Goal: Transaction & Acquisition: Obtain resource

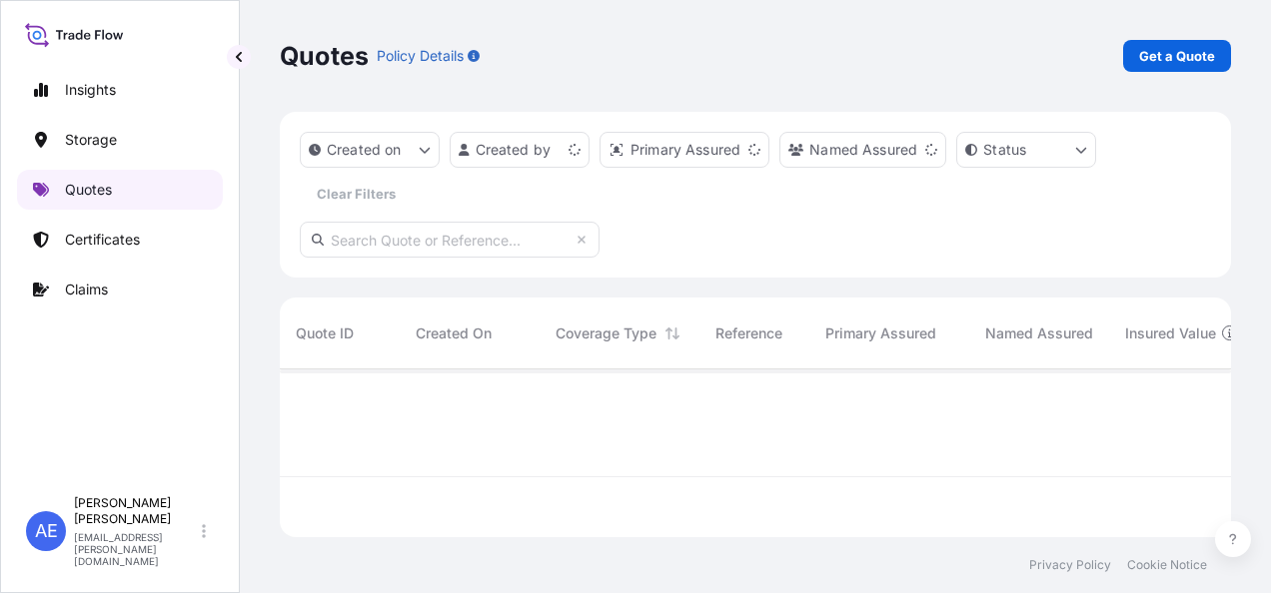
scroll to position [164, 935]
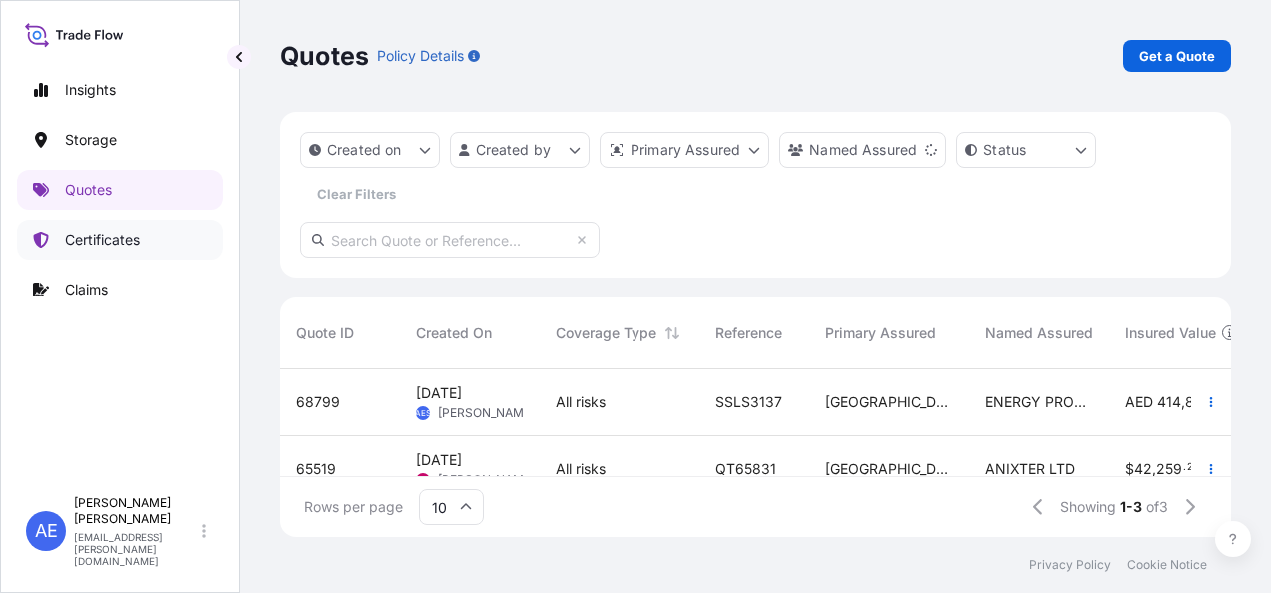
click at [146, 252] on link "Certificates" at bounding box center [120, 240] width 206 height 40
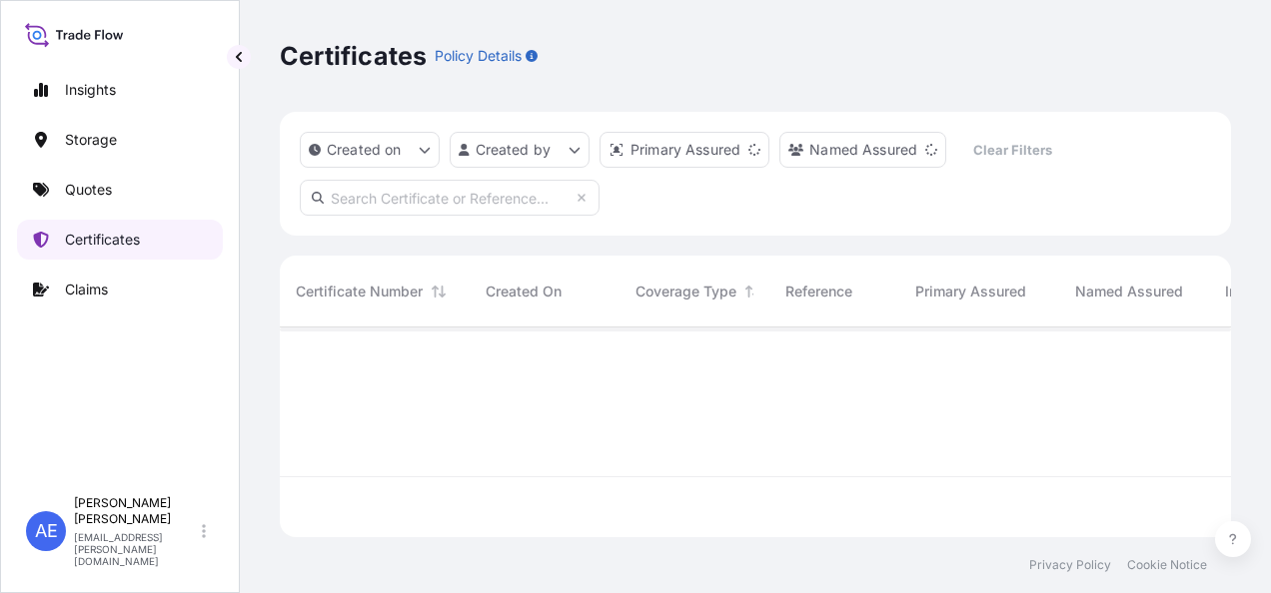
scroll to position [206, 935]
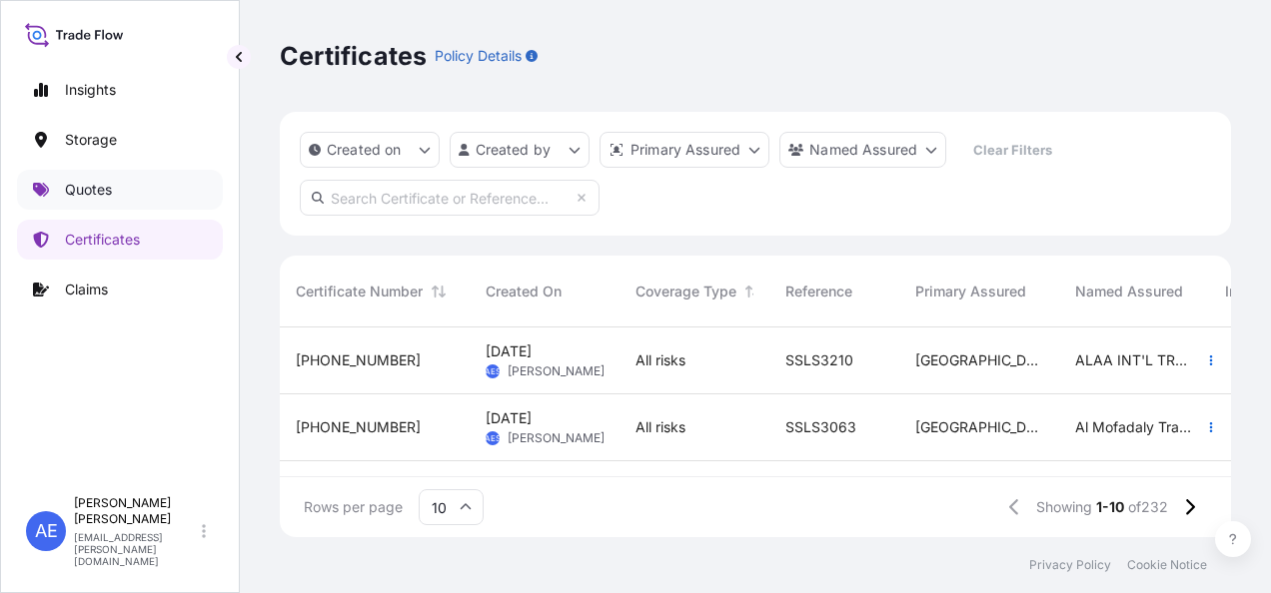
click at [94, 189] on p "Quotes" at bounding box center [88, 190] width 47 height 20
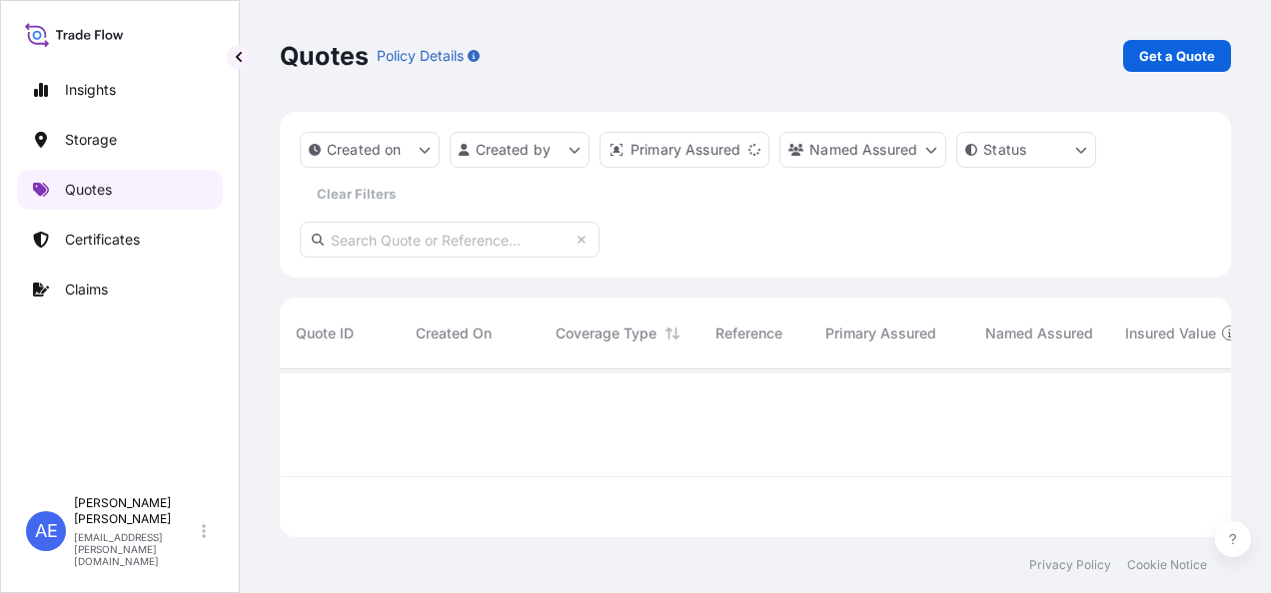
scroll to position [164, 935]
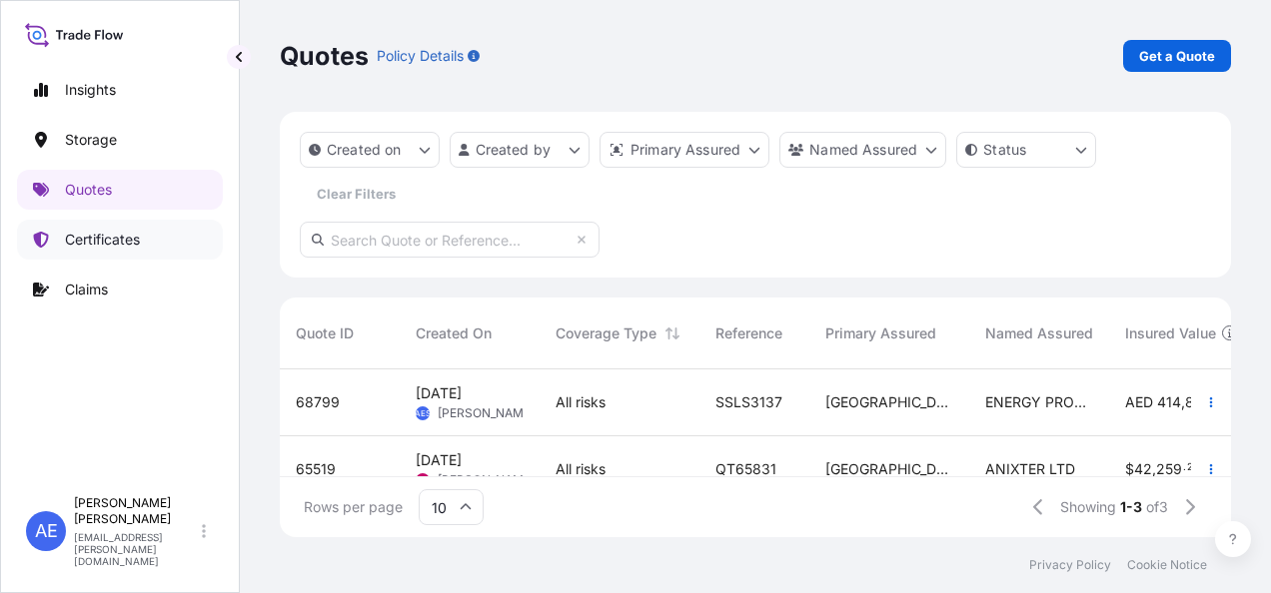
click at [118, 236] on p "Certificates" at bounding box center [102, 240] width 75 height 20
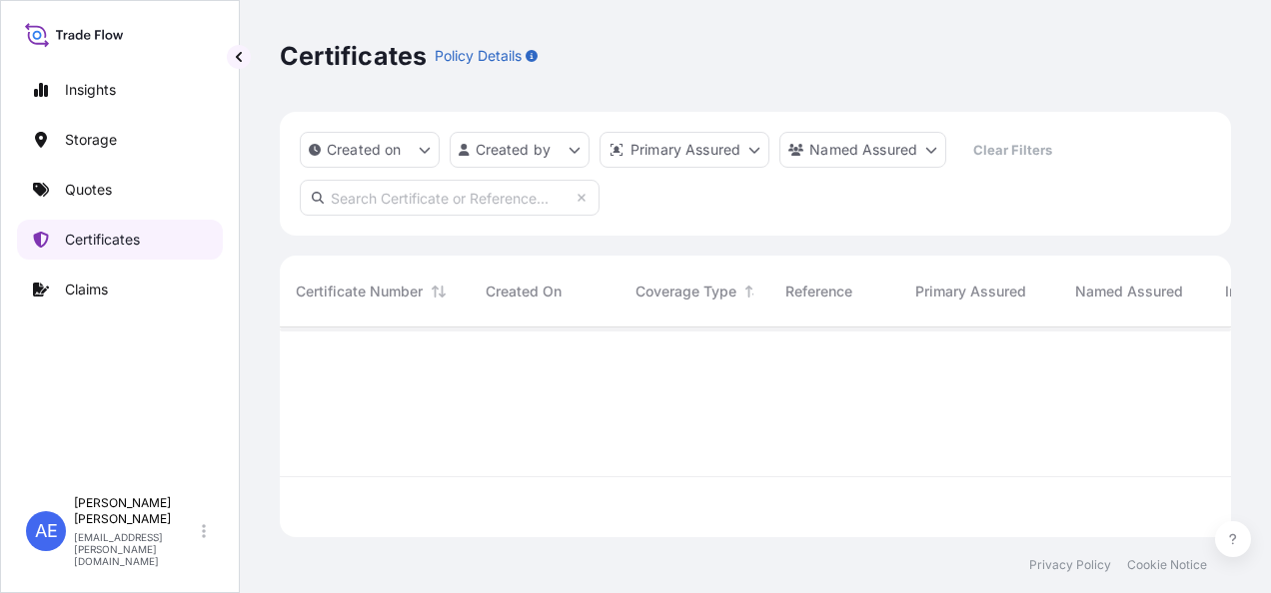
scroll to position [206, 935]
click at [350, 204] on input "text" at bounding box center [450, 198] width 300 height 36
paste input "SSLS3149"
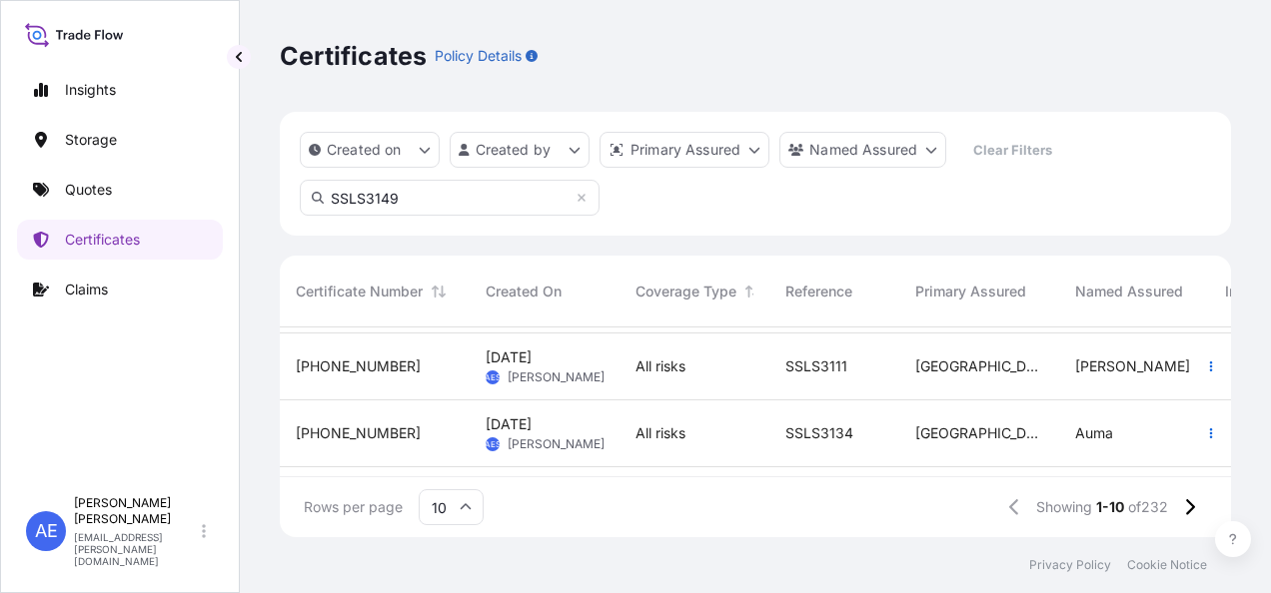
scroll to position [535, 0]
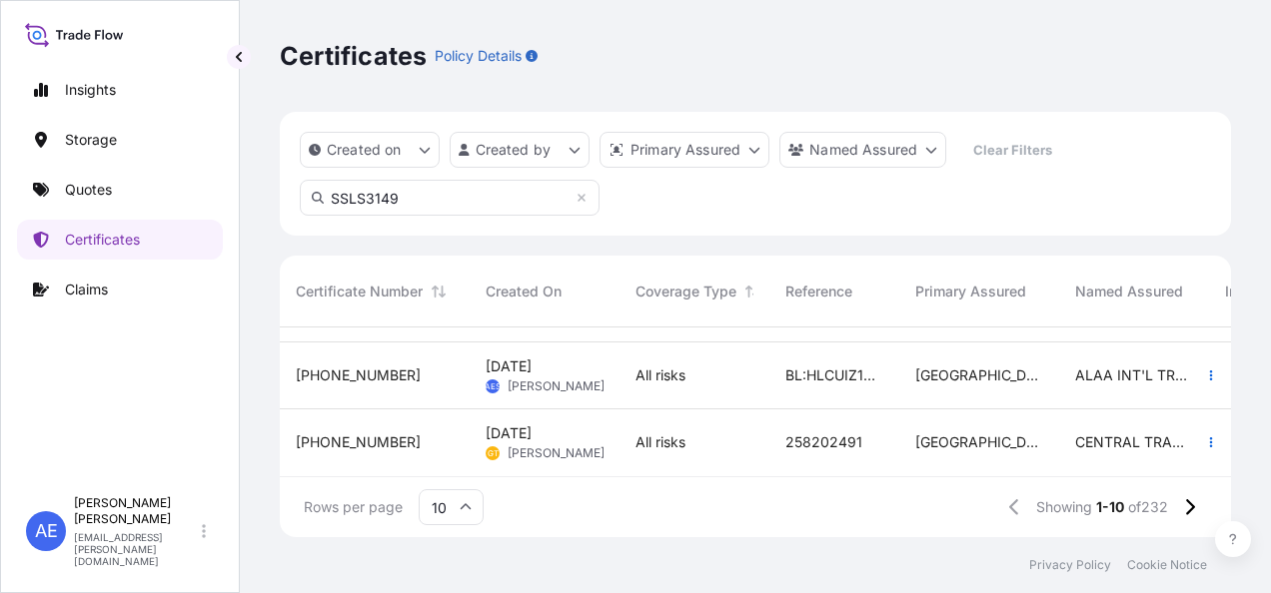
click at [479, 204] on input "SSLS3149" at bounding box center [450, 198] width 300 height 36
type input "SSLS3149"
click at [558, 202] on input "SSLS3149" at bounding box center [450, 198] width 300 height 36
drag, startPoint x: 408, startPoint y: 197, endPoint x: 290, endPoint y: 199, distance: 117.9
click at [290, 199] on div "Created on Created by Primary Assured Named Assured Clear Filters SSLS3149" at bounding box center [755, 174] width 951 height 124
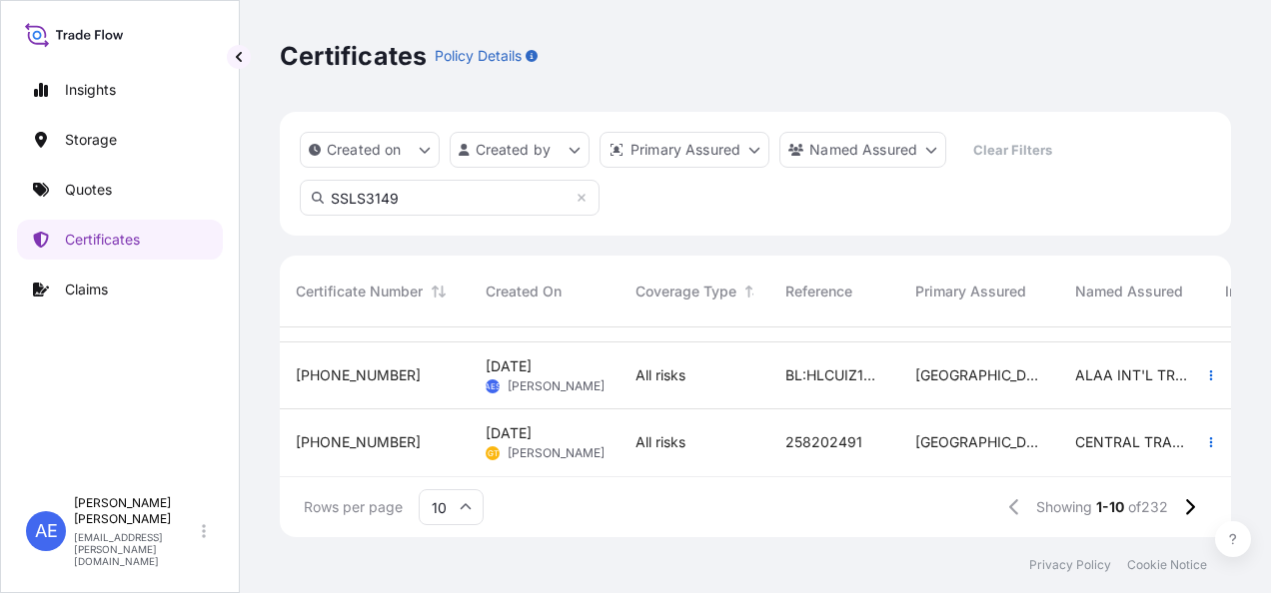
click at [290, 199] on div "Created on Created by Primary Assured Named Assured Clear Filters SSLS3149" at bounding box center [755, 174] width 951 height 124
click at [450, 190] on input "SSLS3149" at bounding box center [450, 198] width 300 height 36
click at [495, 182] on input "SSLS3149" at bounding box center [450, 198] width 300 height 36
drag, startPoint x: 482, startPoint y: 187, endPoint x: 336, endPoint y: 182, distance: 145.9
click at [336, 182] on input "SSLS3149" at bounding box center [450, 198] width 300 height 36
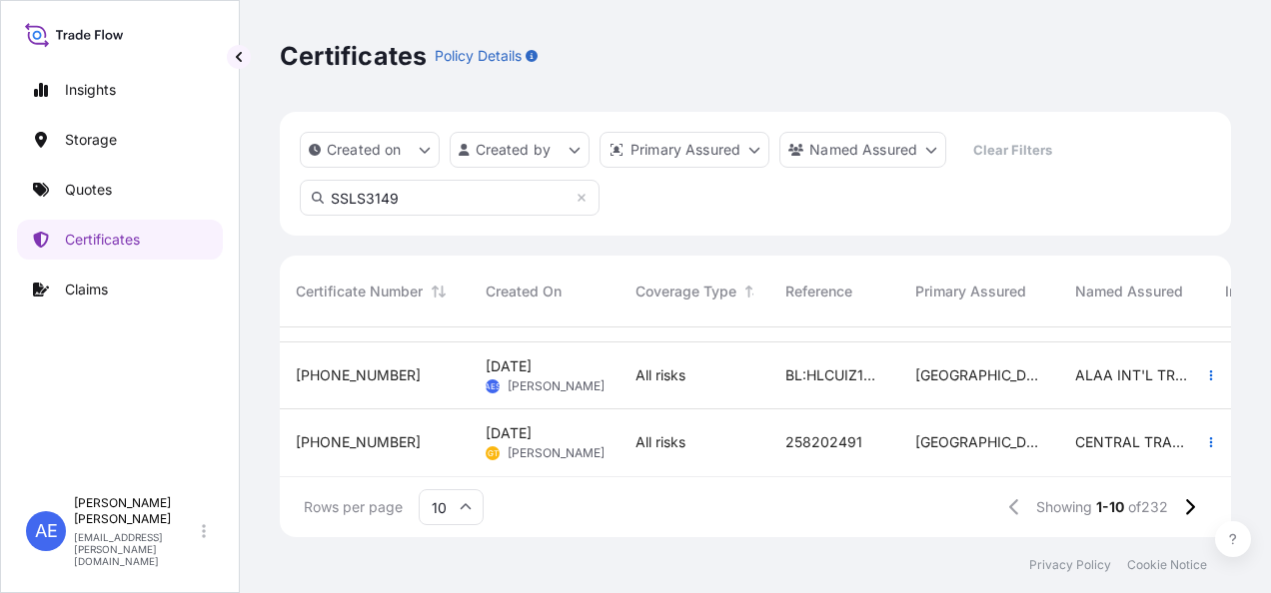
click at [829, 128] on div "Created on Created by Primary Assured Named Assured Clear Filters SSLS3149" at bounding box center [755, 174] width 951 height 124
click at [831, 151] on html "Insights Storage Quotes Certificates Claims AE [PERSON_NAME] Samuel [EMAIL_ADDR…" at bounding box center [635, 296] width 1271 height 593
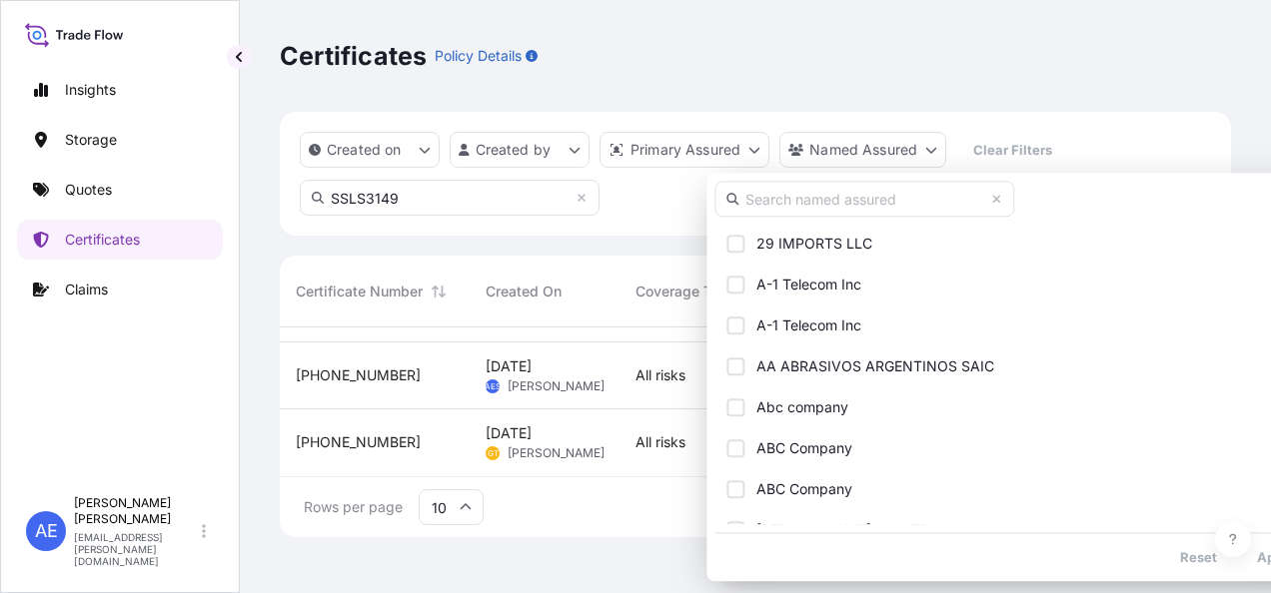
click at [807, 189] on input "text" at bounding box center [864, 199] width 300 height 36
paste input "Golden Chip Company"
type input "Golden Chip Company"
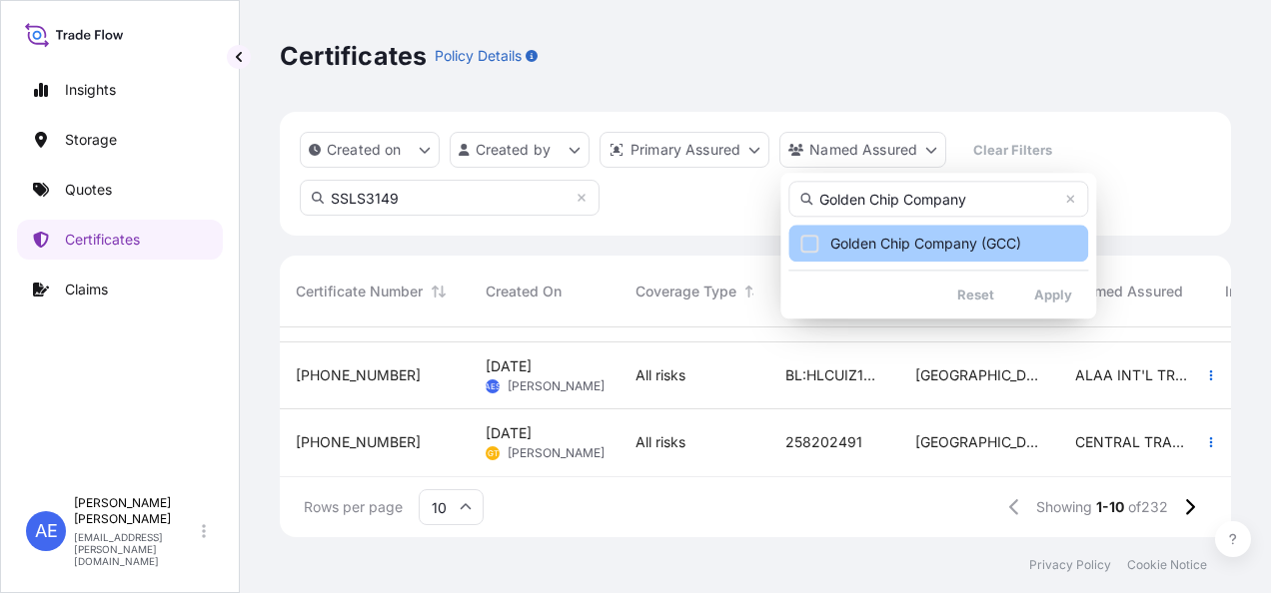
click at [987, 238] on span "Golden Chip Company (GCC)" at bounding box center [925, 244] width 191 height 20
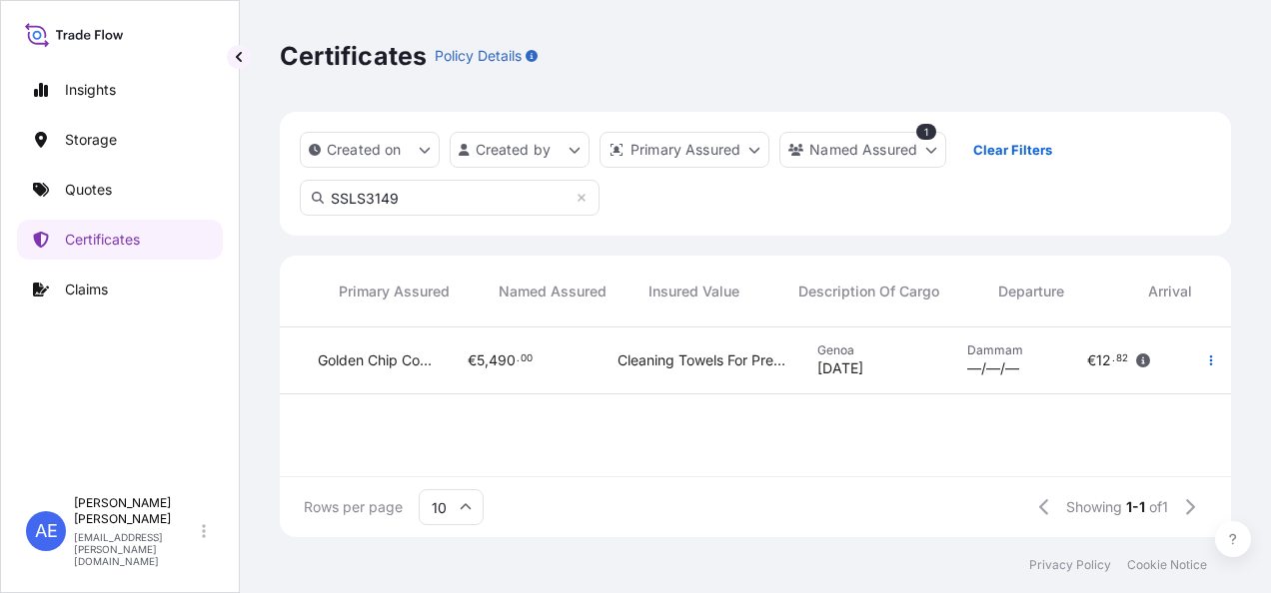
scroll to position [0, 0]
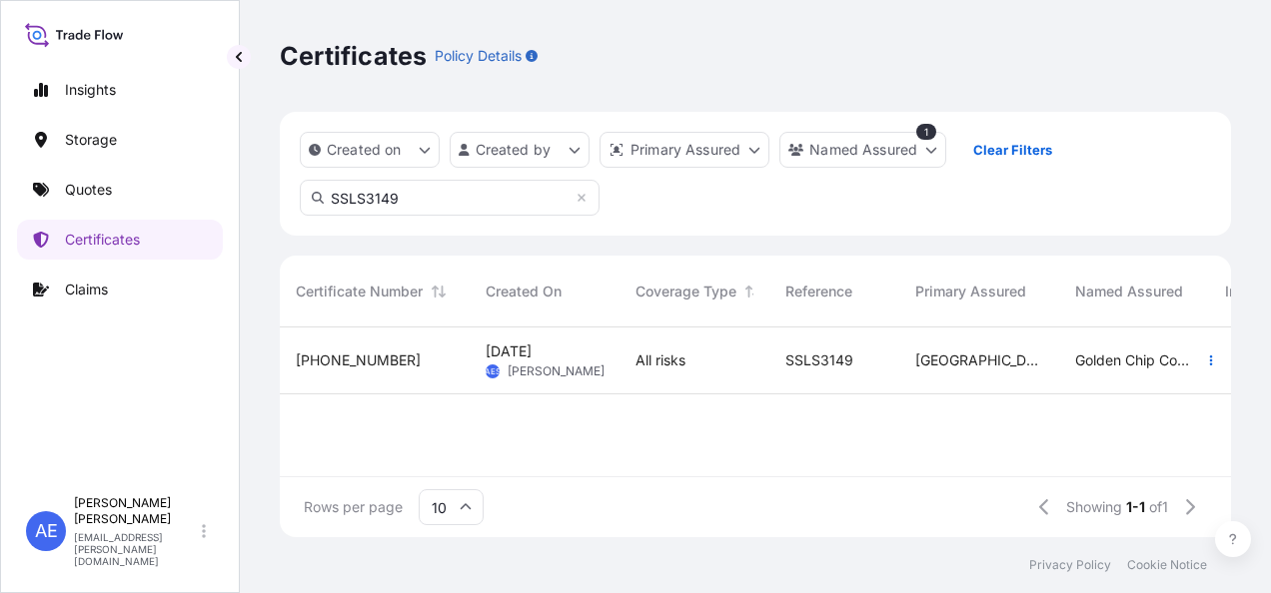
click at [418, 348] on div "[PHONE_NUMBER]" at bounding box center [375, 361] width 190 height 67
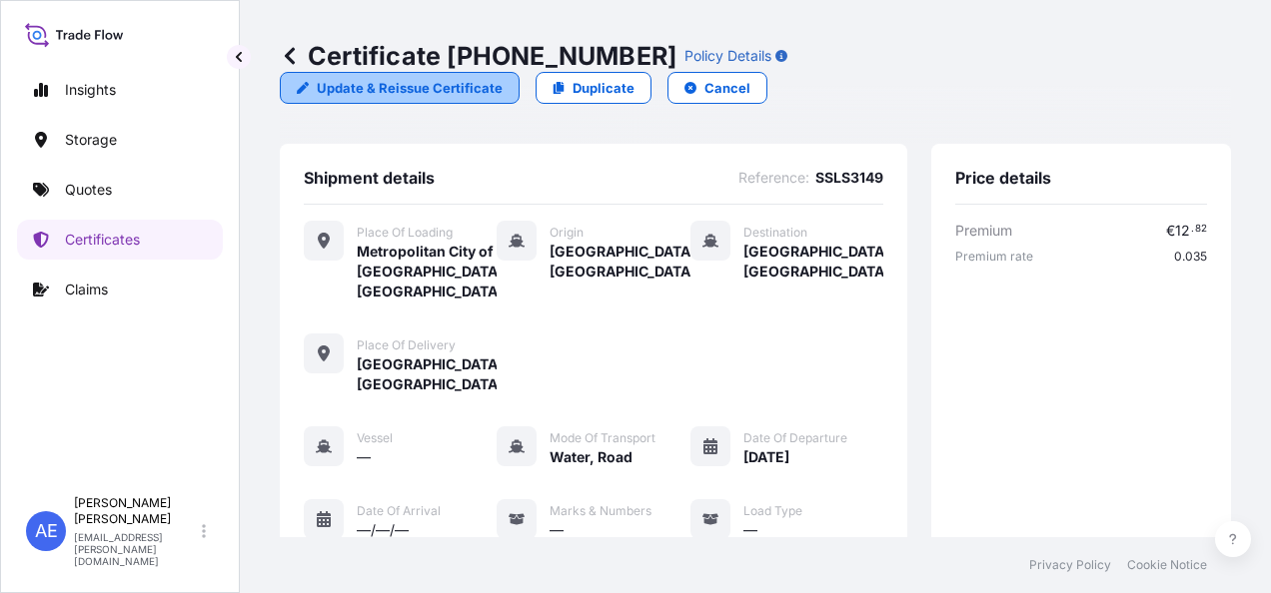
click at [503, 78] on p "Update & Reissue Certificate" at bounding box center [410, 88] width 186 height 20
select select "Road / [GEOGRAPHIC_DATA]"
select select "Water"
select select "Road / [GEOGRAPHIC_DATA]"
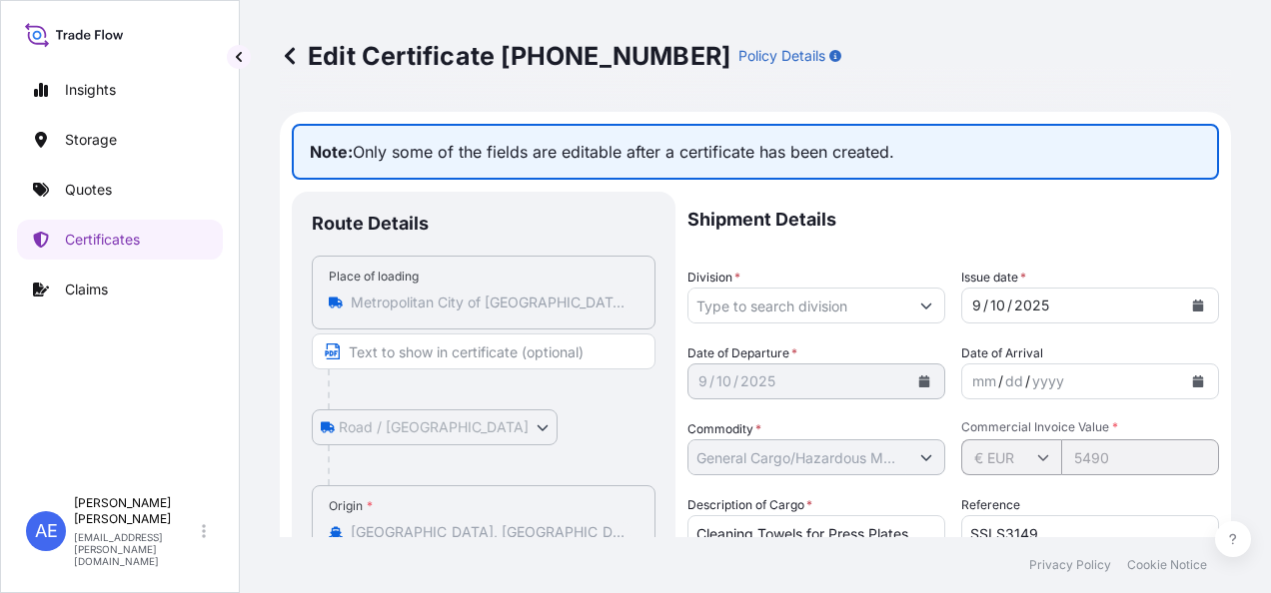
click at [290, 63] on icon at bounding box center [290, 56] width 20 height 20
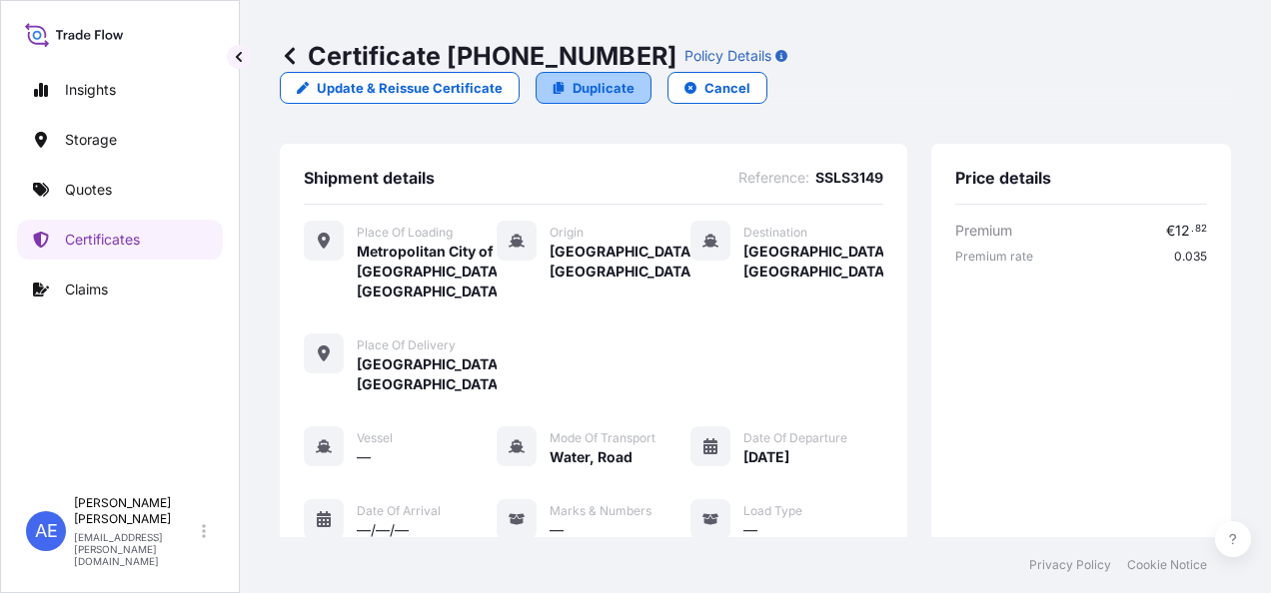
click at [651, 72] on link "Duplicate" at bounding box center [593, 88] width 116 height 32
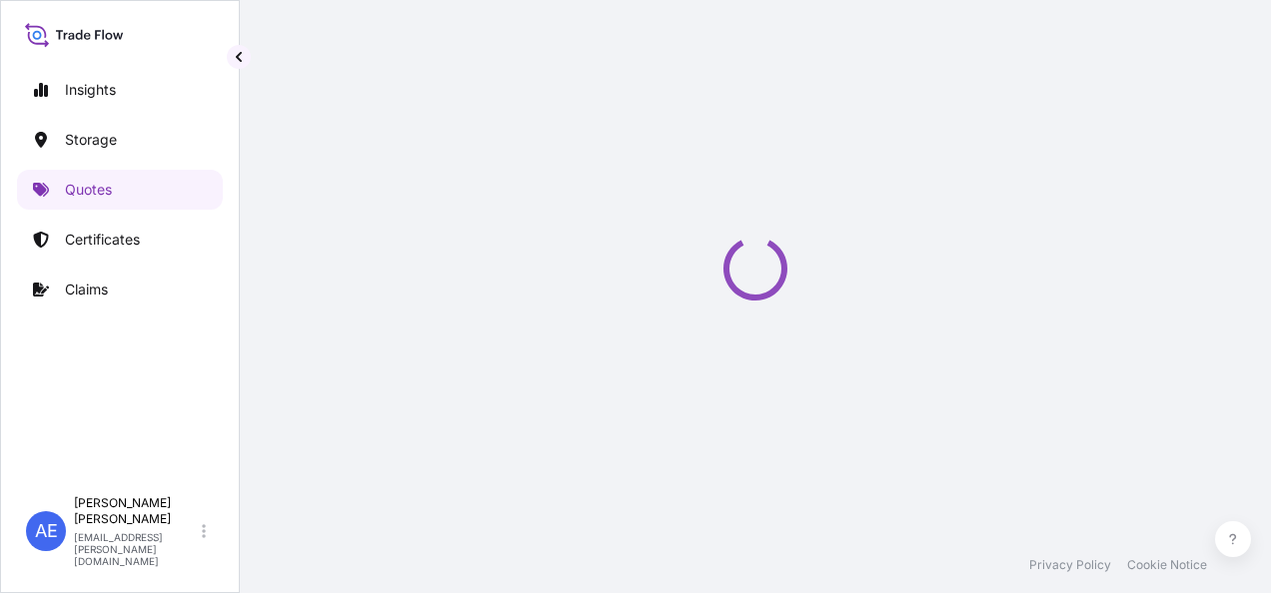
select select "Road / [GEOGRAPHIC_DATA]"
select select "Water"
select select "Road / [GEOGRAPHIC_DATA]"
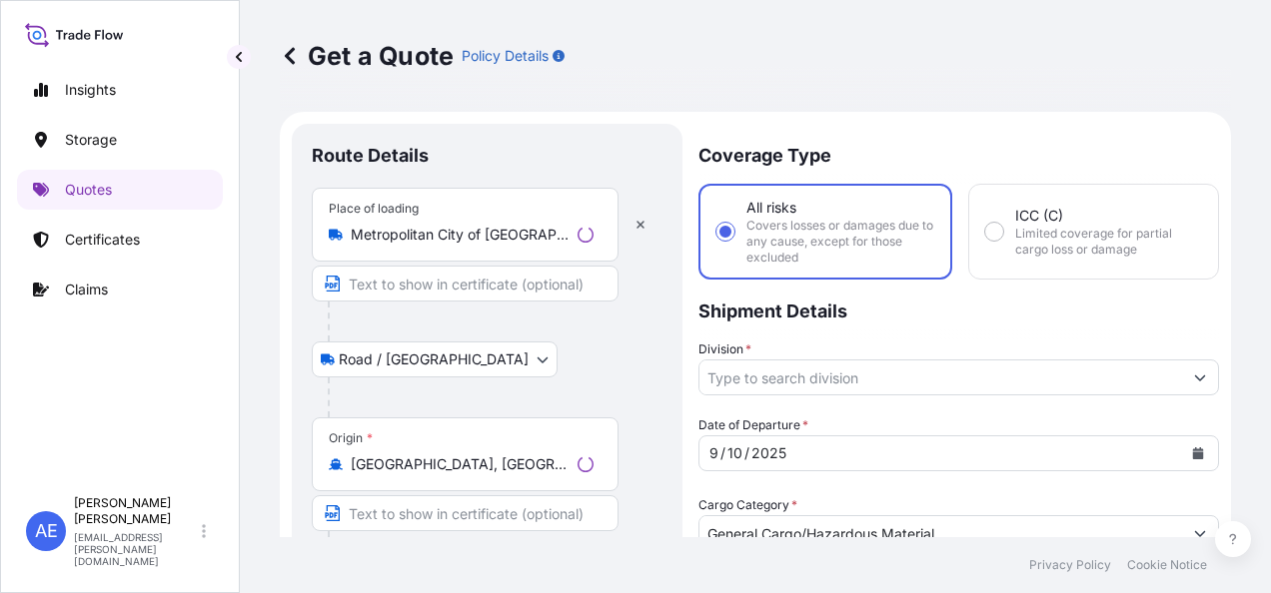
scroll to position [32, 0]
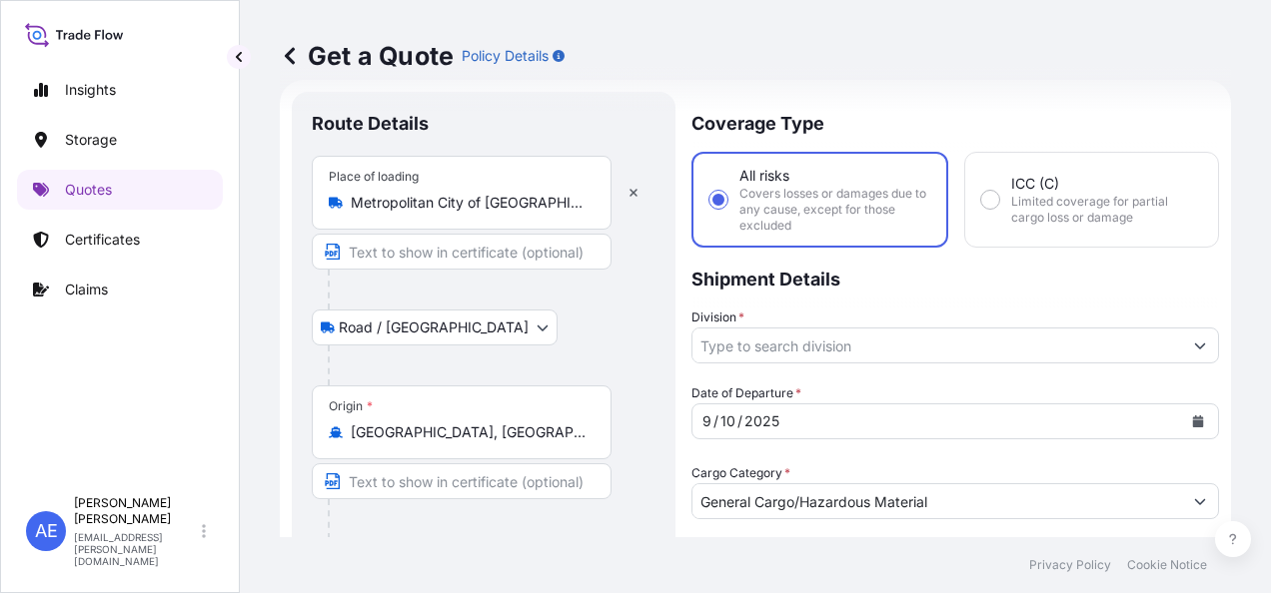
click at [460, 198] on input "Metropolitan City of [GEOGRAPHIC_DATA], [GEOGRAPHIC_DATA]" at bounding box center [469, 203] width 236 height 20
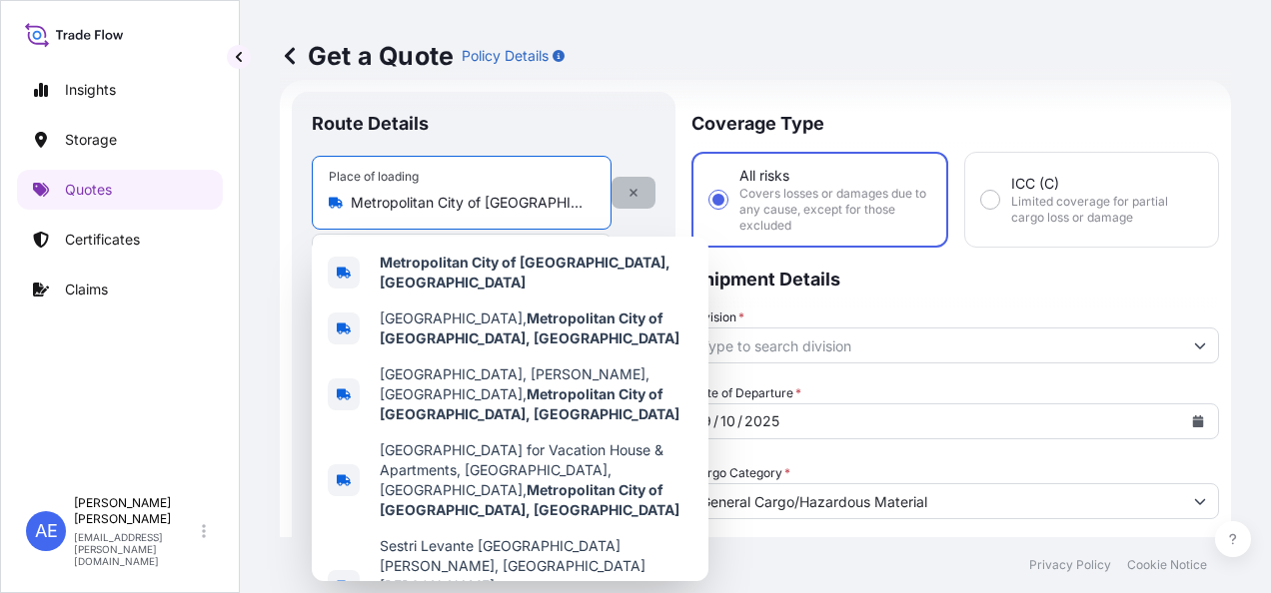
click at [630, 187] on icon "button" at bounding box center [633, 193] width 12 height 12
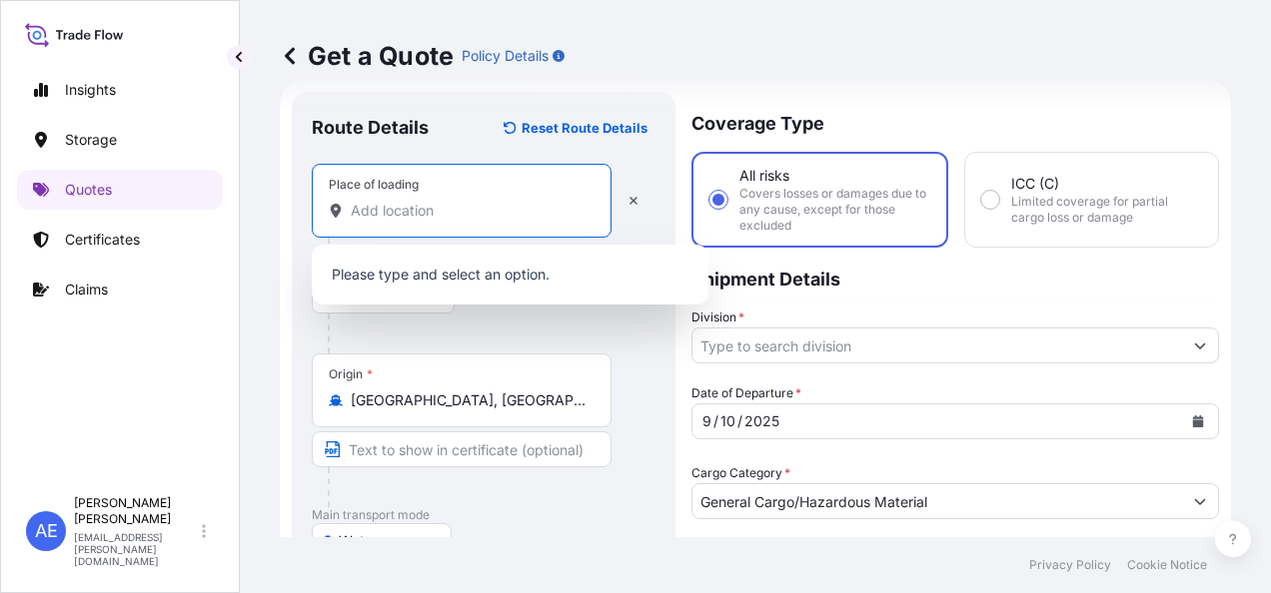
click at [512, 208] on input "Place of loading" at bounding box center [469, 211] width 236 height 20
paste input "VIERSEN"
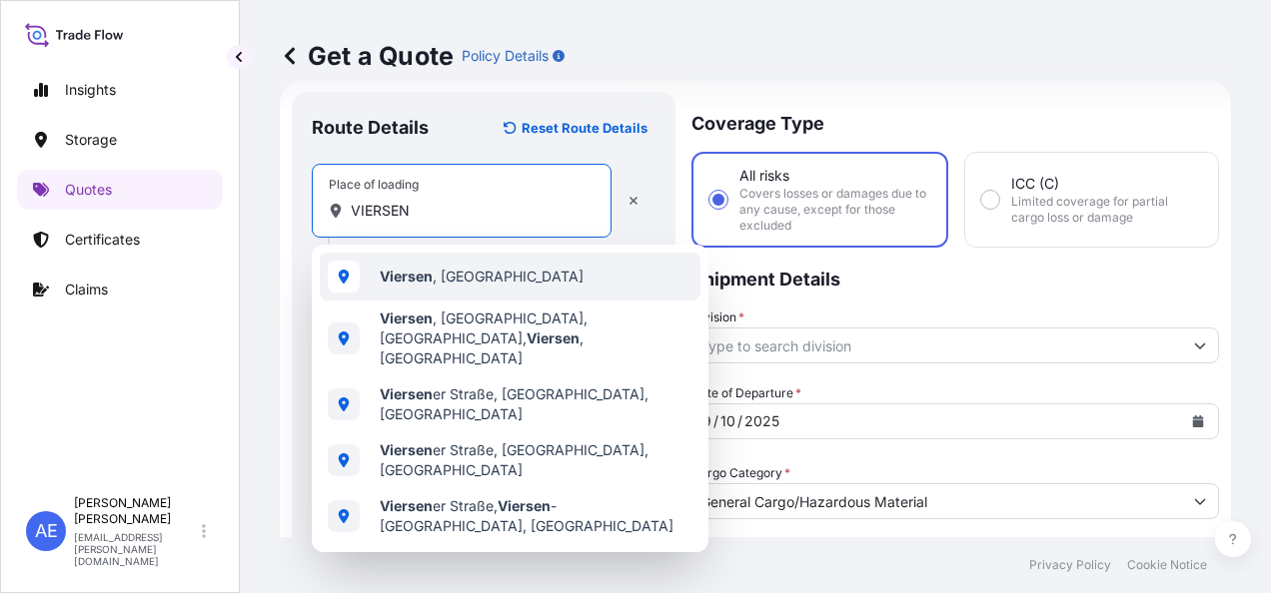
click at [492, 268] on span "[GEOGRAPHIC_DATA] , [GEOGRAPHIC_DATA]" at bounding box center [482, 277] width 204 height 20
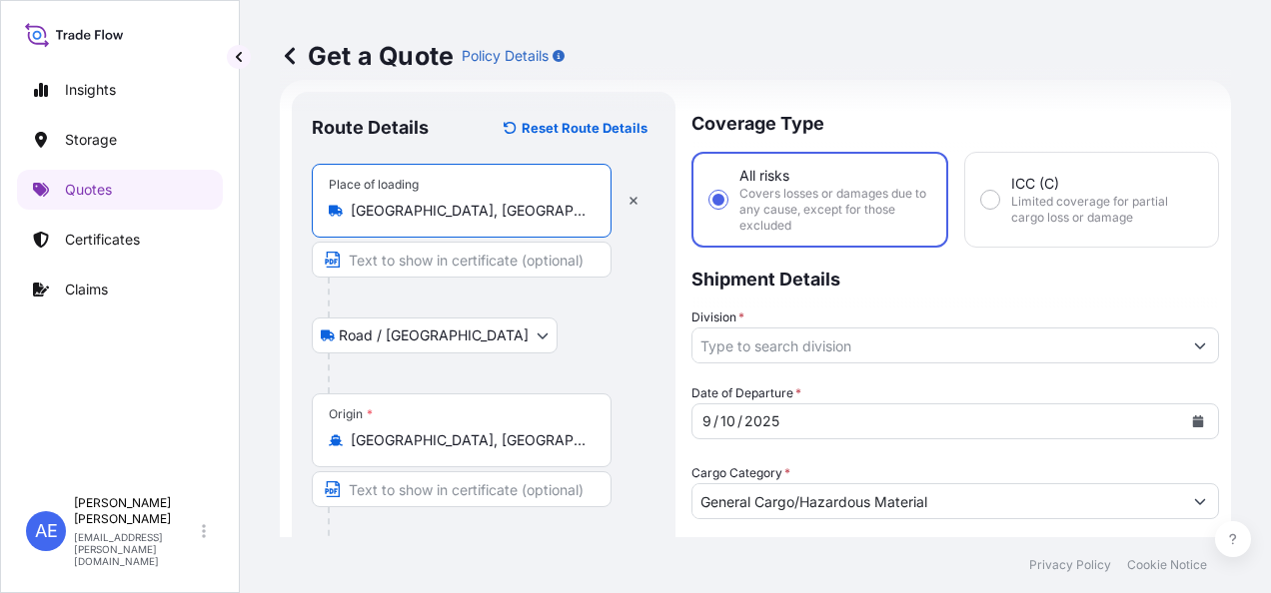
type input "[GEOGRAPHIC_DATA], [GEOGRAPHIC_DATA]"
click at [440, 423] on div "Origin * [GEOGRAPHIC_DATA], [GEOGRAPHIC_DATA] of [GEOGRAPHIC_DATA], [GEOGRAPHIC…" at bounding box center [462, 431] width 300 height 74
click at [440, 431] on input "[GEOGRAPHIC_DATA], [GEOGRAPHIC_DATA] of [GEOGRAPHIC_DATA], [GEOGRAPHIC_DATA]" at bounding box center [469, 441] width 236 height 20
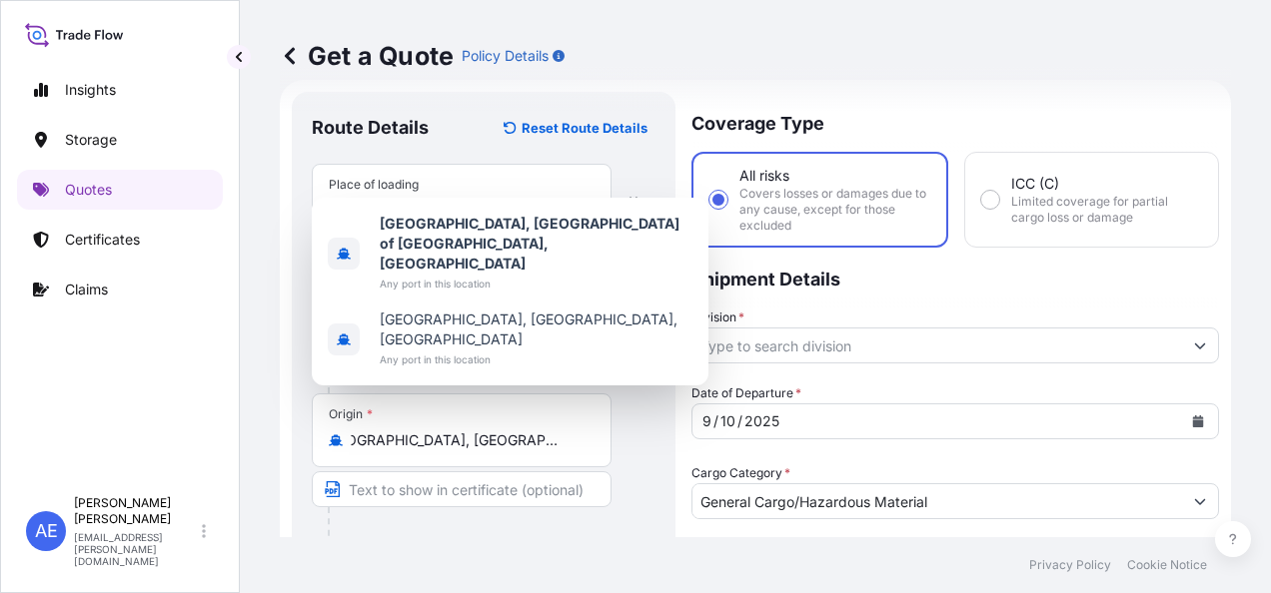
scroll to position [0, 0]
drag, startPoint x: 588, startPoint y: 440, endPoint x: 363, endPoint y: 436, distance: 225.8
click at [363, 436] on div "[GEOGRAPHIC_DATA], [GEOGRAPHIC_DATA] of [GEOGRAPHIC_DATA], [GEOGRAPHIC_DATA]" at bounding box center [462, 441] width 266 height 20
click at [363, 436] on input "[GEOGRAPHIC_DATA], [GEOGRAPHIC_DATA] of [GEOGRAPHIC_DATA], [GEOGRAPHIC_DATA]" at bounding box center [469, 441] width 236 height 20
click at [587, 445] on div "[GEOGRAPHIC_DATA], [GEOGRAPHIC_DATA] of [GEOGRAPHIC_DATA], [GEOGRAPHIC_DATA]" at bounding box center [462, 441] width 266 height 20
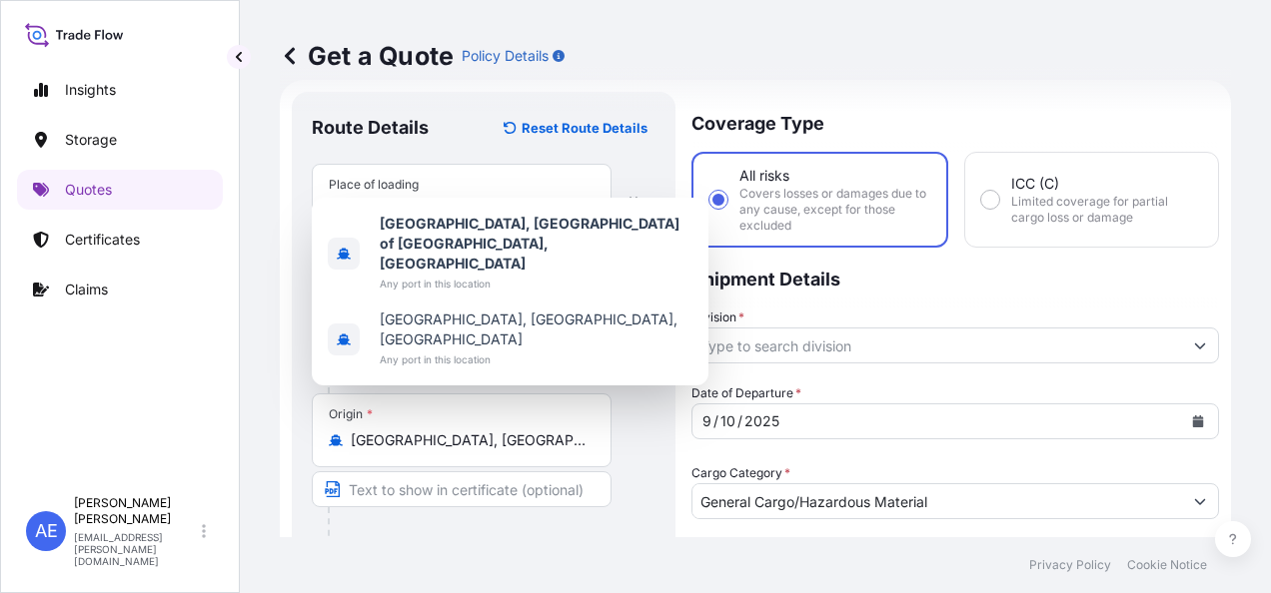
click at [586, 445] on input "[GEOGRAPHIC_DATA], [GEOGRAPHIC_DATA] of [GEOGRAPHIC_DATA], [GEOGRAPHIC_DATA]" at bounding box center [469, 441] width 236 height 20
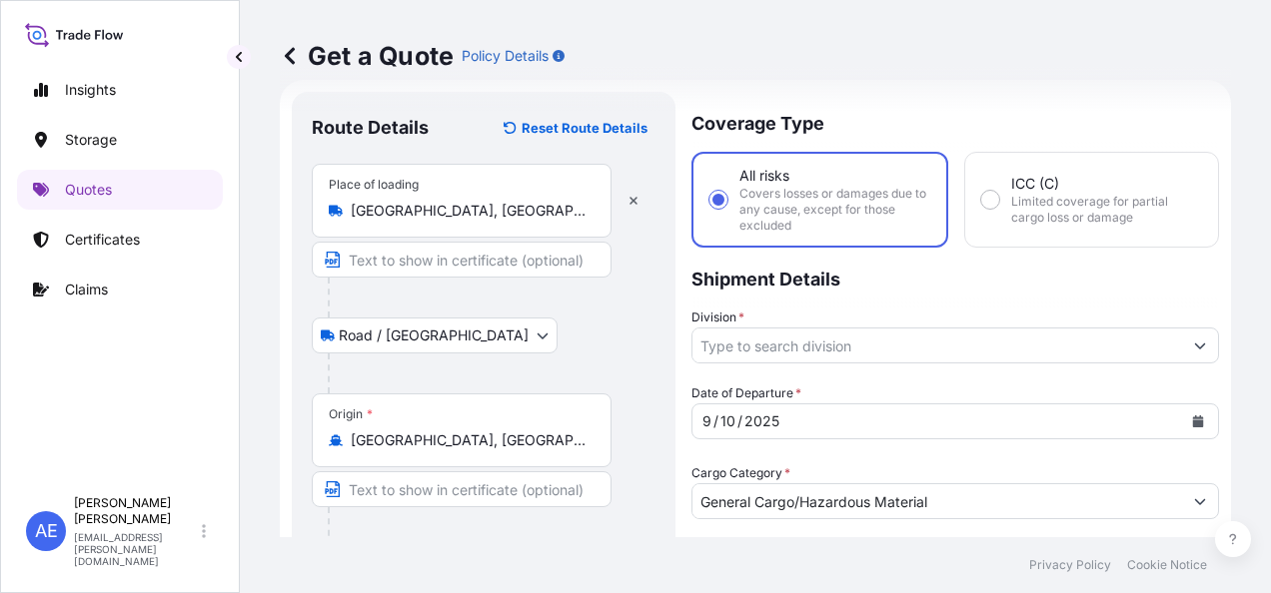
drag, startPoint x: 587, startPoint y: 444, endPoint x: 517, endPoint y: 439, distance: 70.1
click at [517, 439] on div "[GEOGRAPHIC_DATA], [GEOGRAPHIC_DATA] of [GEOGRAPHIC_DATA], [GEOGRAPHIC_DATA]" at bounding box center [462, 441] width 266 height 20
click at [517, 439] on input "[GEOGRAPHIC_DATA], [GEOGRAPHIC_DATA] of [GEOGRAPHIC_DATA], [GEOGRAPHIC_DATA]" at bounding box center [469, 441] width 236 height 20
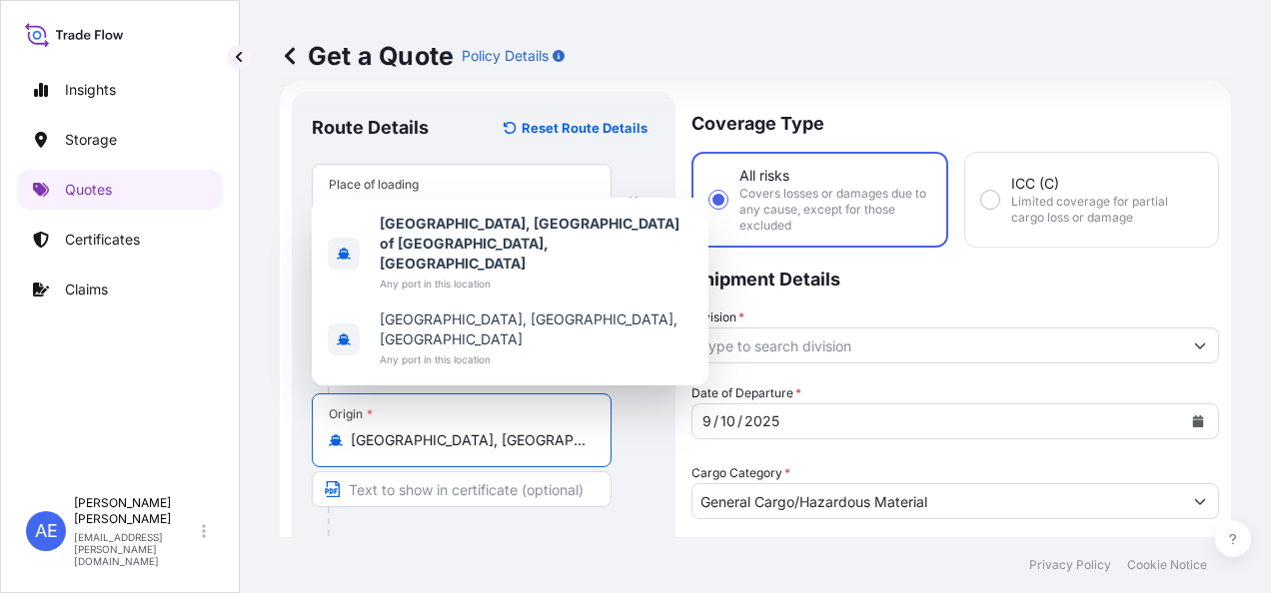
click at [517, 439] on input "[GEOGRAPHIC_DATA], [GEOGRAPHIC_DATA] of [GEOGRAPHIC_DATA], [GEOGRAPHIC_DATA]" at bounding box center [469, 441] width 236 height 20
drag, startPoint x: 346, startPoint y: 439, endPoint x: 605, endPoint y: 432, distance: 259.8
click at [605, 432] on div "Origin * [GEOGRAPHIC_DATA], [GEOGRAPHIC_DATA] of [GEOGRAPHIC_DATA], [GEOGRAPHIC…" at bounding box center [462, 431] width 300 height 74
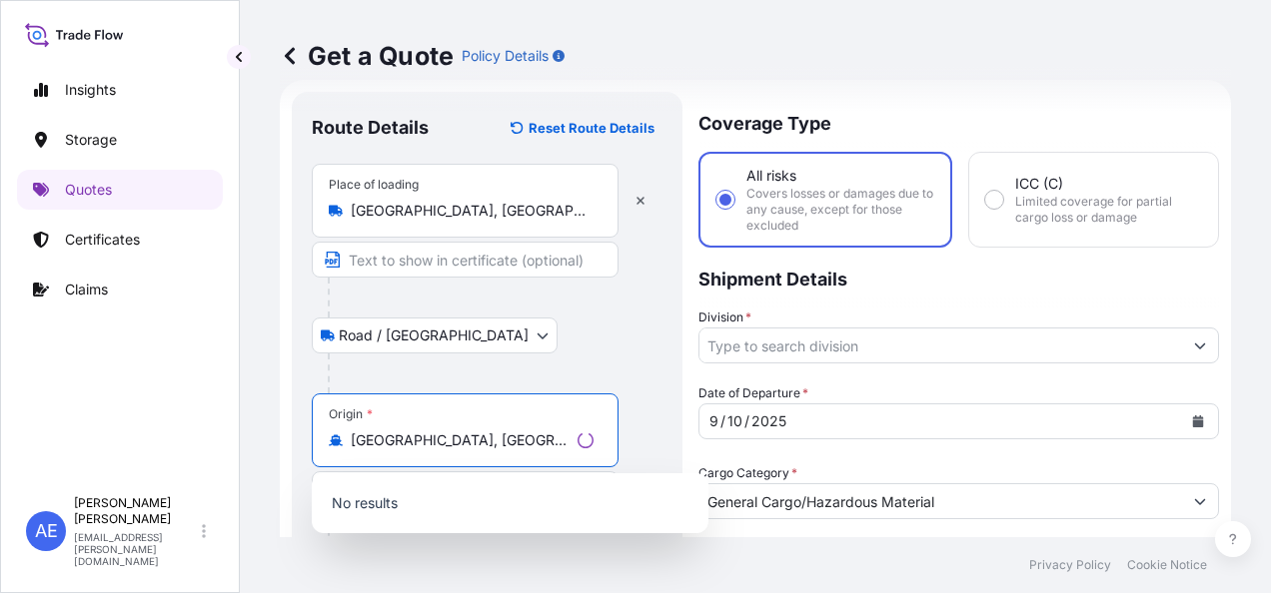
click at [546, 435] on input "[GEOGRAPHIC_DATA], [GEOGRAPHIC_DATA]" at bounding box center [460, 441] width 219 height 20
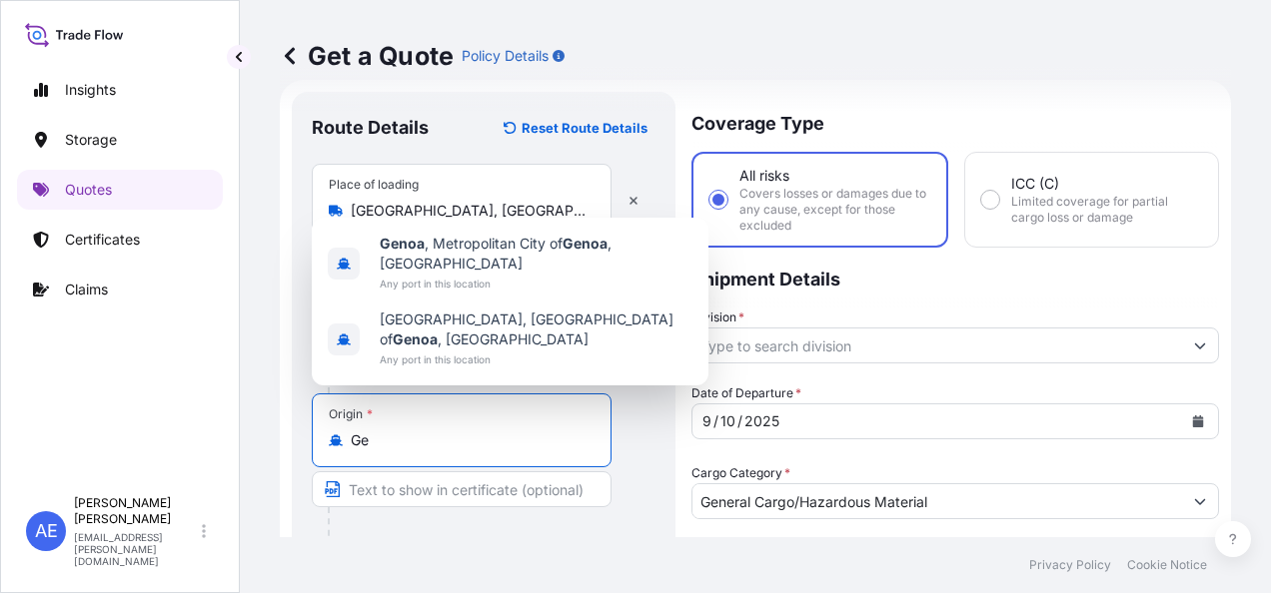
type input "G"
paste input "VIERSEN"
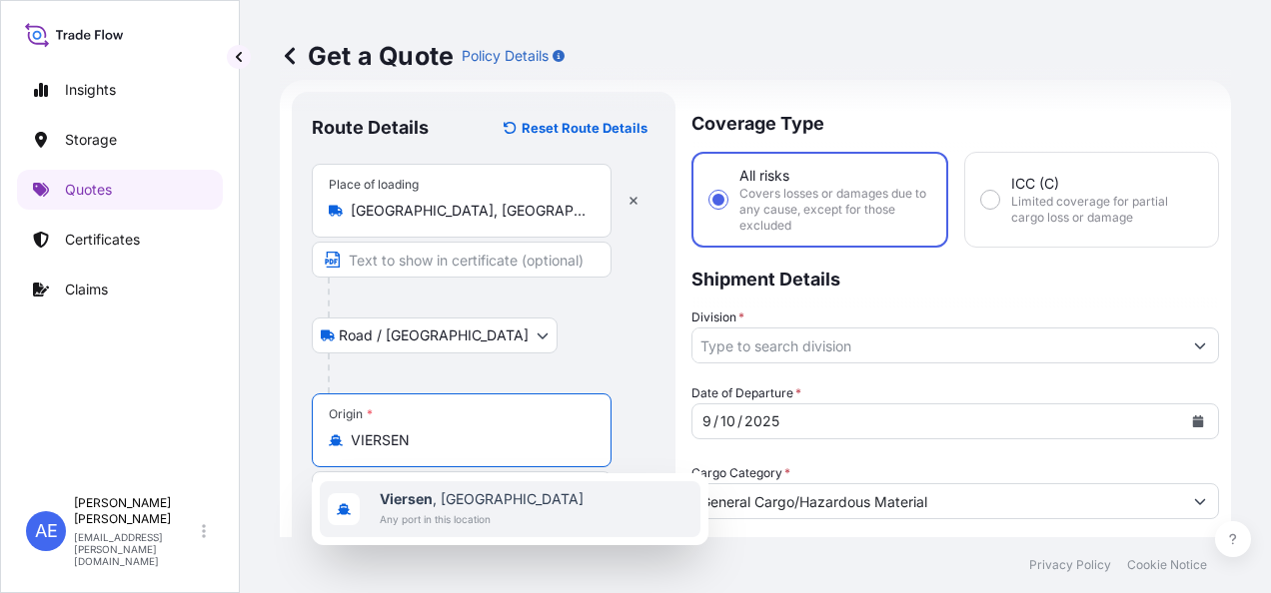
click at [466, 502] on span "[GEOGRAPHIC_DATA] , [GEOGRAPHIC_DATA]" at bounding box center [482, 500] width 204 height 20
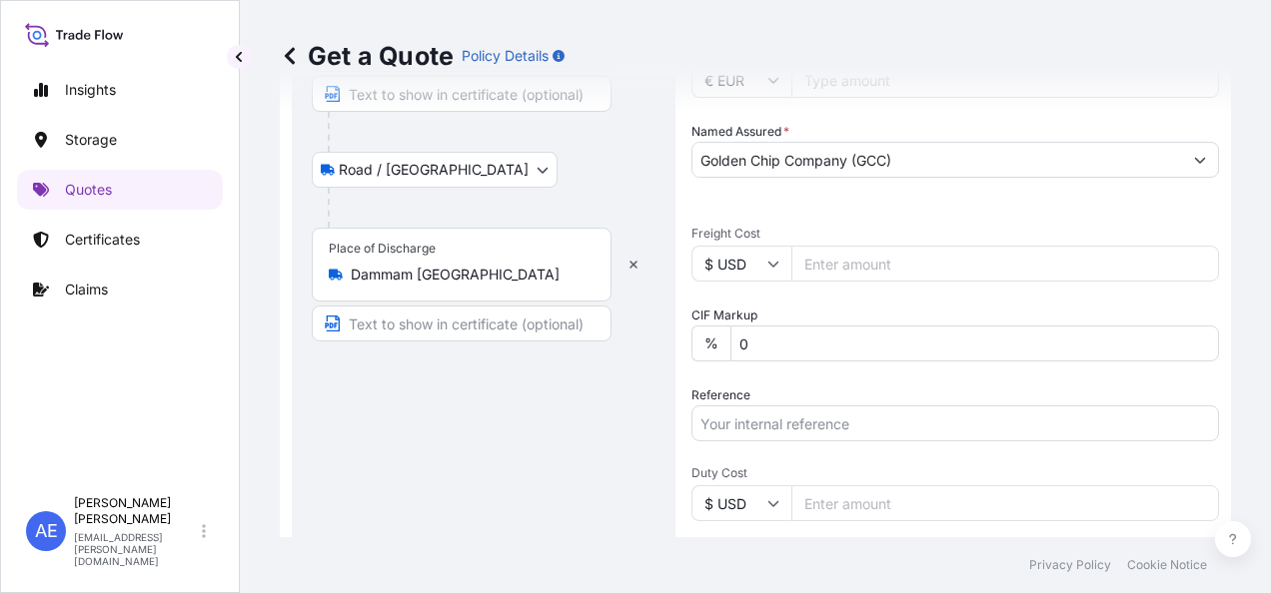
scroll to position [687, 0]
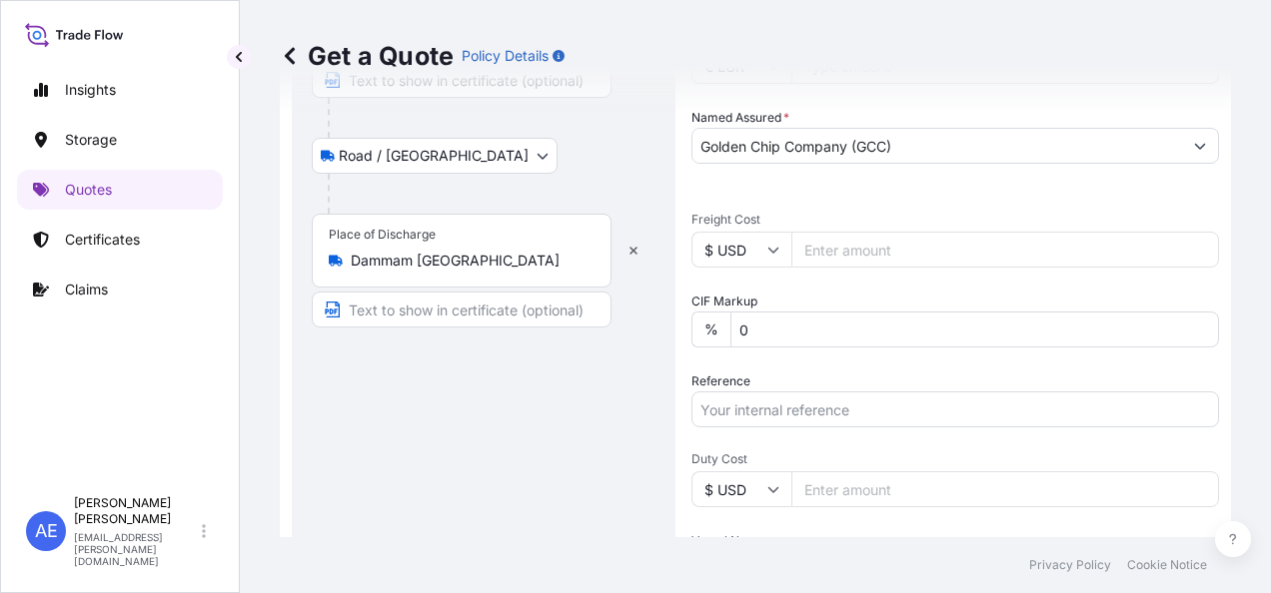
type input "[GEOGRAPHIC_DATA], [GEOGRAPHIC_DATA]"
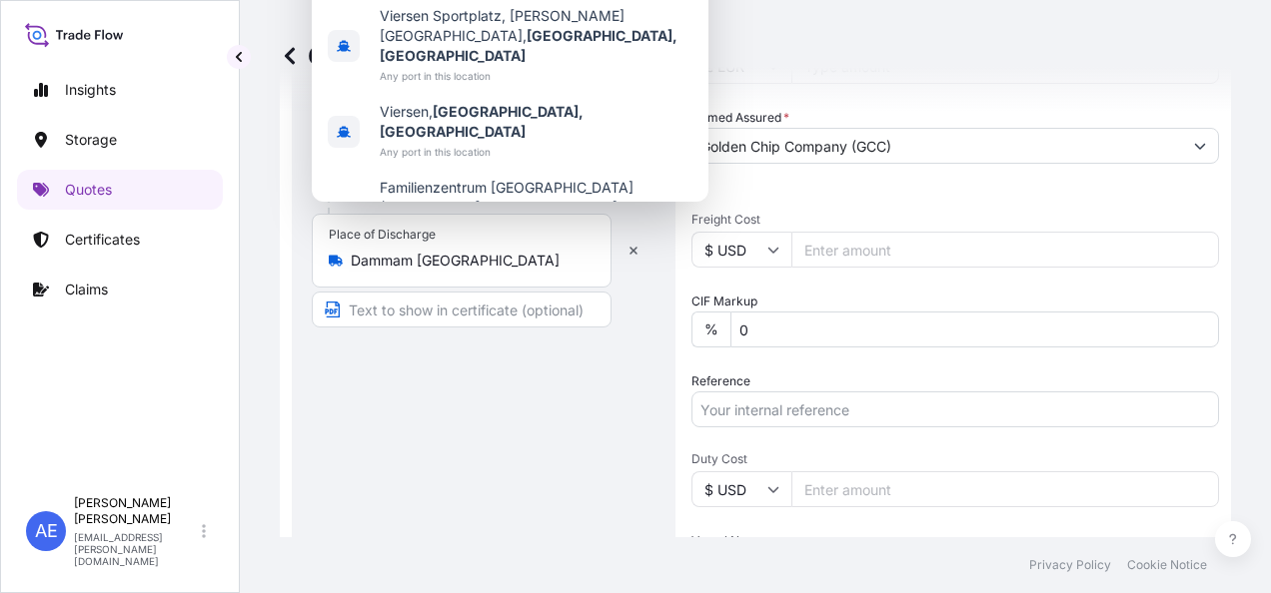
click at [781, 251] on input "$ USD" at bounding box center [741, 250] width 100 height 36
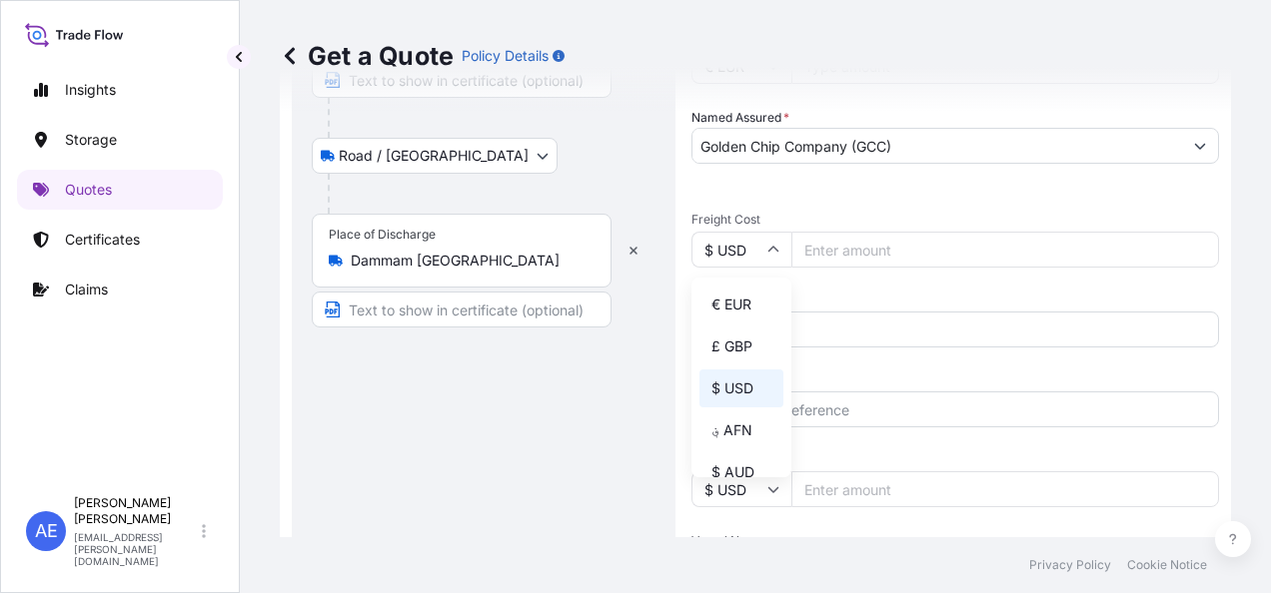
click at [757, 284] on div "€ EUR £ GBP $ USD ؋ AFN $ AUD R$ BRL $ CAD ¥ CNY $ HKD ₹ INR ¥ JPY DH MAD RM MY…" at bounding box center [741, 378] width 100 height 200
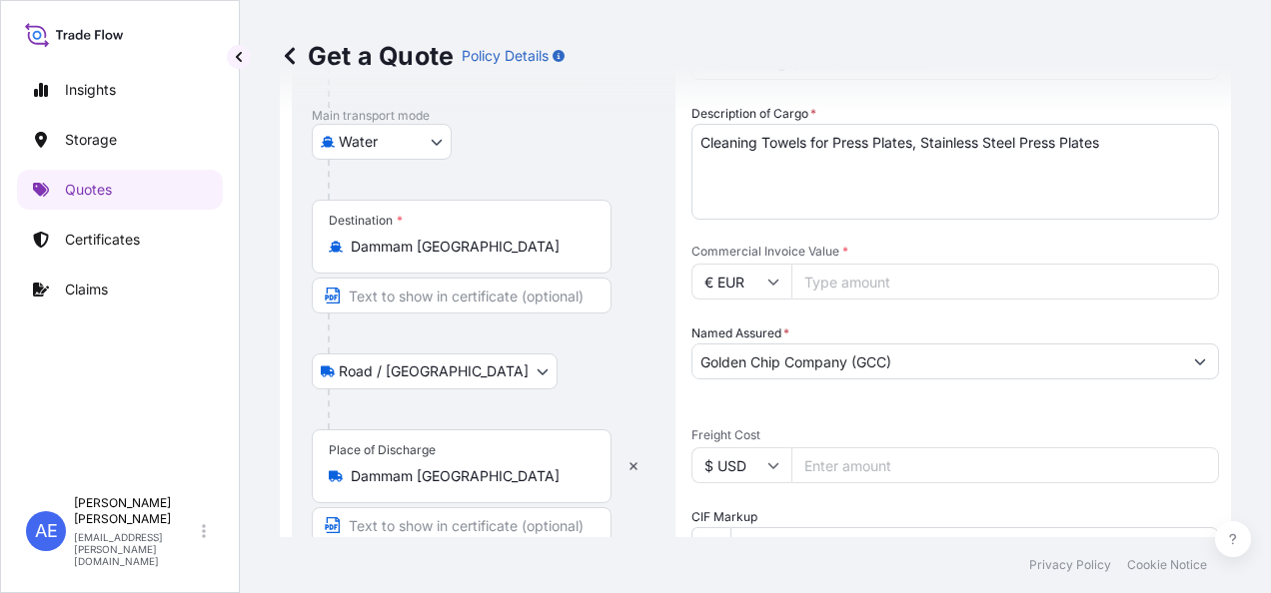
scroll to position [468, 0]
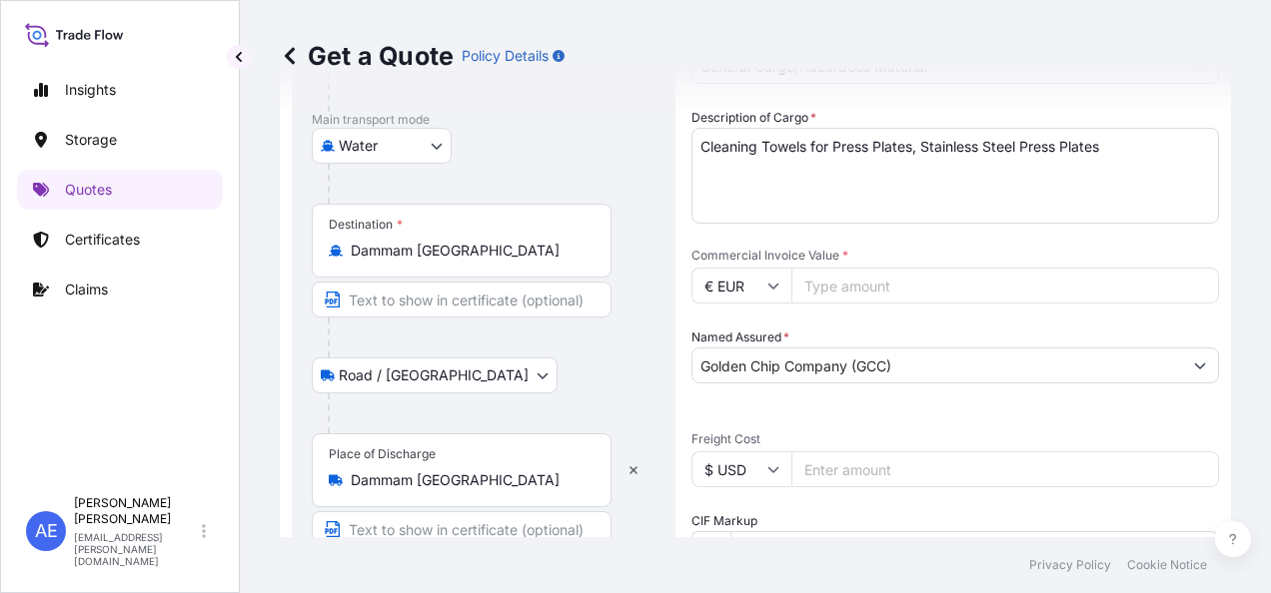
click at [839, 290] on input "Commercial Invoice Value *" at bounding box center [1005, 286] width 428 height 36
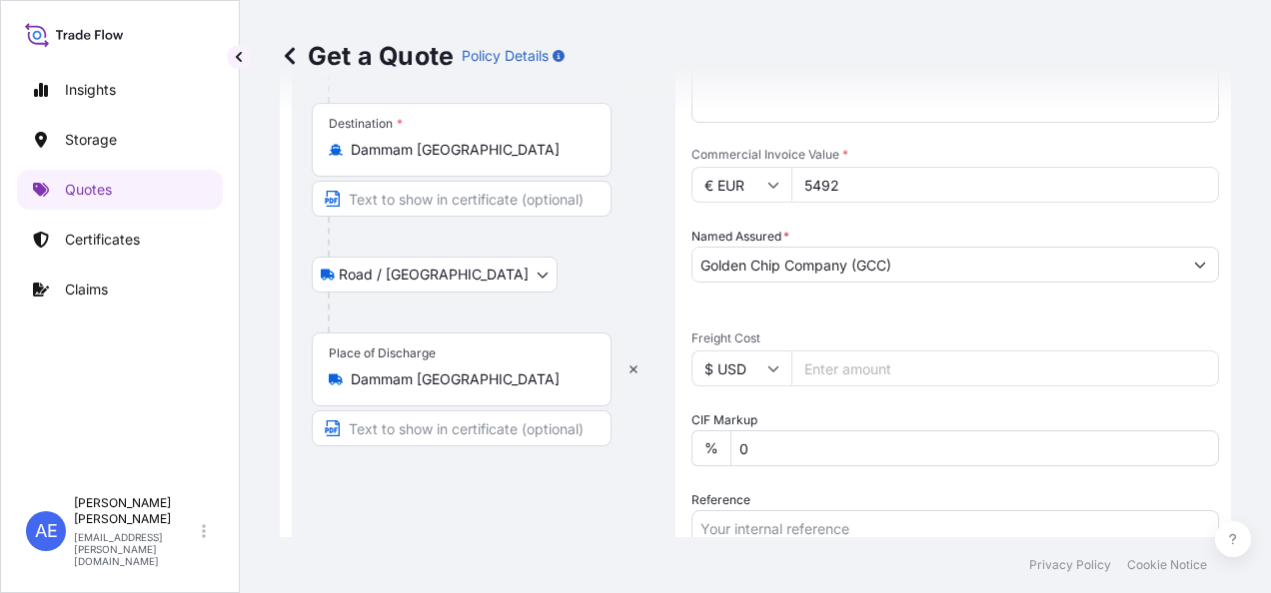
scroll to position [574, 0]
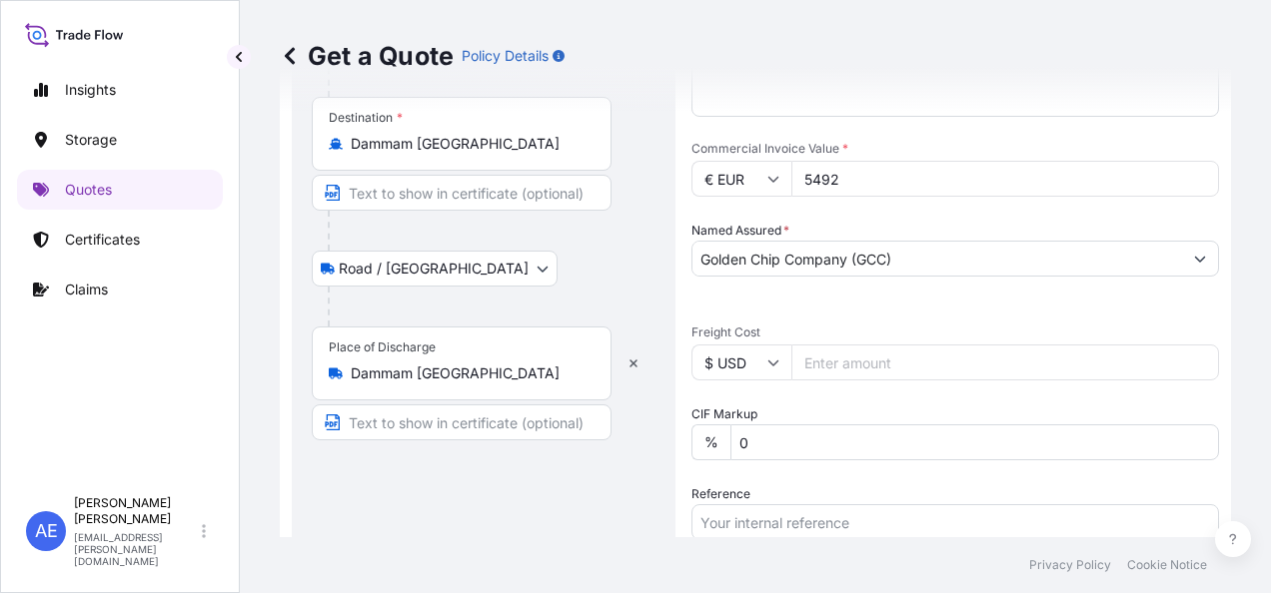
type input "5492"
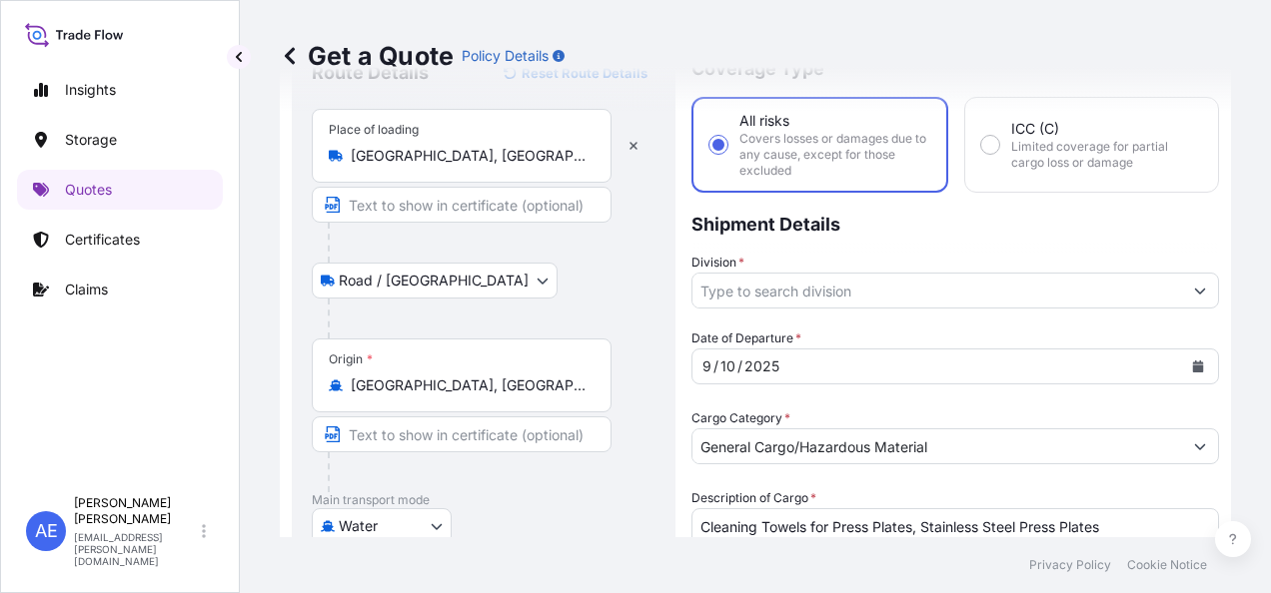
scroll to position [74, 0]
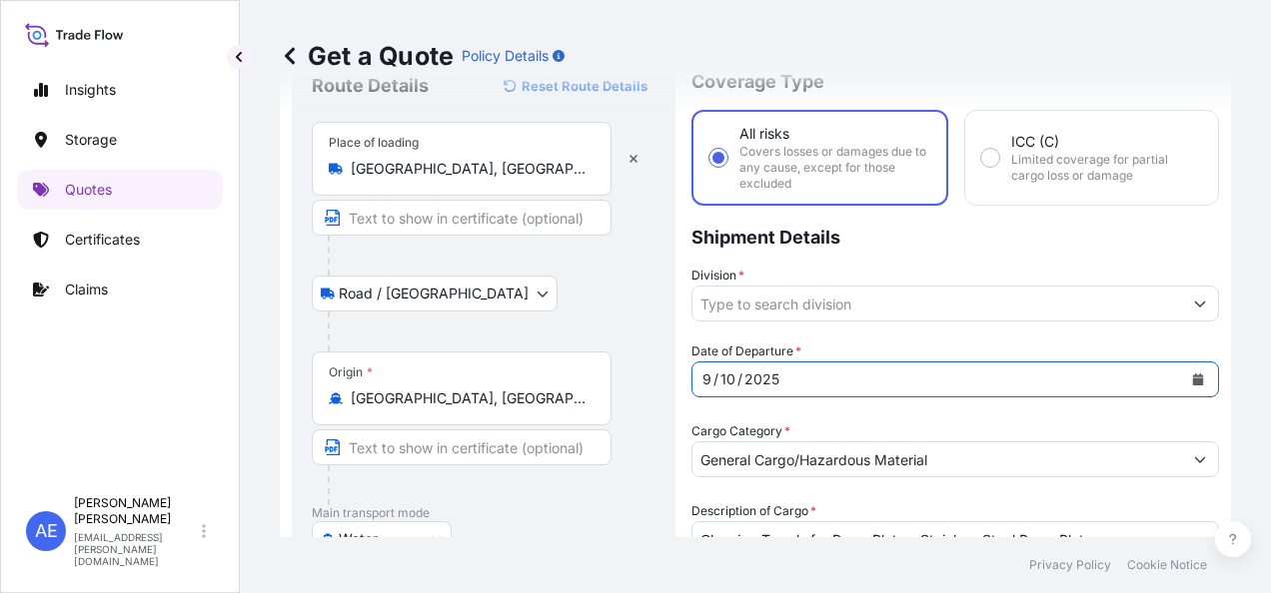
click at [1193, 380] on icon "Calendar" at bounding box center [1198, 380] width 11 height 12
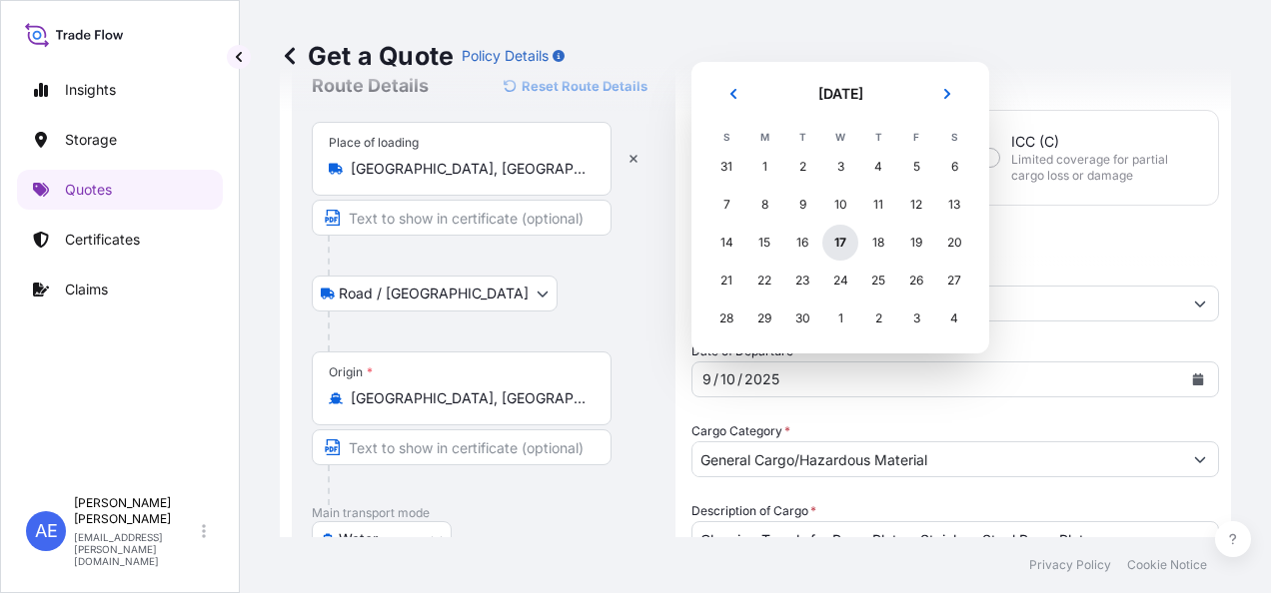
click at [839, 250] on div "17" at bounding box center [840, 243] width 36 height 36
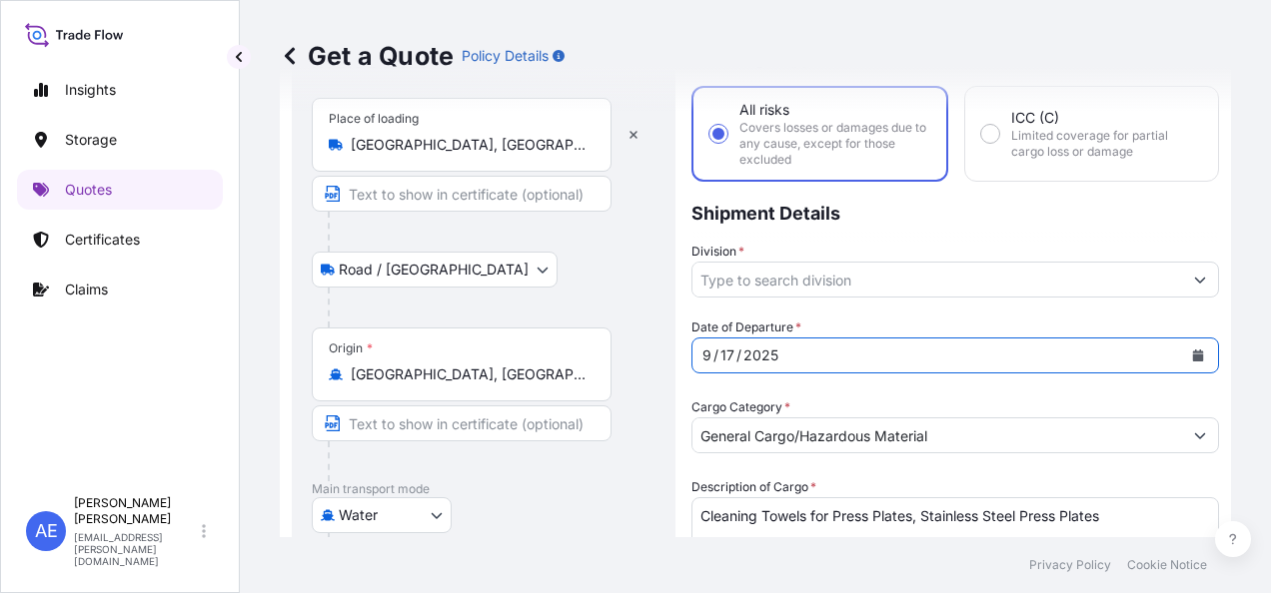
scroll to position [106, 0]
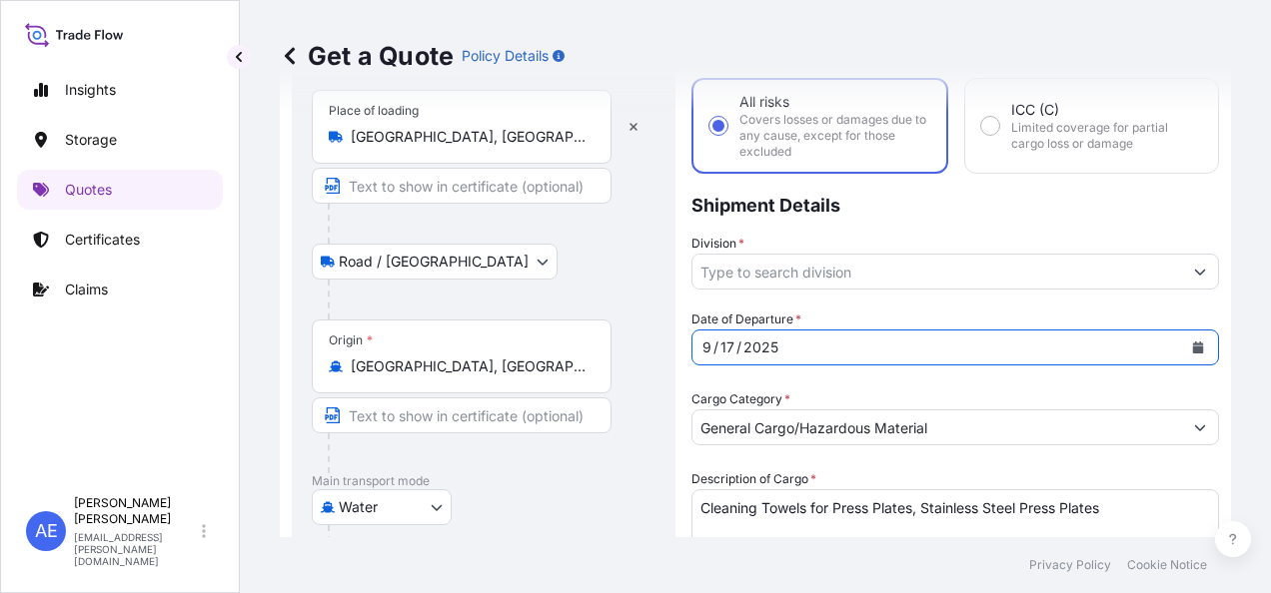
click at [1194, 269] on icon "Show suggestions" at bounding box center [1200, 272] width 12 height 12
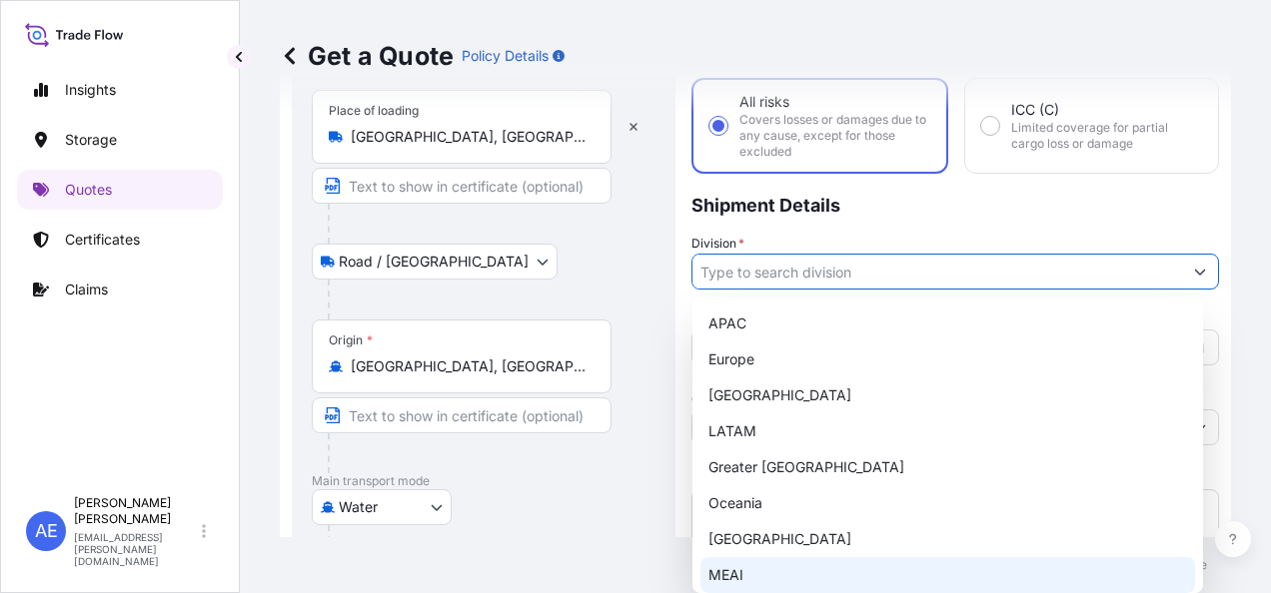
click at [759, 557] on div "MEAI" at bounding box center [947, 575] width 495 height 36
type input "MEAI"
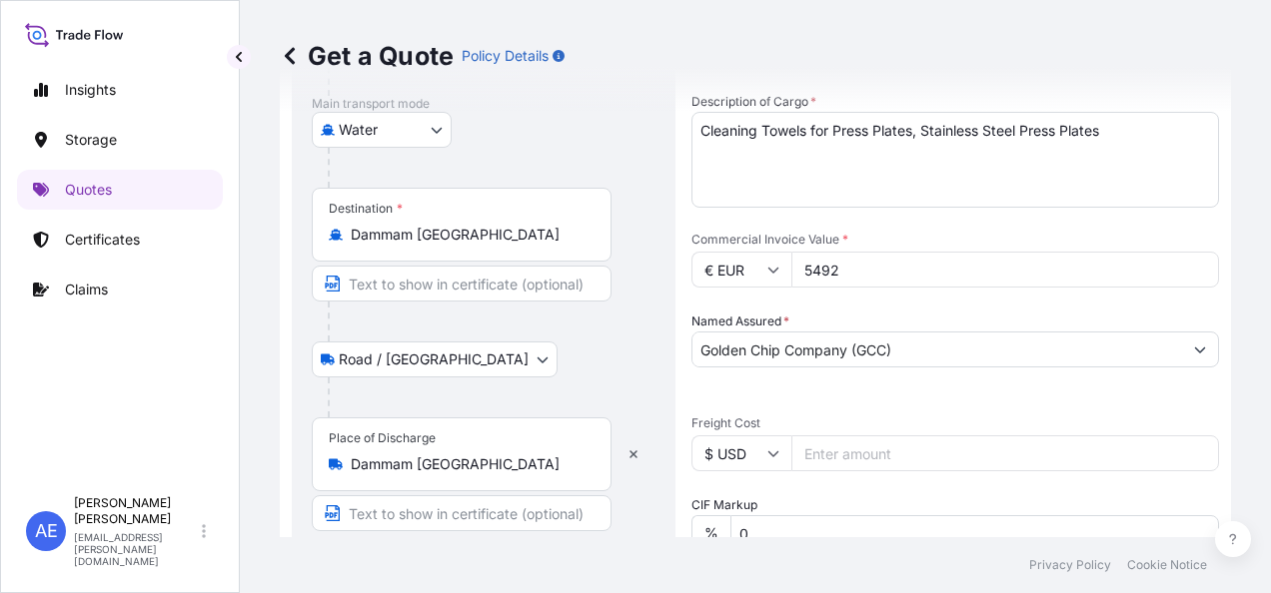
scroll to position [501, 0]
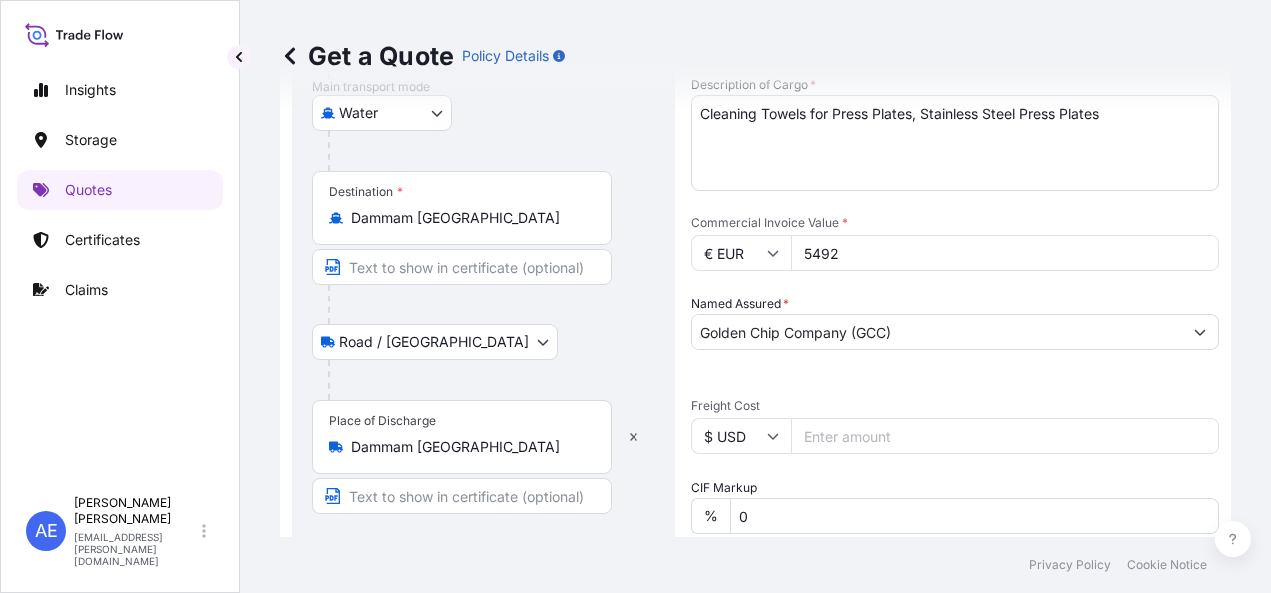
click at [895, 234] on div "Commercial Invoice Value * € EUR 5492" at bounding box center [954, 243] width 527 height 56
click at [887, 246] on input "5492" at bounding box center [1005, 253] width 428 height 36
type input "5490"
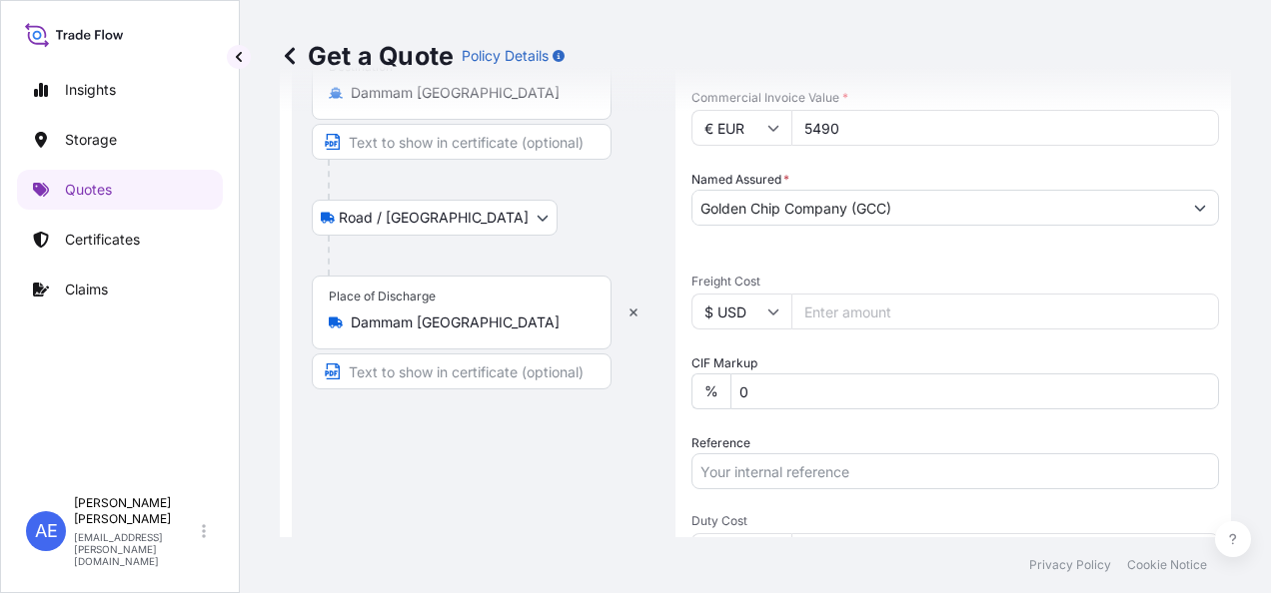
scroll to position [977, 0]
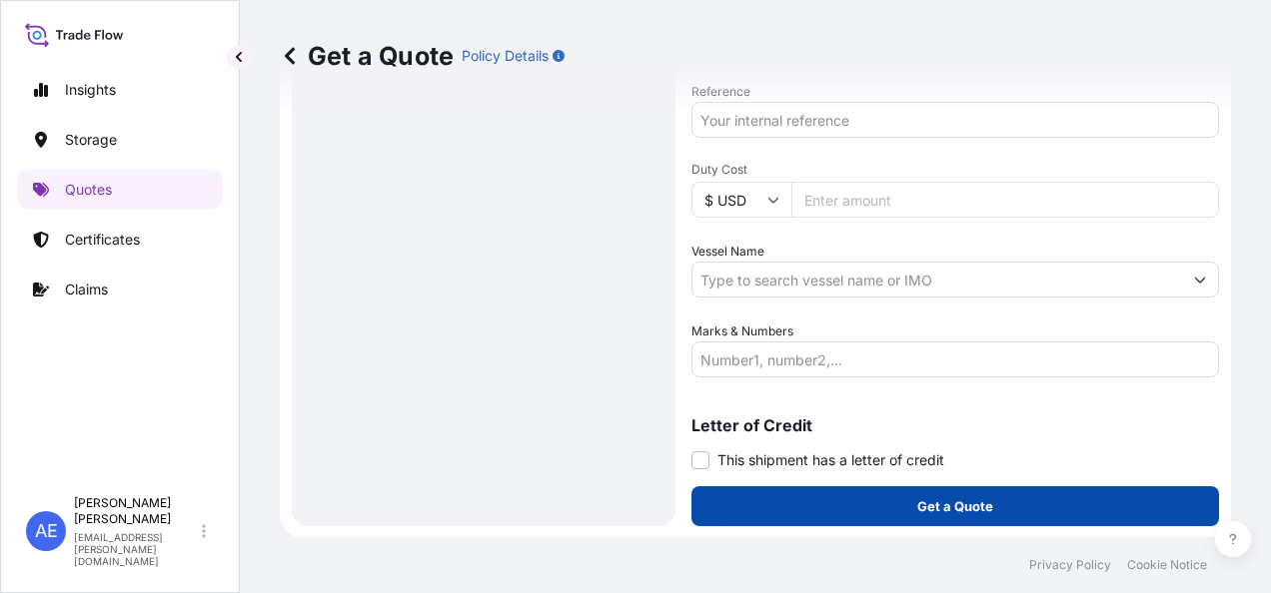
click at [781, 498] on button "Get a Quote" at bounding box center [954, 507] width 527 height 40
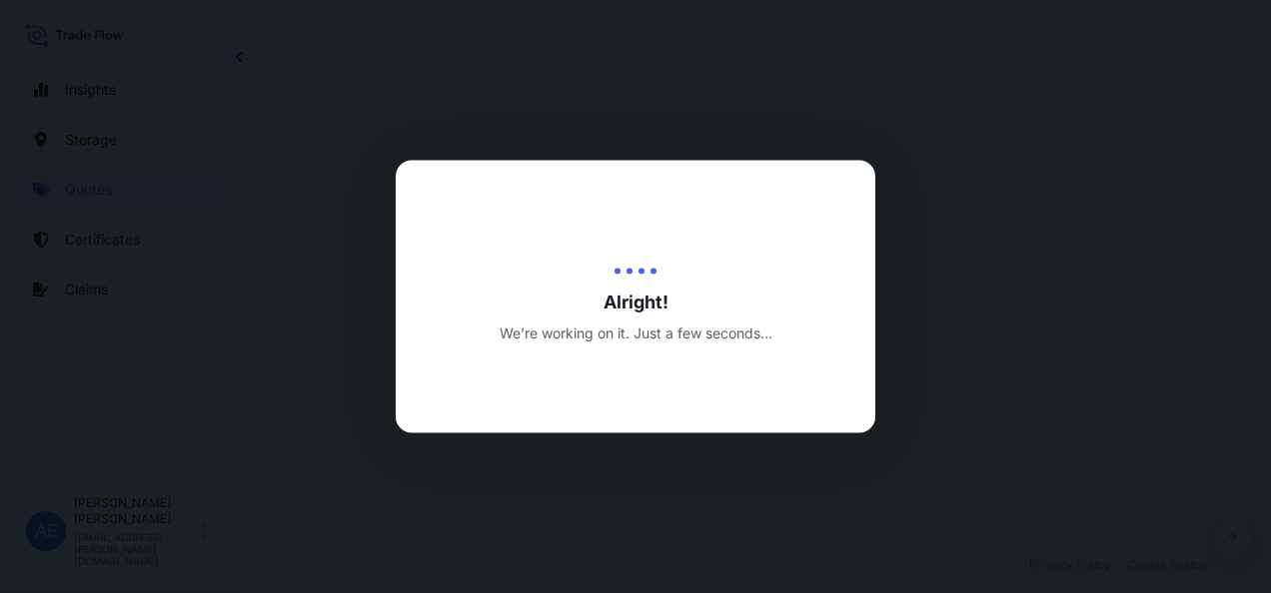
select select "Road / [GEOGRAPHIC_DATA]"
select select "Water"
select select "Road / [GEOGRAPHIC_DATA]"
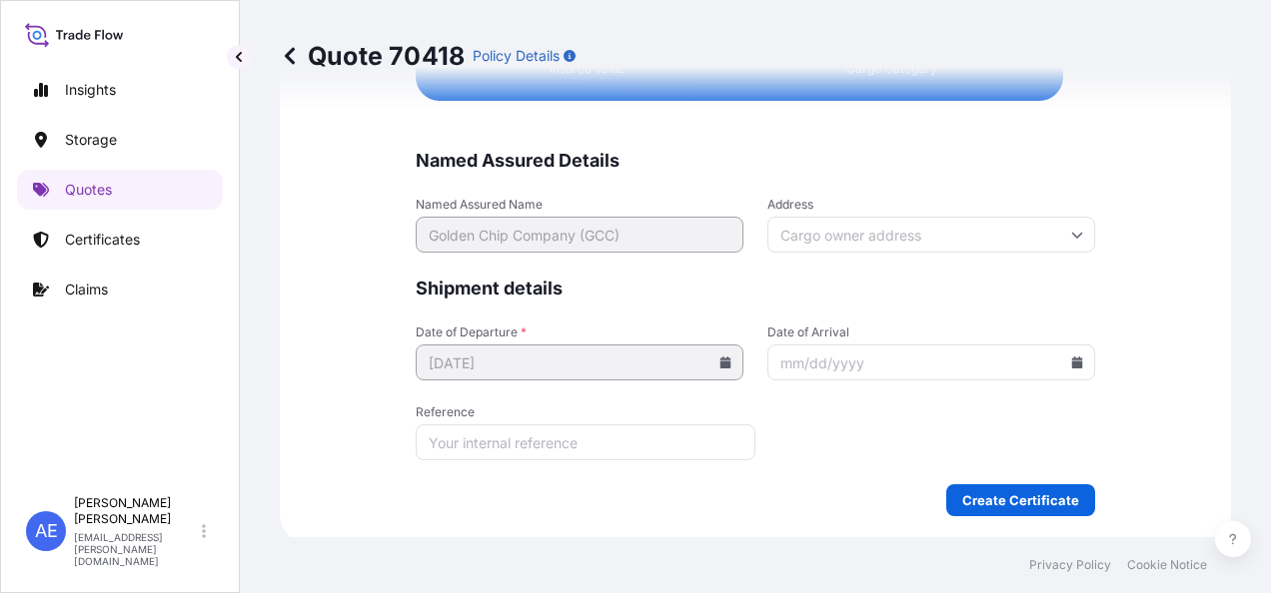
scroll to position [5242, 0]
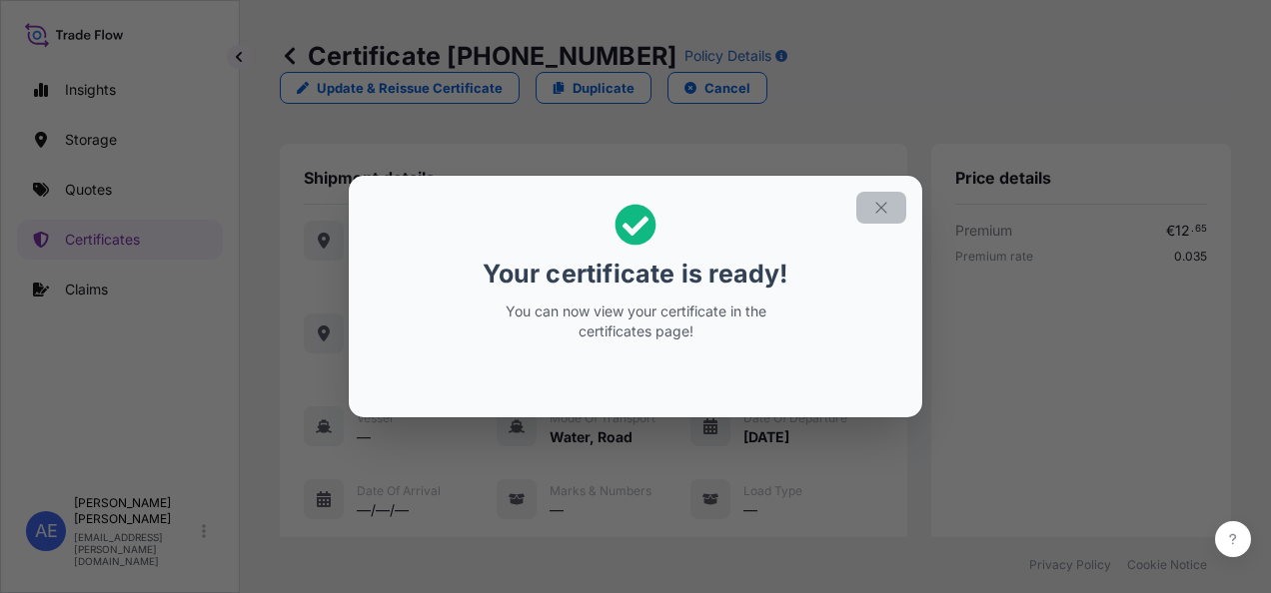
click at [878, 214] on icon "button" at bounding box center [881, 208] width 18 height 18
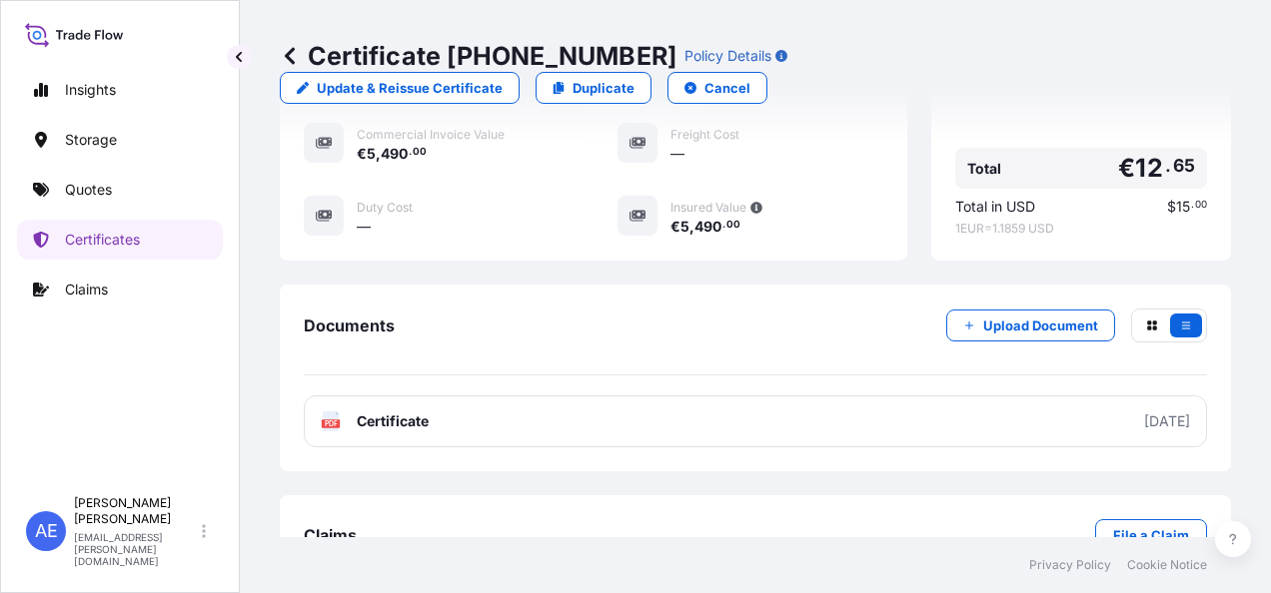
scroll to position [730, 0]
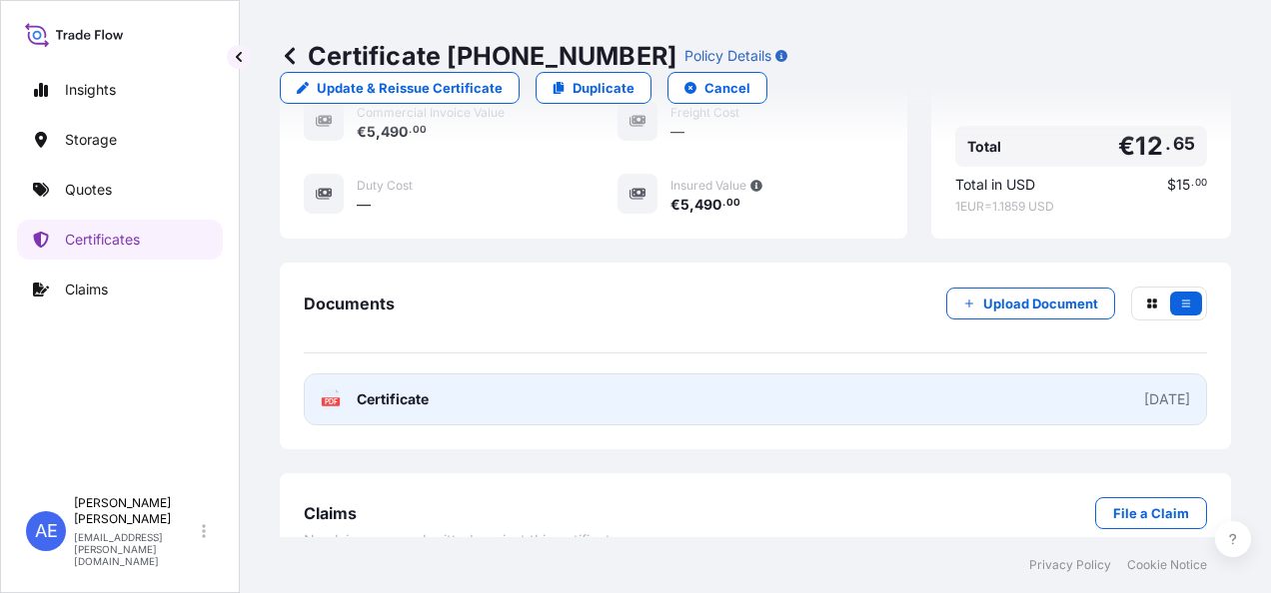
click at [693, 374] on link "PDF Certificate [DATE]" at bounding box center [755, 400] width 903 height 52
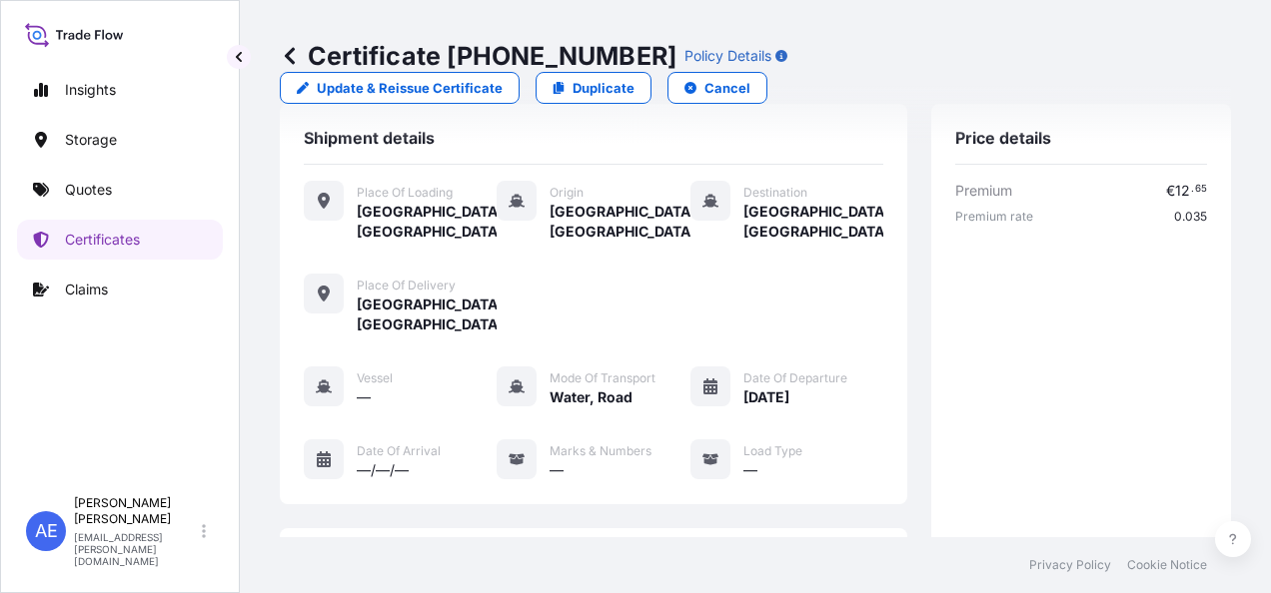
scroll to position [0, 0]
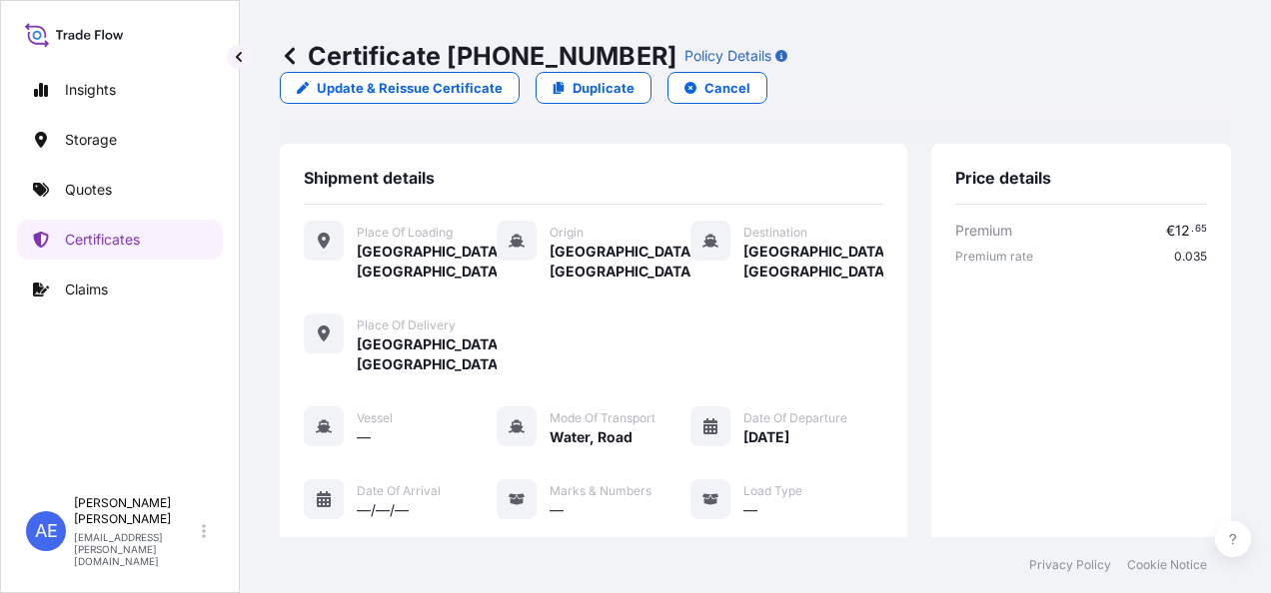
click at [751, 168] on div "Shipment details" at bounding box center [593, 186] width 579 height 37
click at [94, 241] on p "Certificates" at bounding box center [102, 240] width 75 height 20
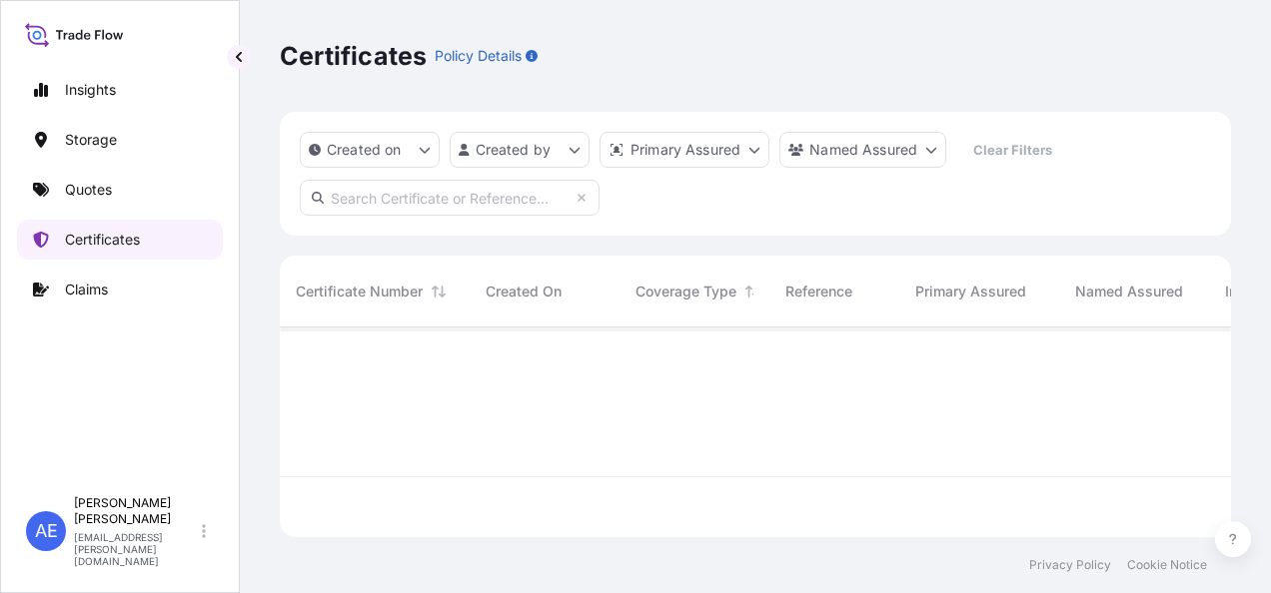
scroll to position [206, 935]
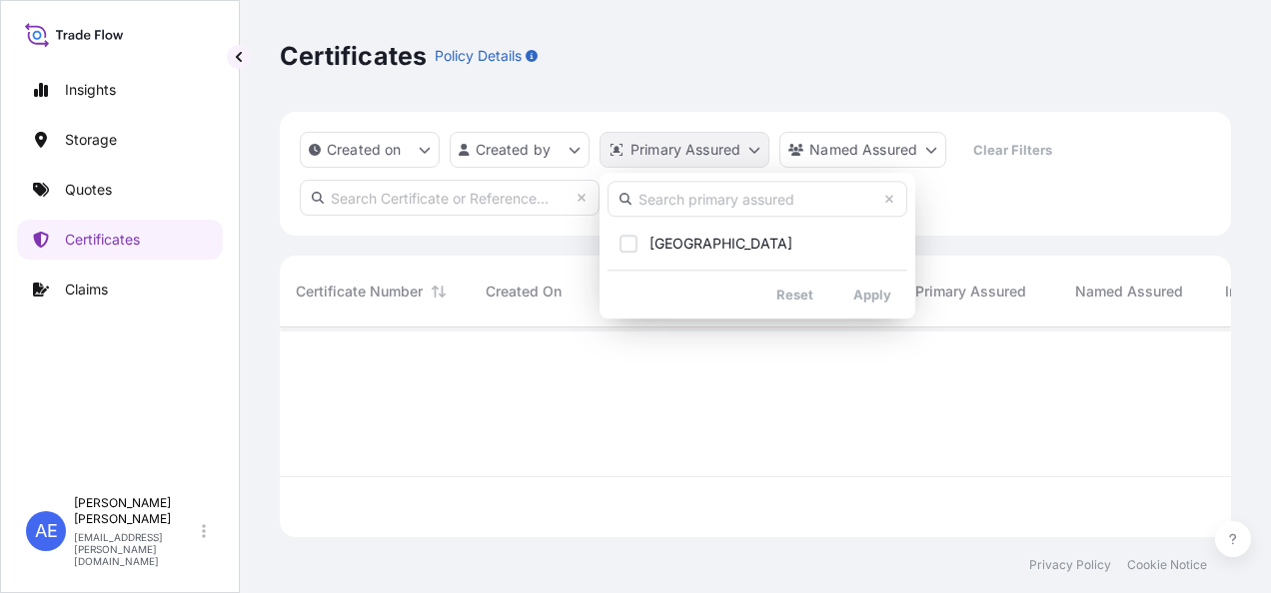
click at [649, 165] on html "Insights Storage Quotes Certificates Claims AE [PERSON_NAME] Samuel [EMAIL_ADDR…" at bounding box center [635, 296] width 1271 height 593
click at [826, 153] on html "Insights Storage Quotes Certificates Claims AE [PERSON_NAME] Samuel [EMAIL_ADDR…" at bounding box center [635, 296] width 1271 height 593
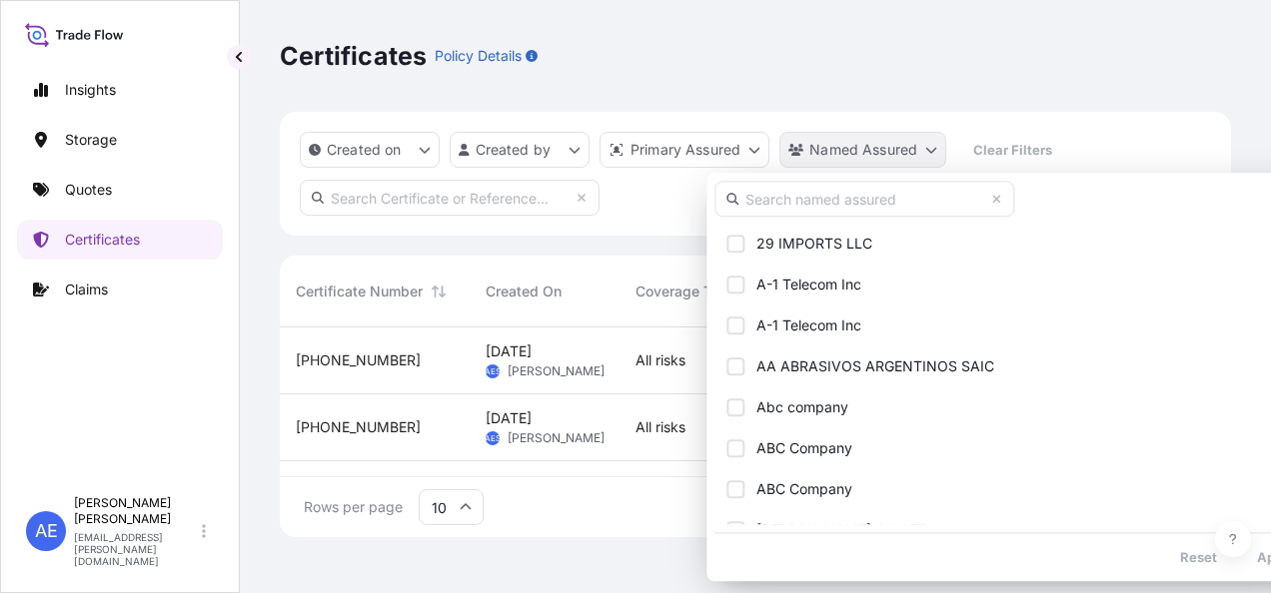
click at [828, 144] on html "Insights Storage Quotes Certificates Claims AE [PERSON_NAME] Samuel [EMAIL_ADDR…" at bounding box center [635, 296] width 1271 height 593
click at [819, 187] on input "text" at bounding box center [864, 199] width 300 height 36
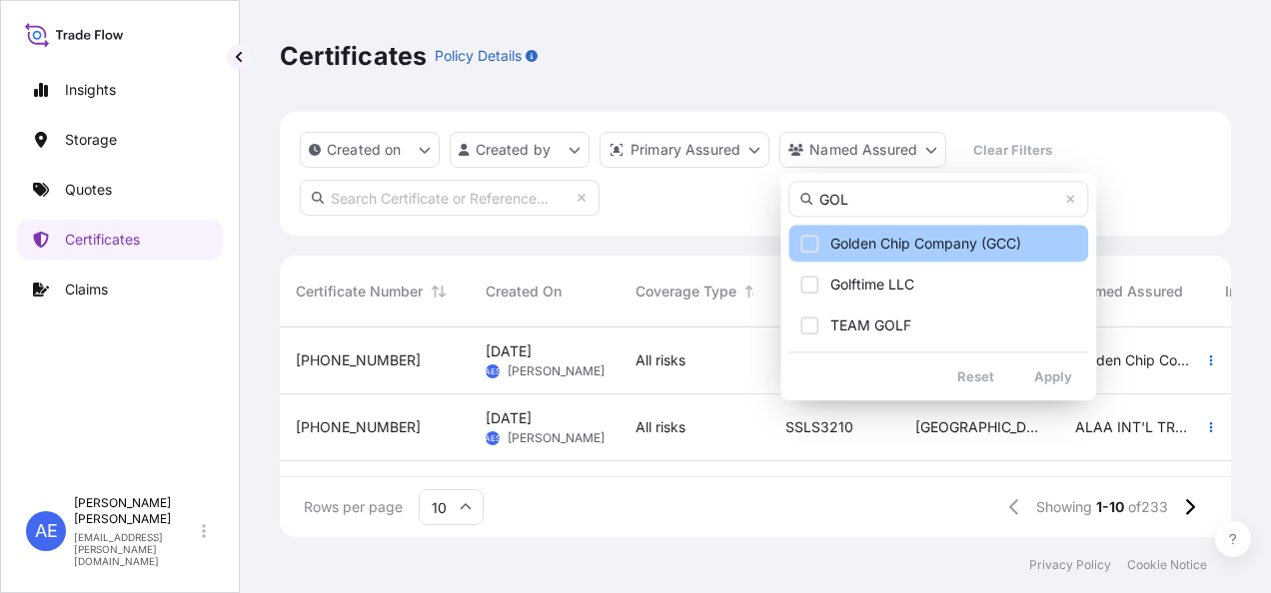
type input "GOL"
click at [798, 240] on button "Golden Chip Company (GCC)" at bounding box center [938, 243] width 300 height 37
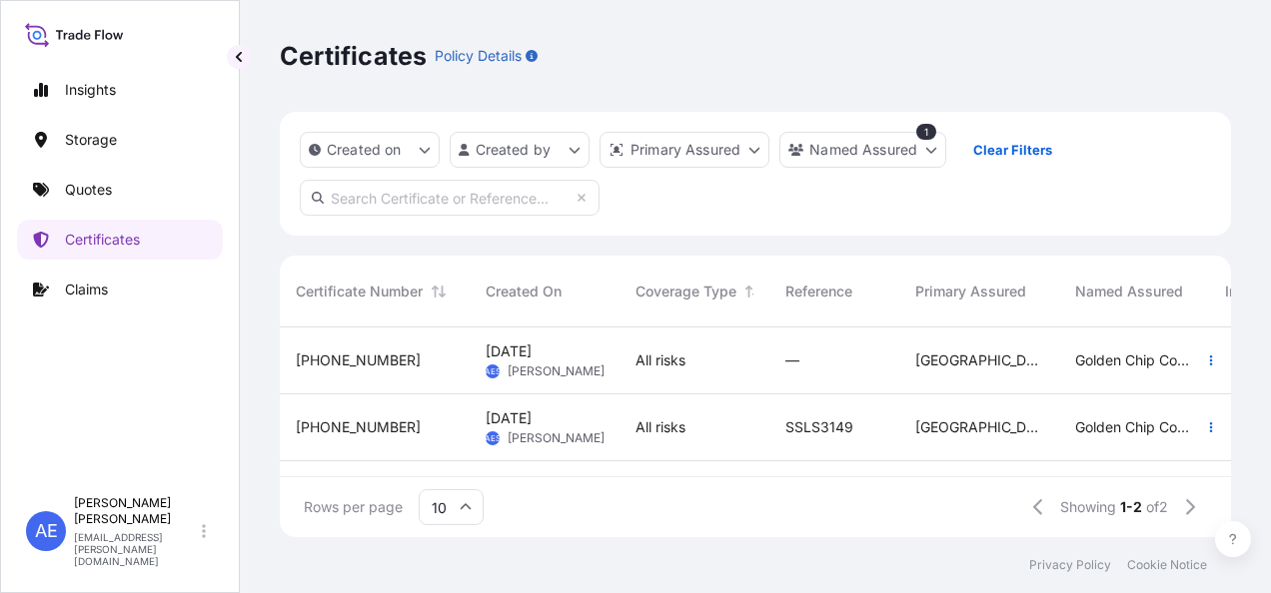
click at [751, 448] on div "All risks" at bounding box center [694, 428] width 150 height 67
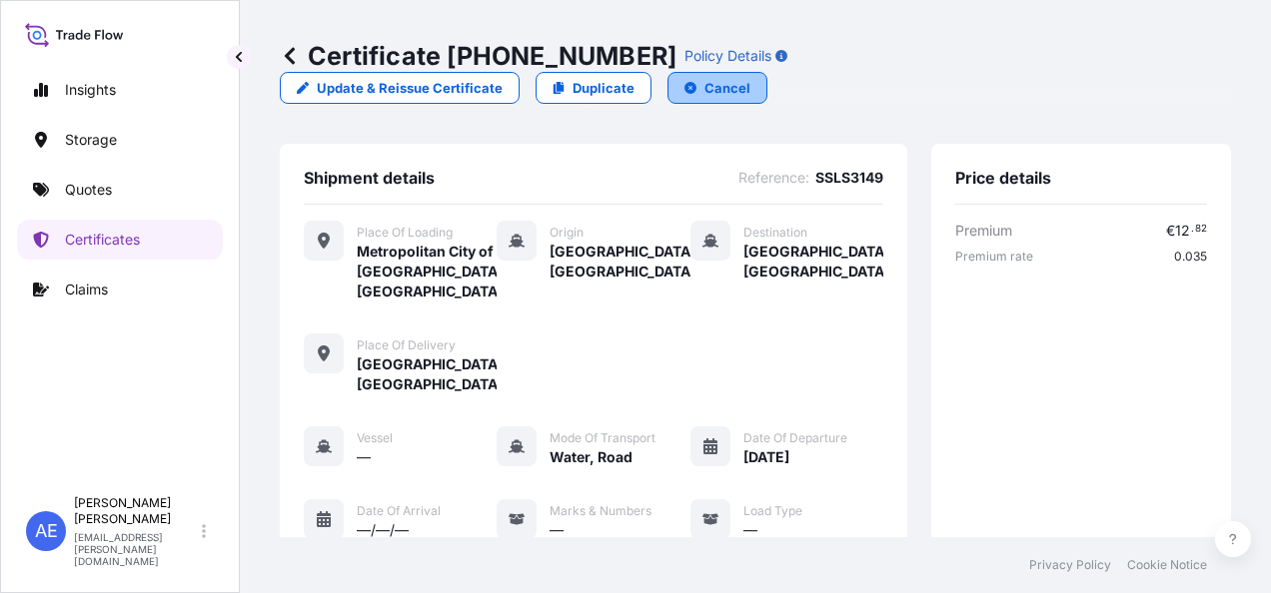
click at [767, 72] on button "Cancel" at bounding box center [717, 88] width 100 height 32
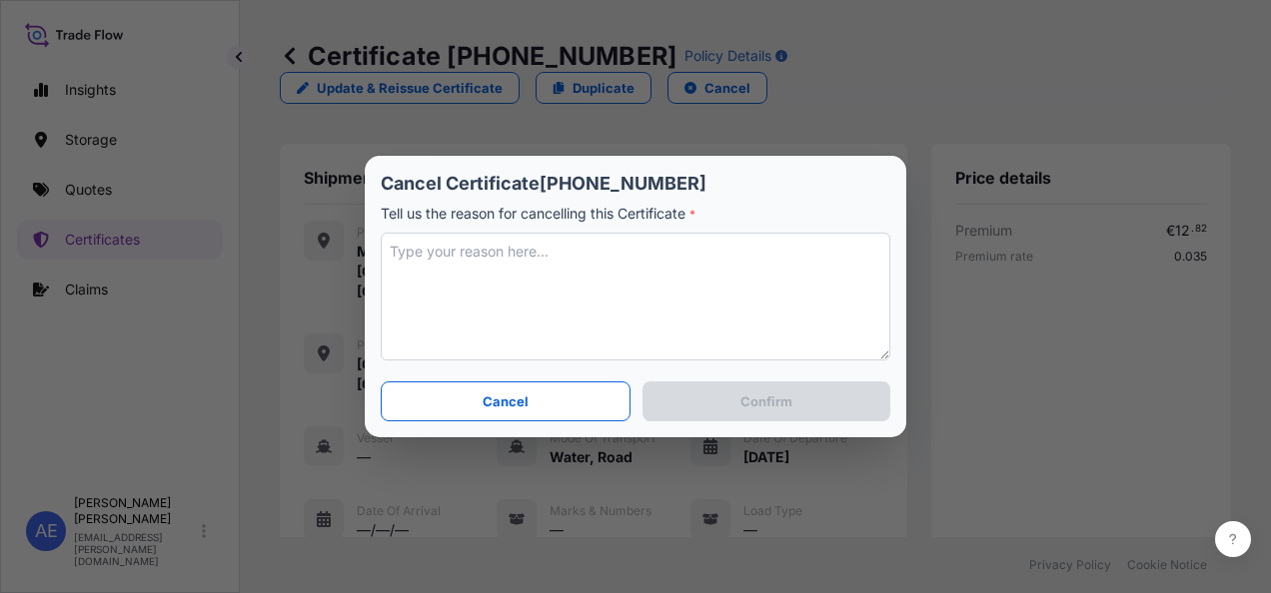
click at [620, 256] on textarea at bounding box center [636, 297] width 510 height 128
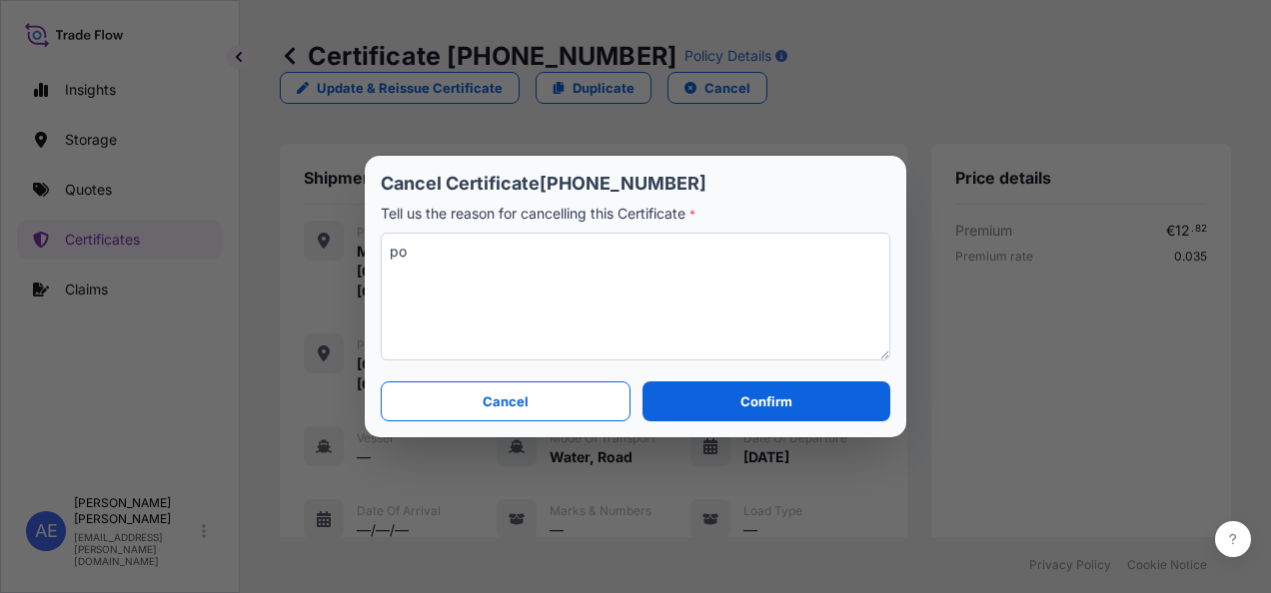
type textarea "p"
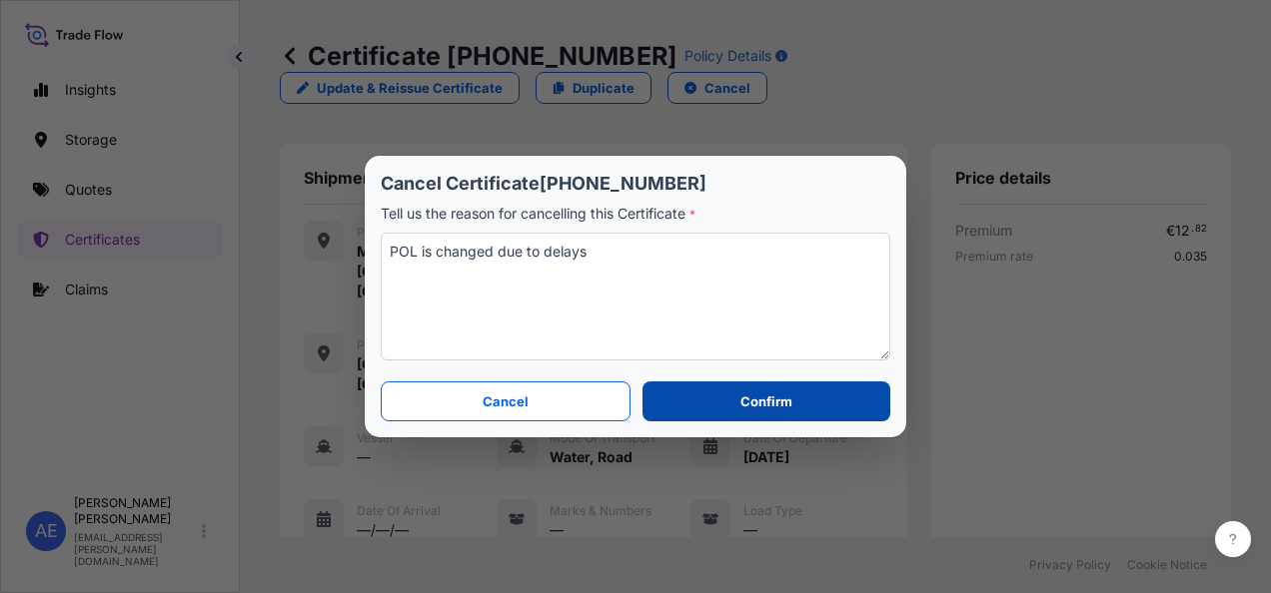
type textarea "POL is changed due to delays"
click at [673, 396] on button "Confirm" at bounding box center [766, 402] width 248 height 40
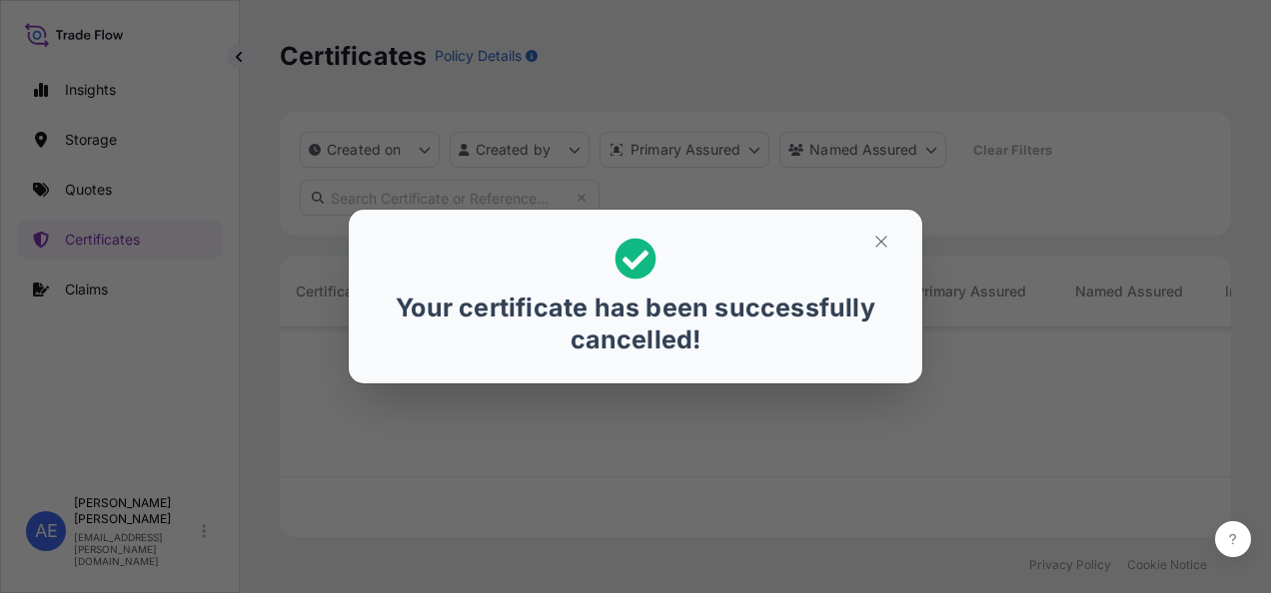
scroll to position [206, 935]
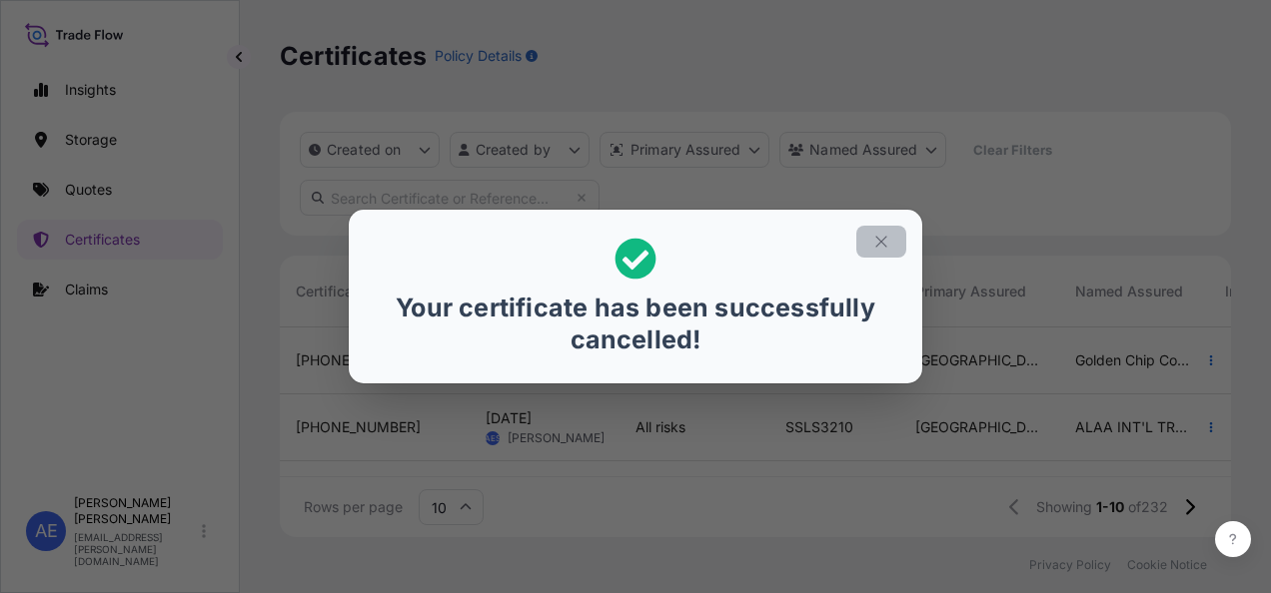
click at [887, 247] on icon "button" at bounding box center [881, 242] width 18 height 18
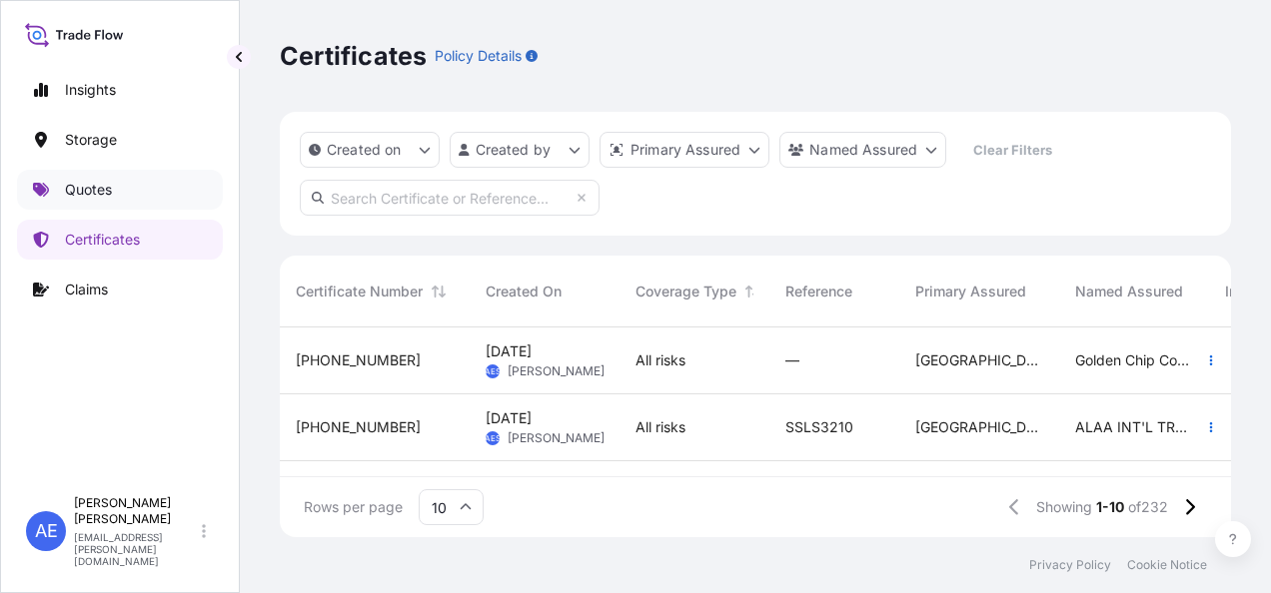
click at [103, 180] on p "Quotes" at bounding box center [88, 190] width 47 height 20
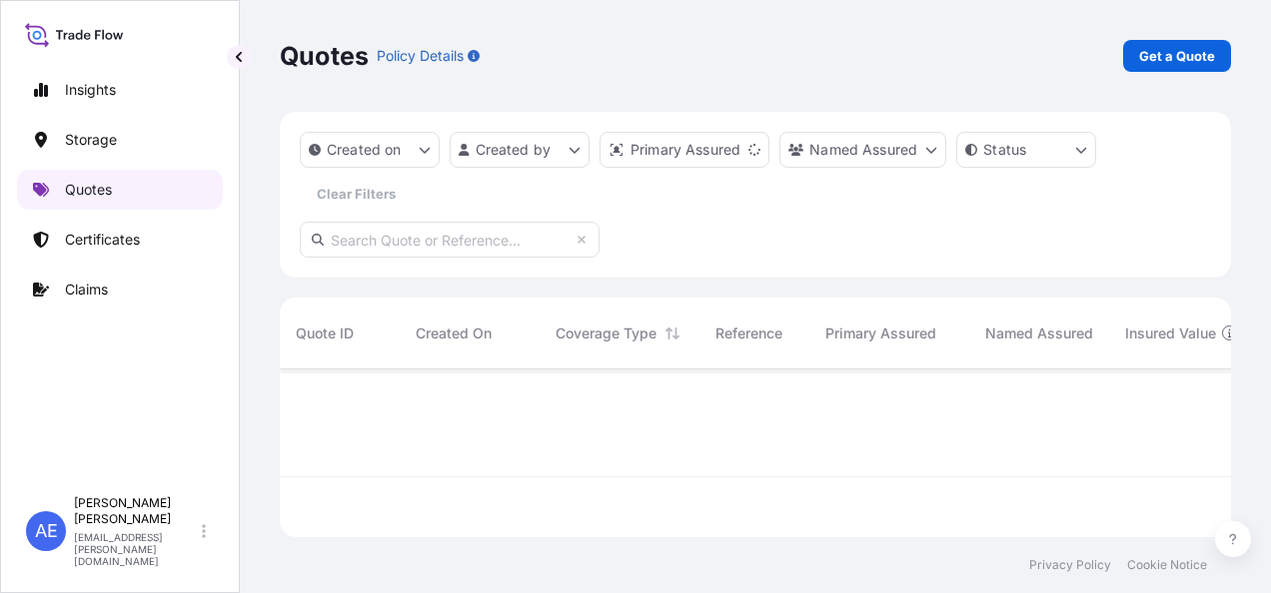
scroll to position [164, 935]
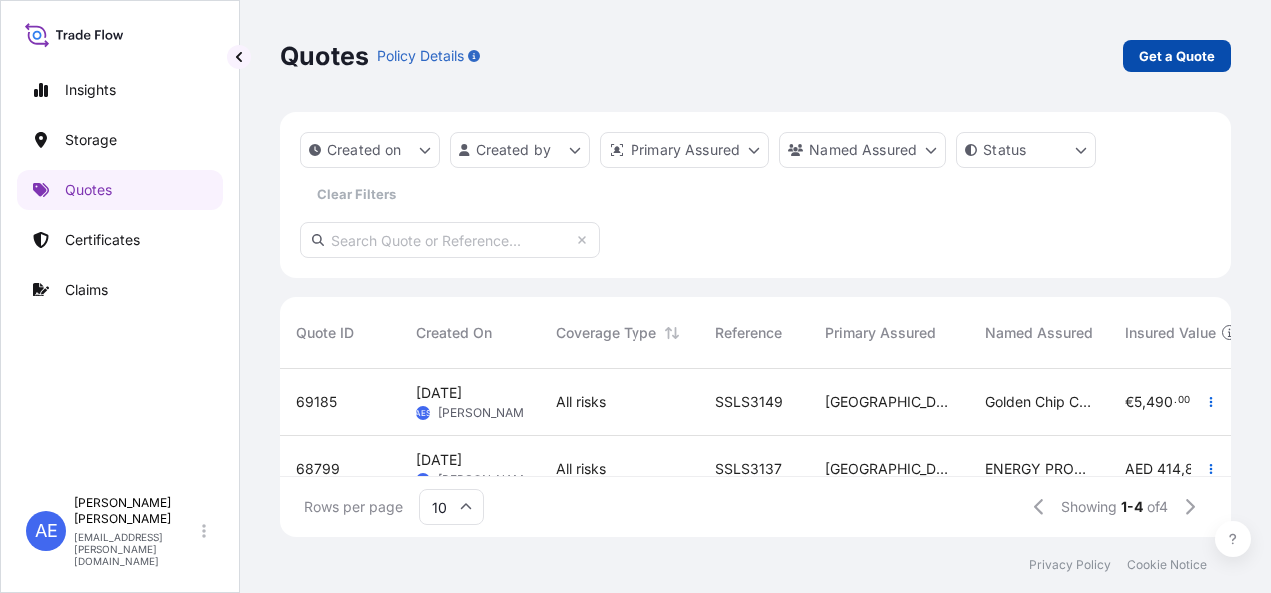
click at [1153, 46] on p "Get a Quote" at bounding box center [1177, 56] width 76 height 20
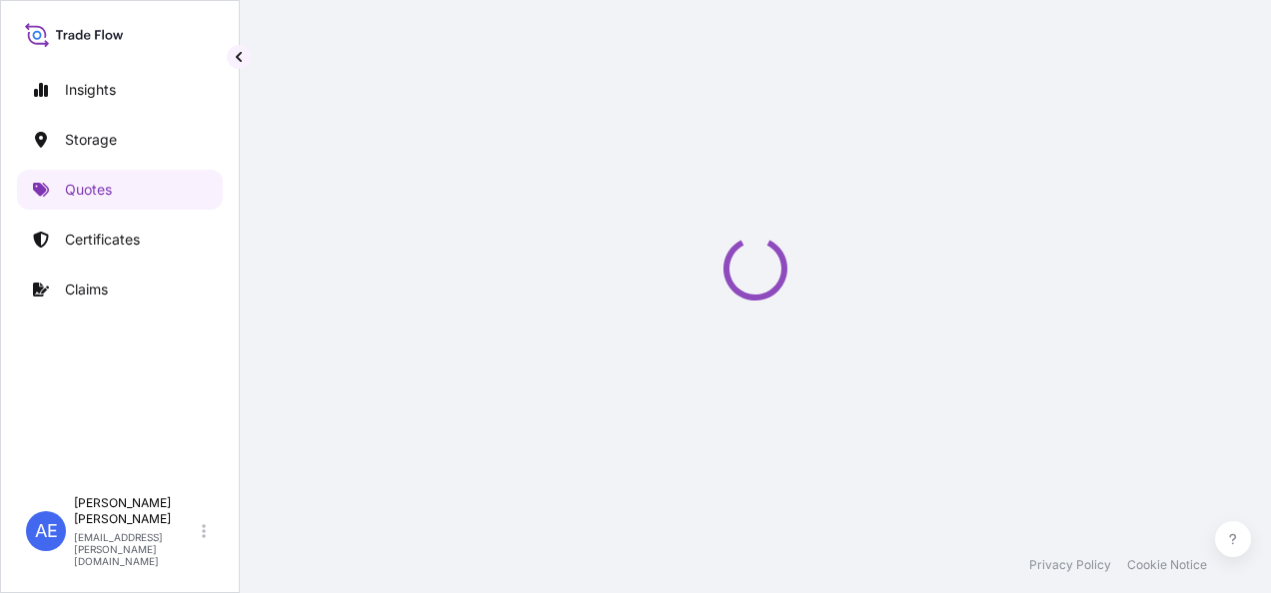
select select "Water"
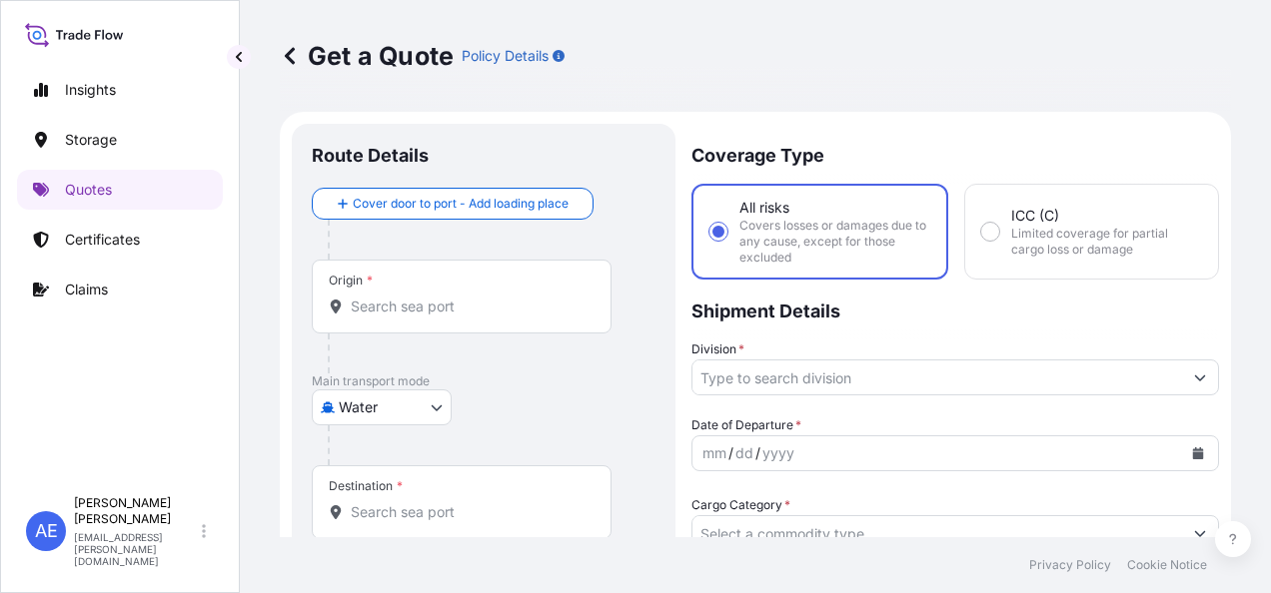
scroll to position [32, 0]
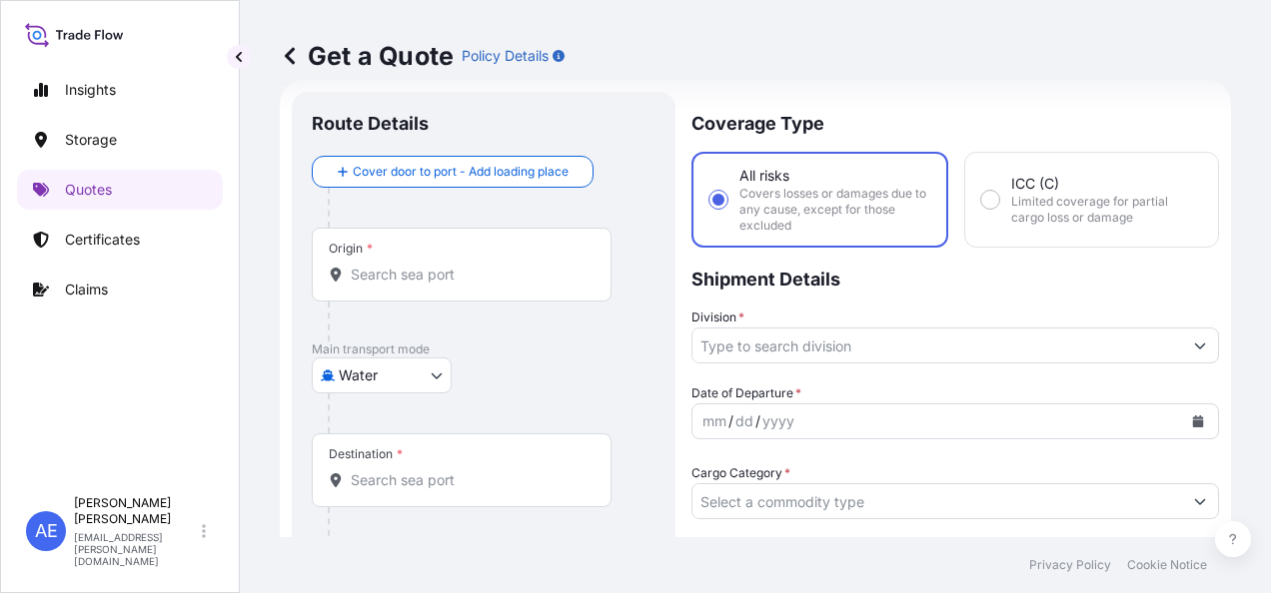
click at [1153, 46] on div "Get a Quote Policy Details" at bounding box center [755, 56] width 951 height 32
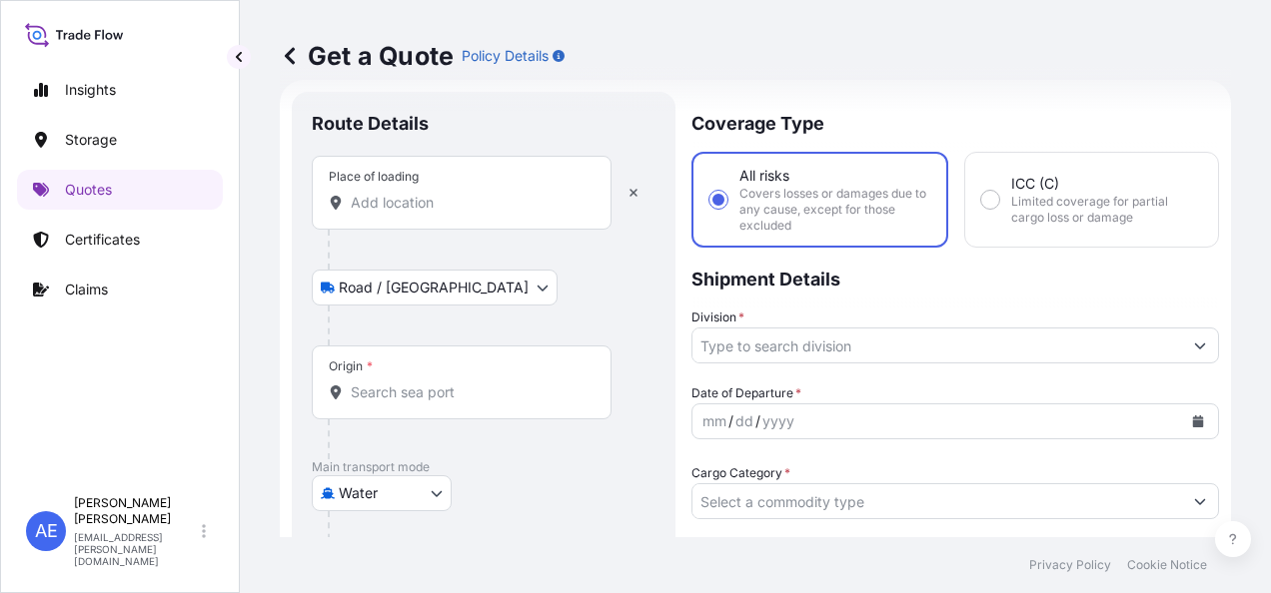
click at [458, 221] on div "Place of loading" at bounding box center [462, 193] width 300 height 74
click at [458, 213] on input "Place of loading" at bounding box center [469, 203] width 236 height 20
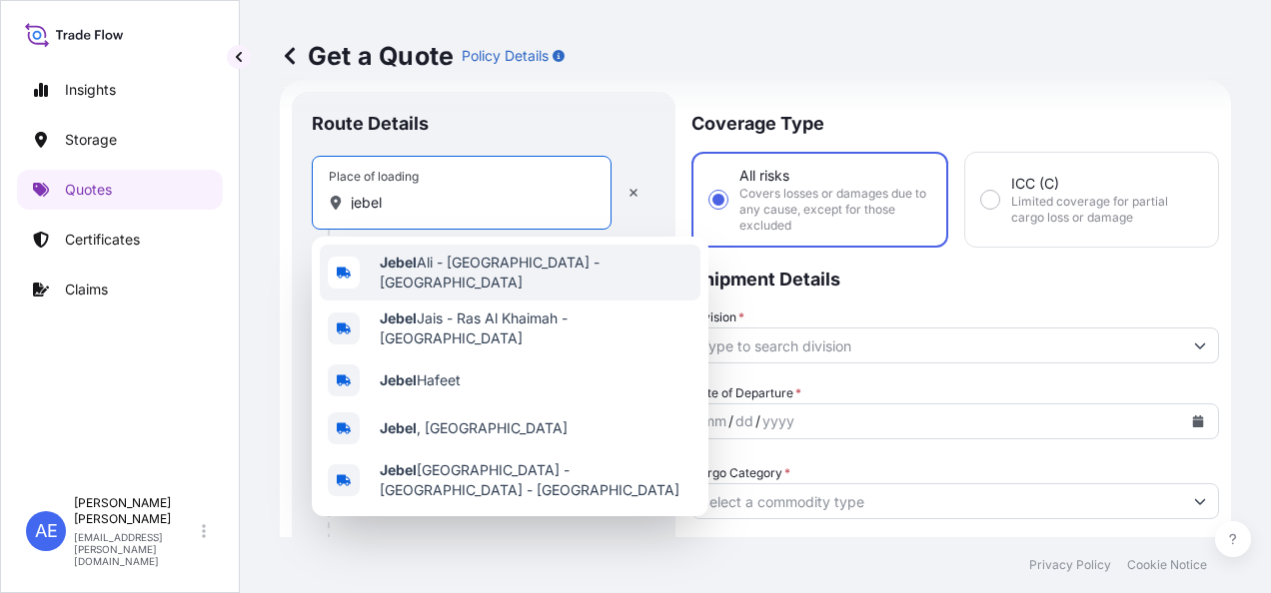
click at [458, 252] on div "[GEOGRAPHIC_DATA] - [GEOGRAPHIC_DATA] - [GEOGRAPHIC_DATA]" at bounding box center [510, 273] width 381 height 56
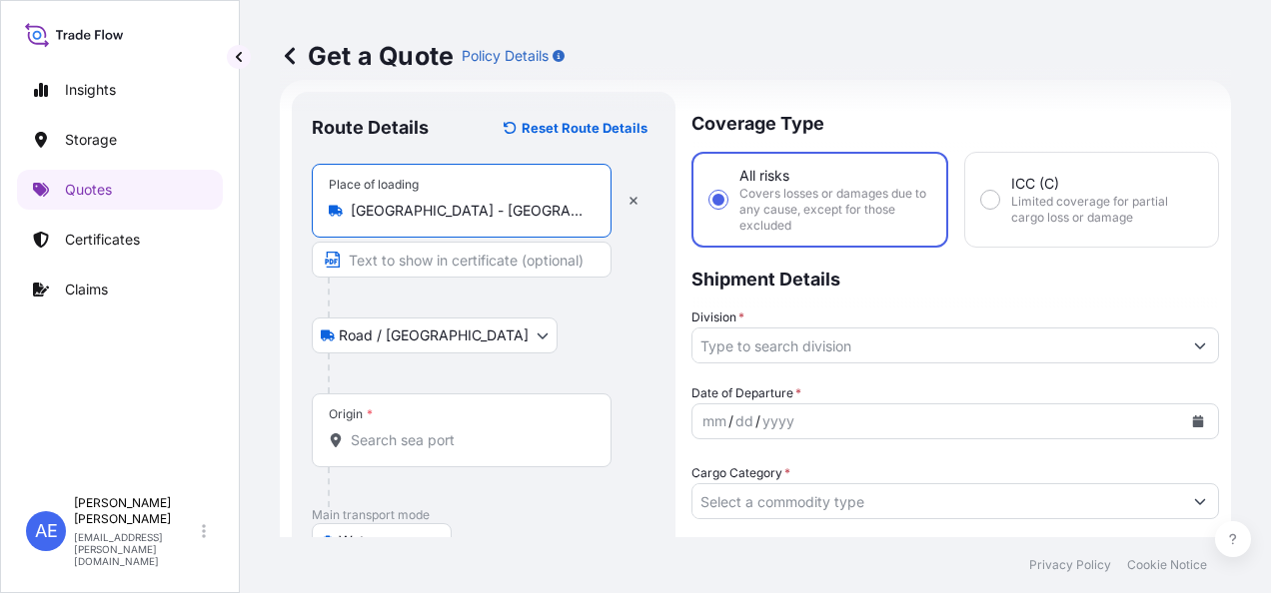
type input "[GEOGRAPHIC_DATA] - [GEOGRAPHIC_DATA] - [GEOGRAPHIC_DATA]"
click at [438, 437] on input "Origin *" at bounding box center [469, 441] width 236 height 20
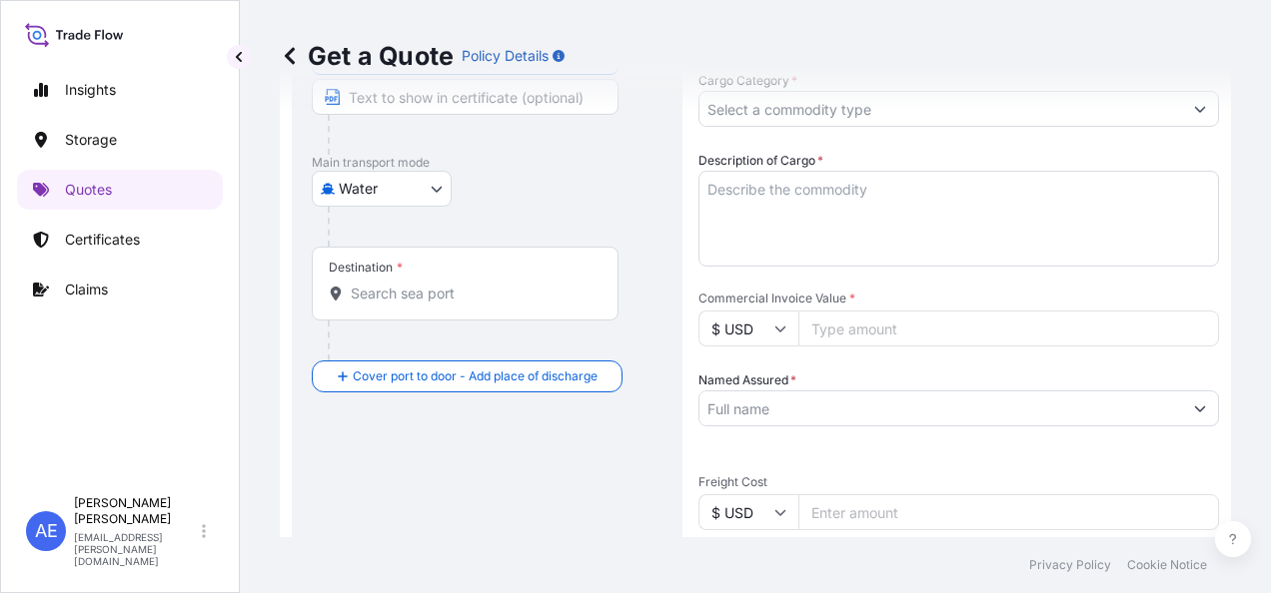
scroll to position [432, 0]
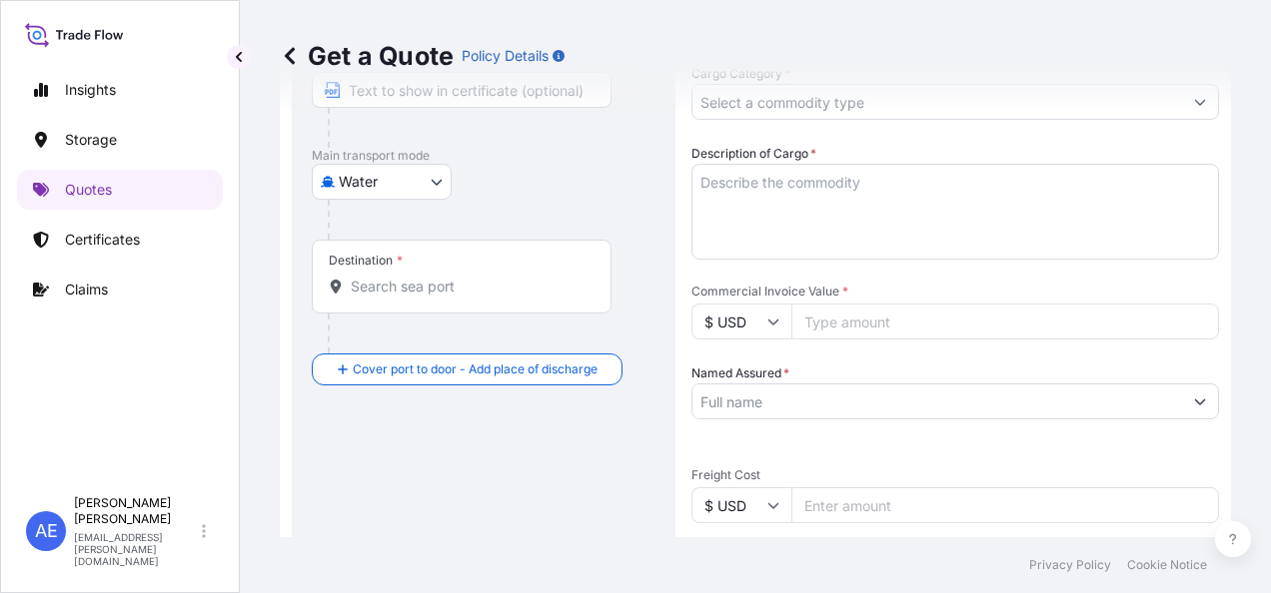
type input "AEJEA - [GEOGRAPHIC_DATA], [GEOGRAPHIC_DATA]"
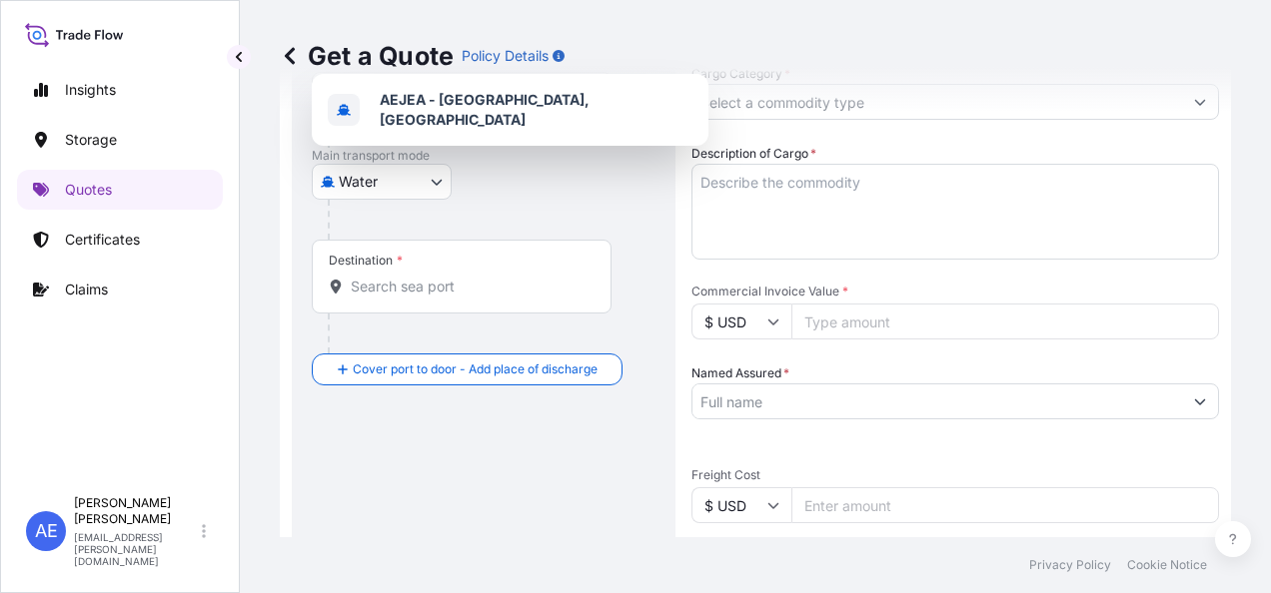
click at [524, 176] on div "Water Air Water Inland" at bounding box center [484, 182] width 344 height 36
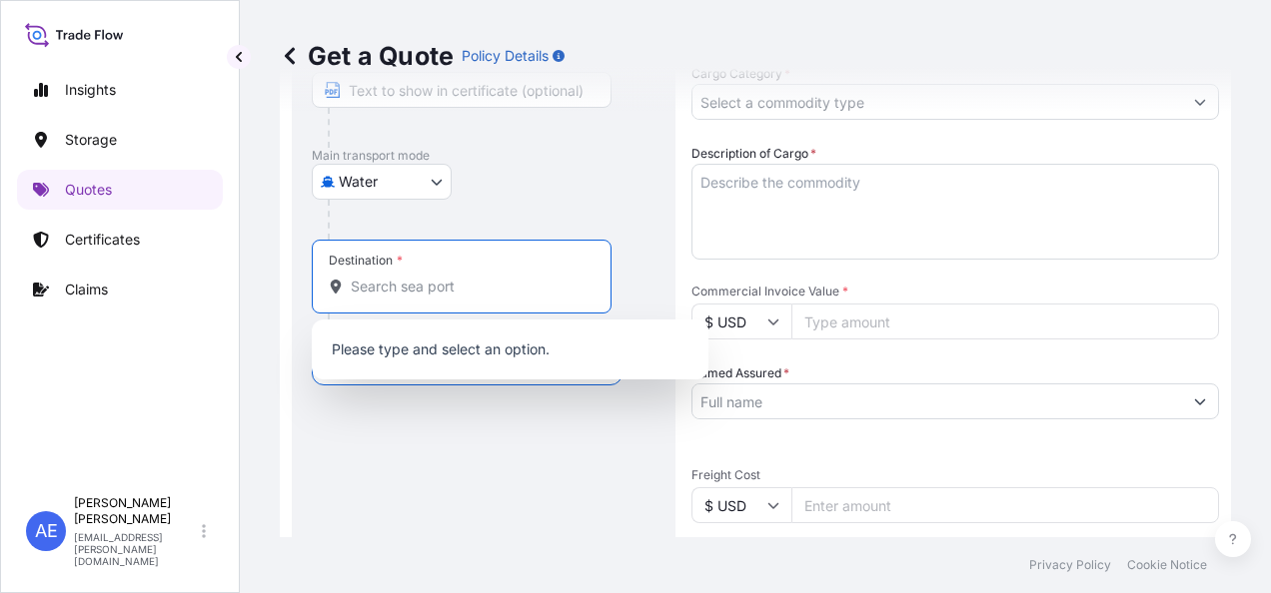
click at [422, 294] on input "Destination *" at bounding box center [469, 287] width 236 height 20
click at [521, 216] on div at bounding box center [492, 220] width 328 height 40
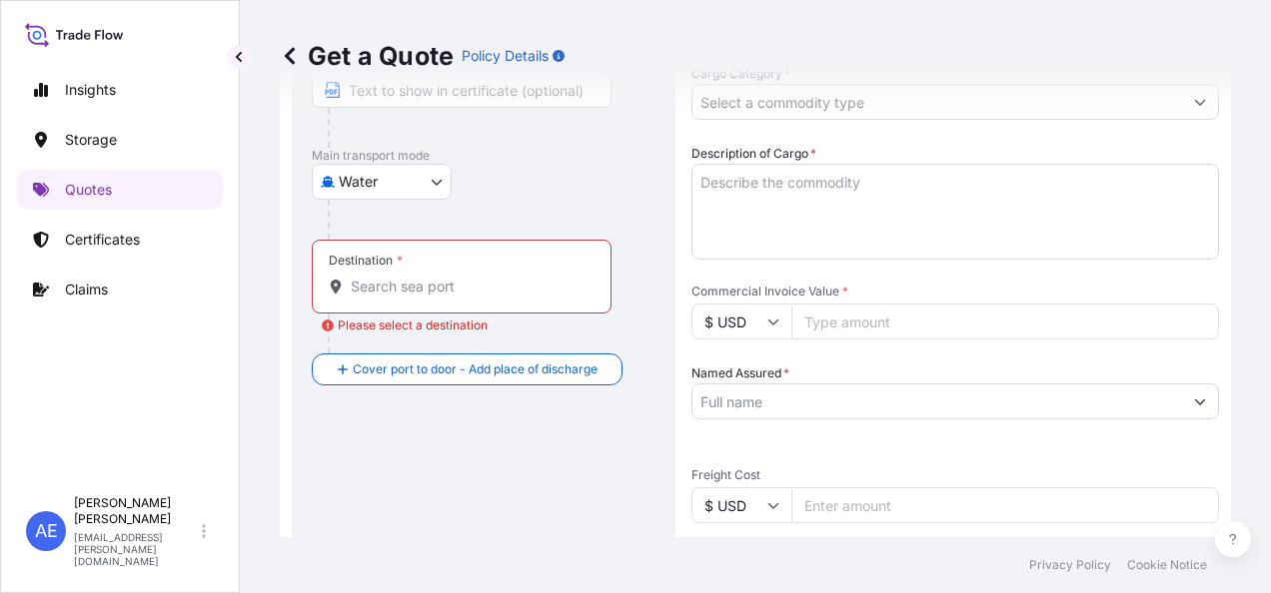
click at [434, 272] on div "Destination *" at bounding box center [462, 277] width 300 height 74
click at [434, 277] on input "Destination * Please select a destination" at bounding box center [469, 287] width 236 height 20
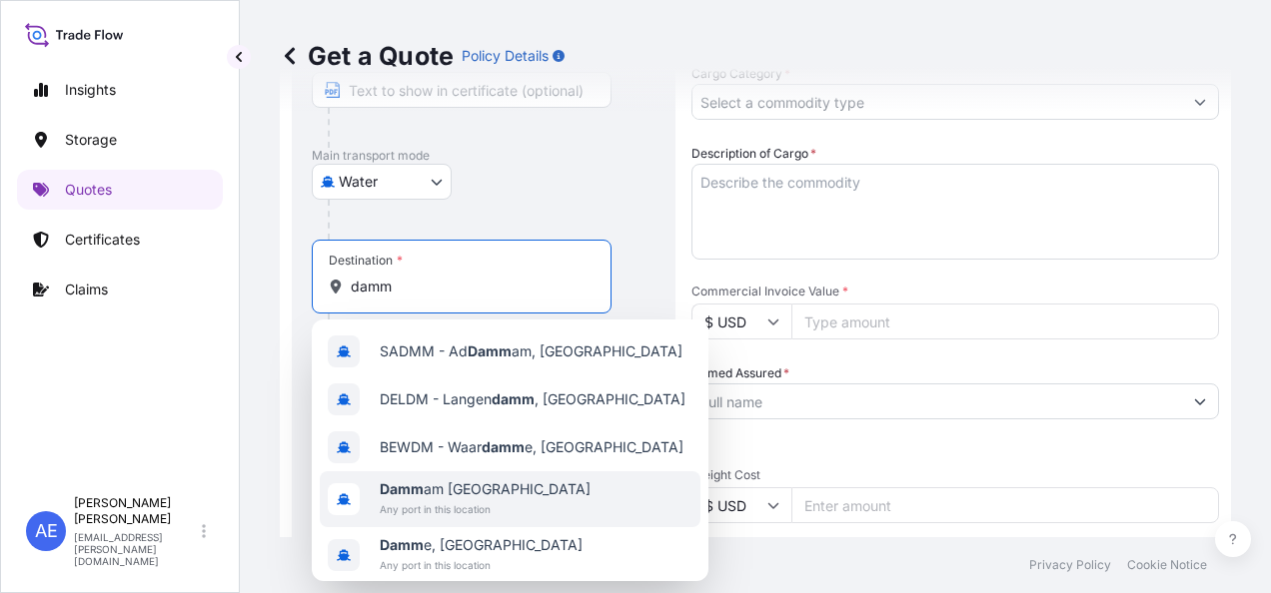
click at [456, 499] on div "Damm am [GEOGRAPHIC_DATA] Any port in this location" at bounding box center [485, 500] width 211 height 40
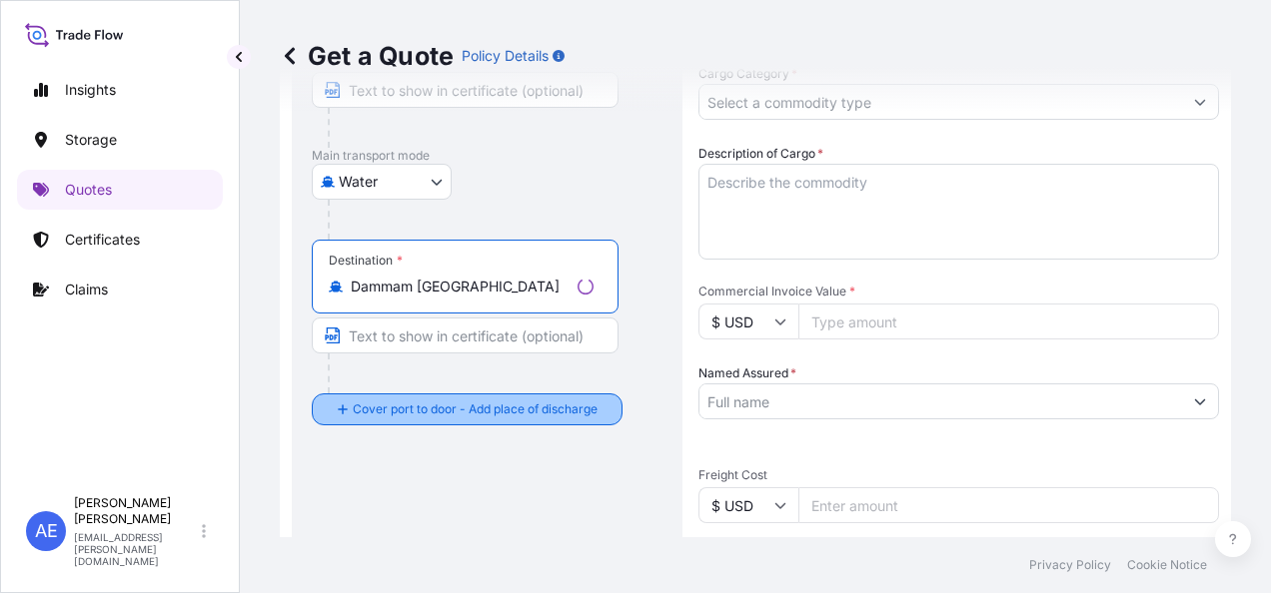
type input "Dammam [GEOGRAPHIC_DATA]"
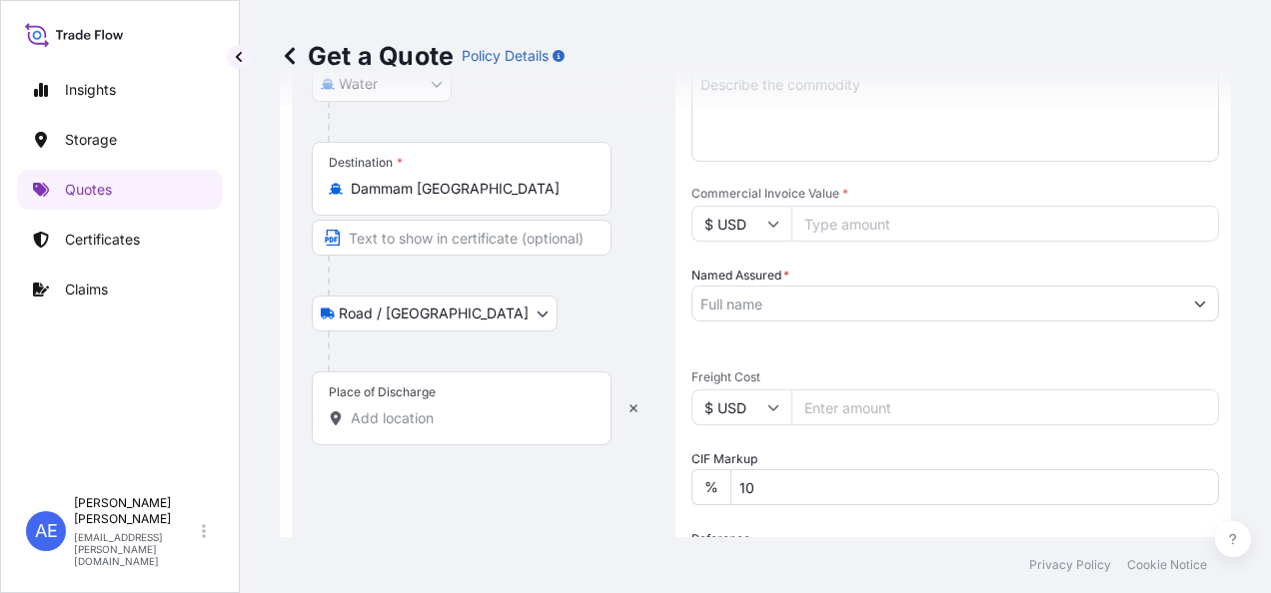
scroll to position [531, 0]
click at [410, 412] on input "Place of Discharge" at bounding box center [469, 417] width 236 height 20
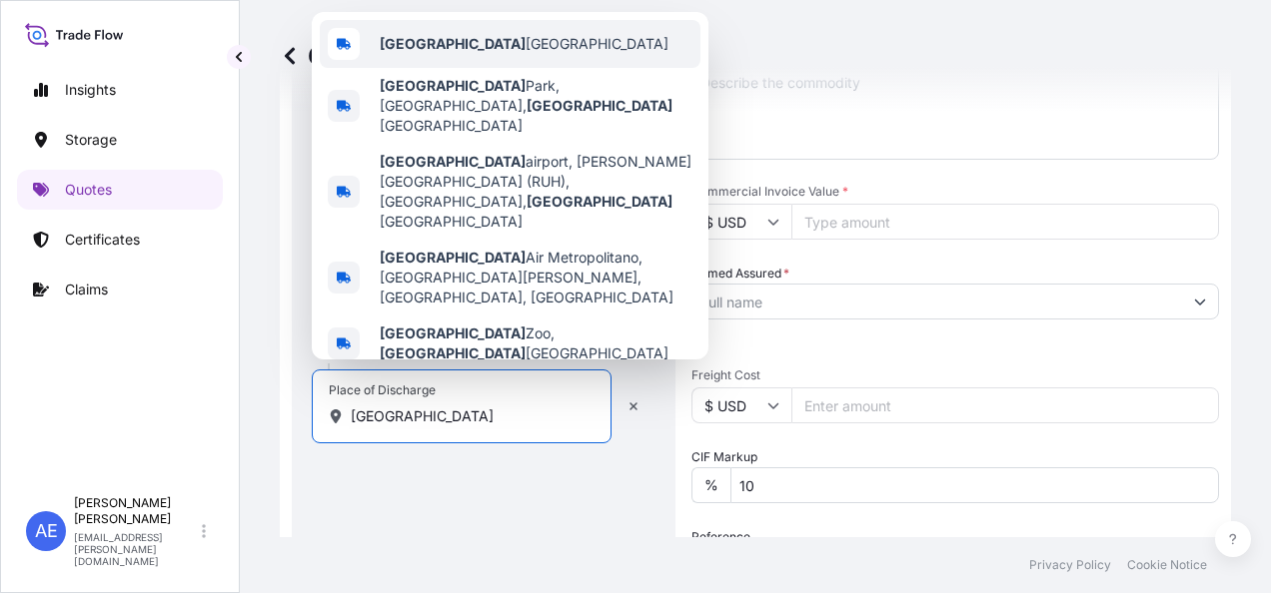
click at [484, 54] on span "[GEOGRAPHIC_DATA] [GEOGRAPHIC_DATA]" at bounding box center [524, 44] width 289 height 20
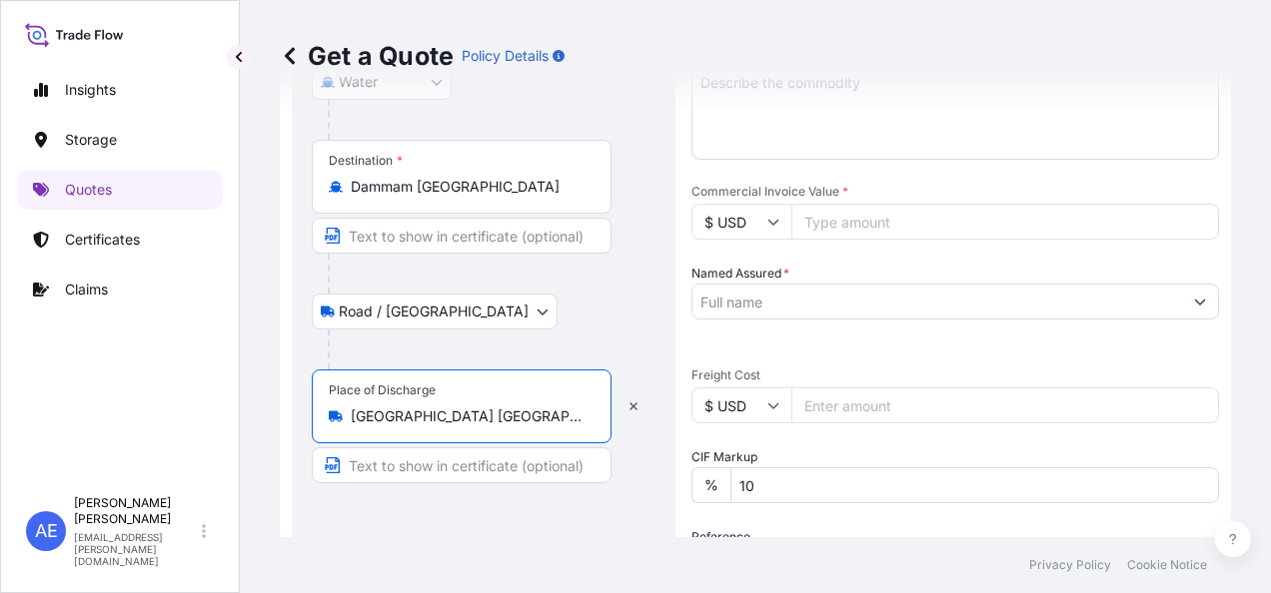
type input "[GEOGRAPHIC_DATA] [GEOGRAPHIC_DATA]"
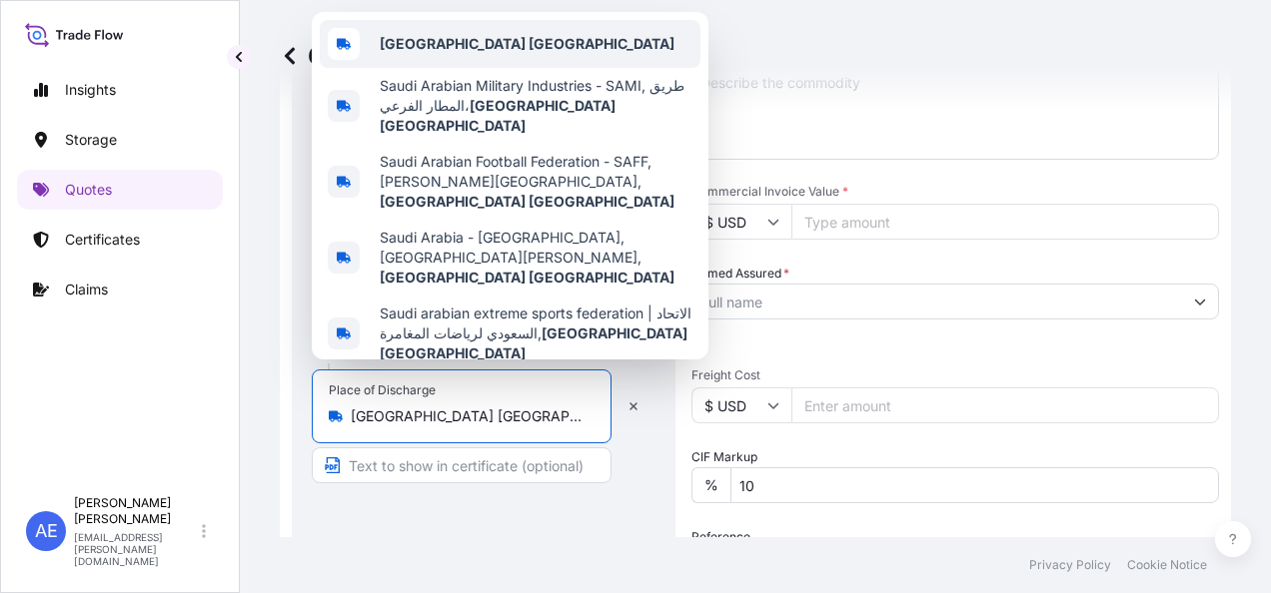
click at [545, 68] on div "[GEOGRAPHIC_DATA] [GEOGRAPHIC_DATA]" at bounding box center [510, 44] width 381 height 48
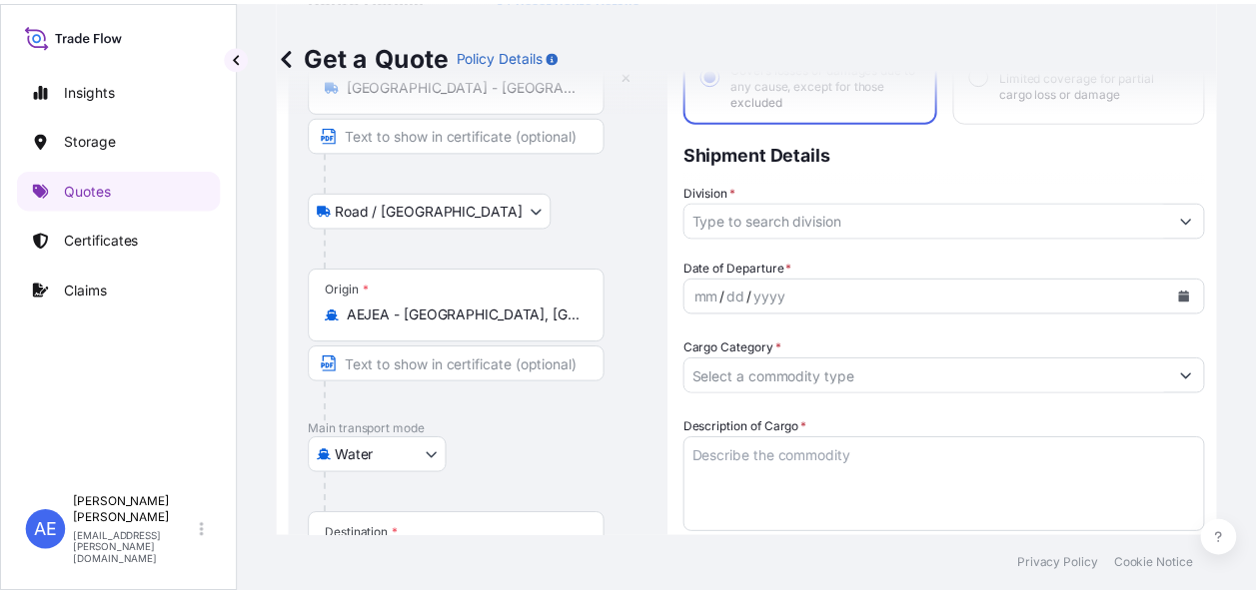
scroll to position [132, 0]
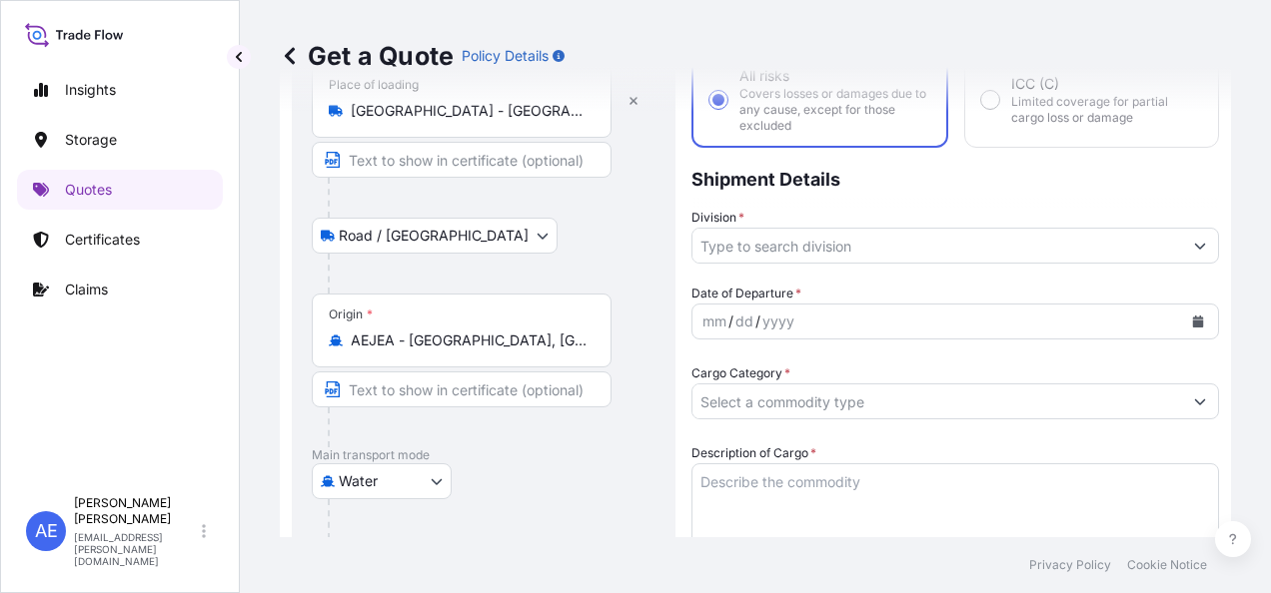
click at [1191, 242] on button "Show suggestions" at bounding box center [1200, 246] width 36 height 36
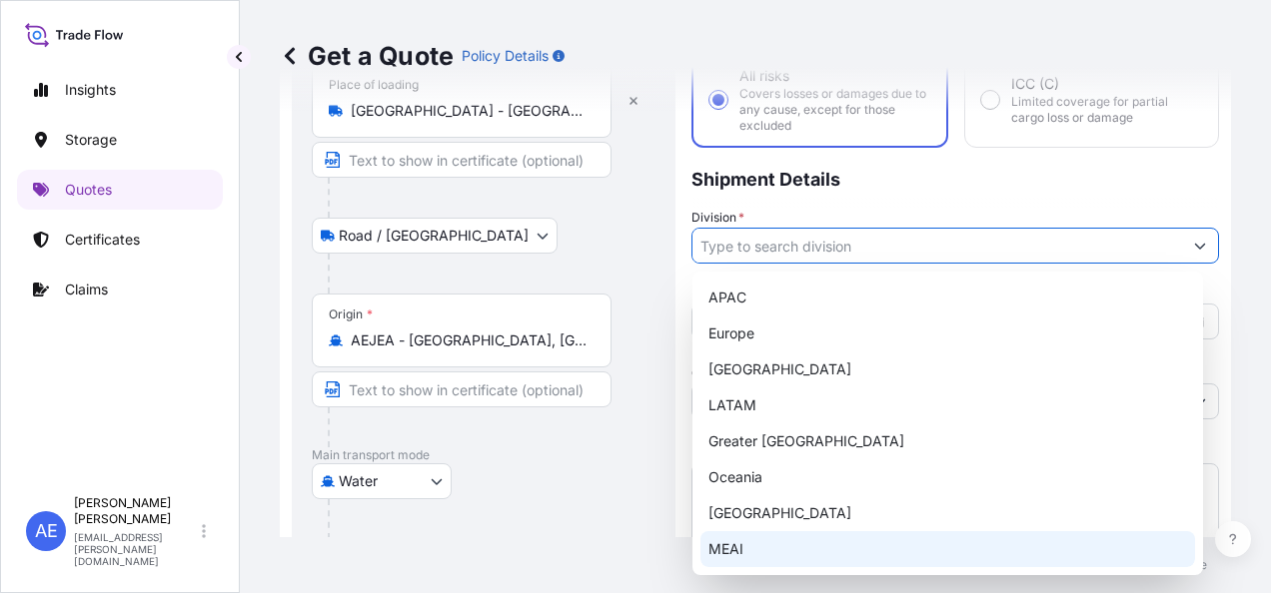
click at [732, 541] on div "MEAI" at bounding box center [947, 549] width 495 height 36
type input "MEAI"
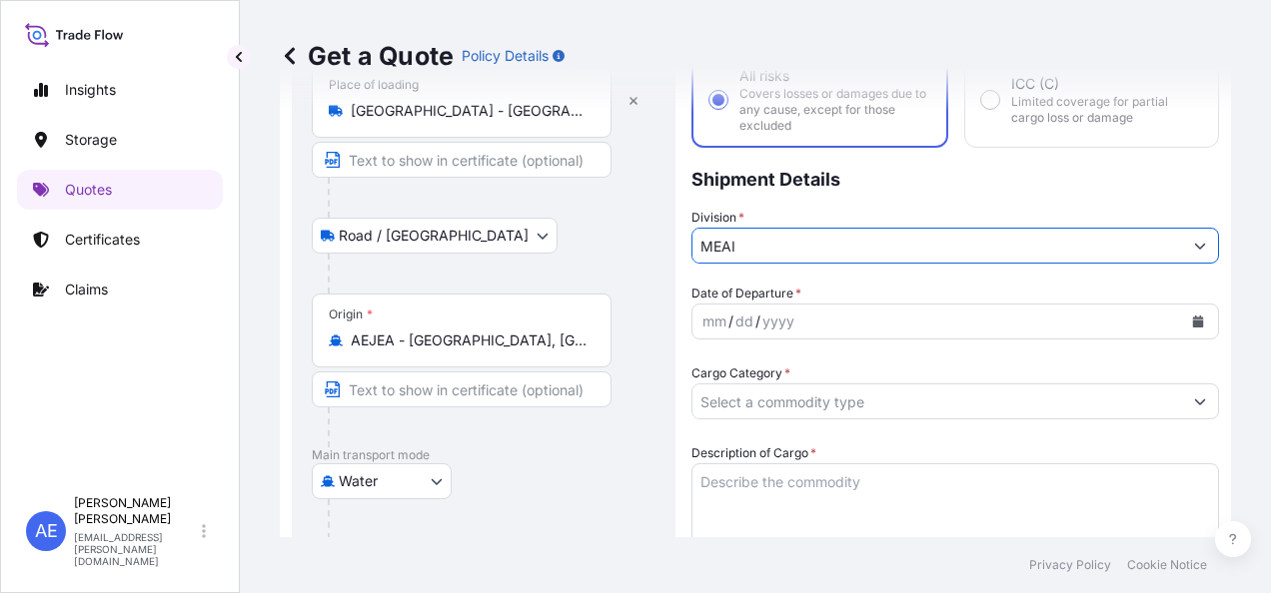
click at [1193, 322] on icon "Calendar" at bounding box center [1198, 322] width 11 height 12
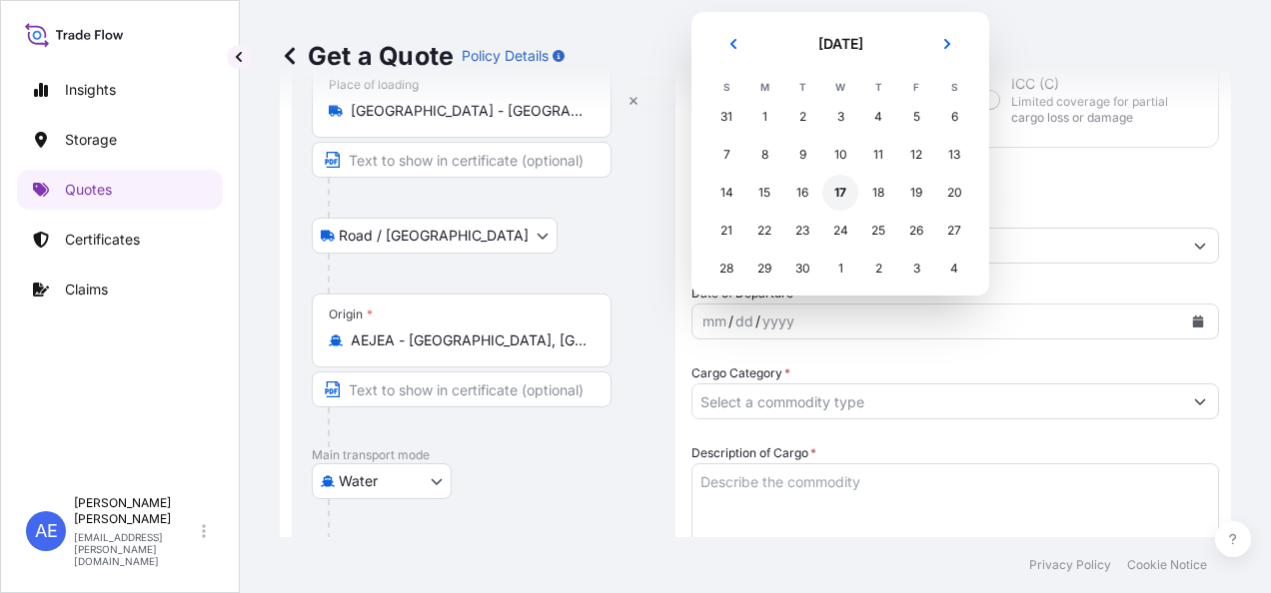
click at [841, 190] on div "17" at bounding box center [840, 193] width 36 height 36
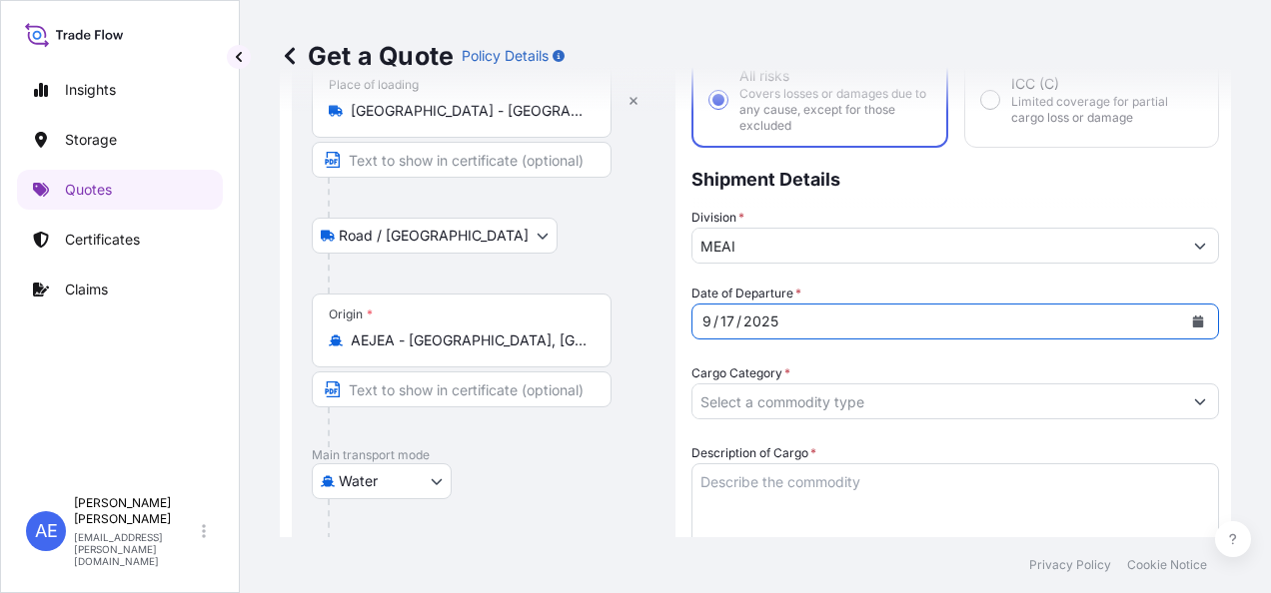
click at [1012, 393] on input "Cargo Category *" at bounding box center [937, 402] width 490 height 36
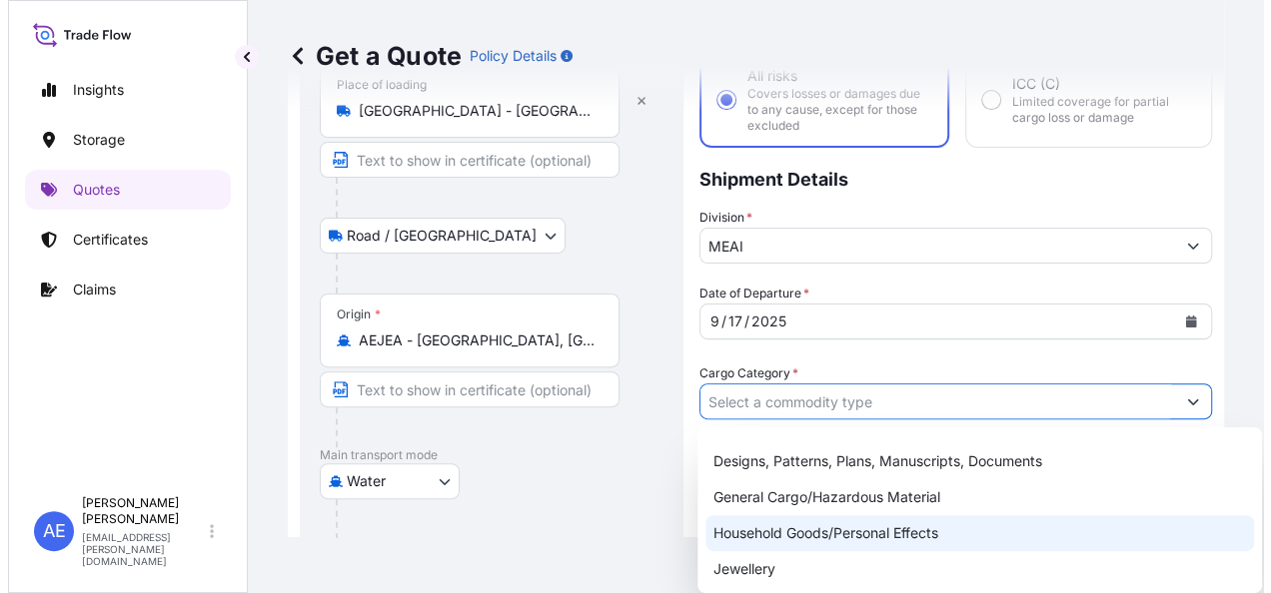
scroll to position [200, 0]
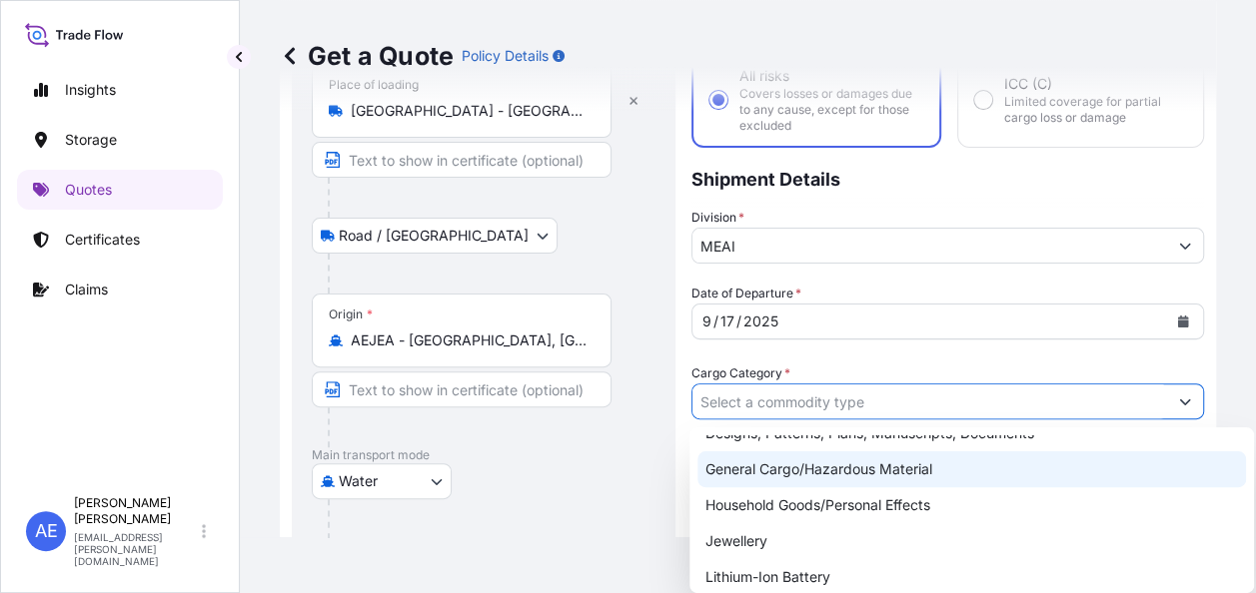
click at [905, 480] on div "General Cargo/Hazardous Material" at bounding box center [971, 470] width 548 height 36
type input "General Cargo/Hazardous Material"
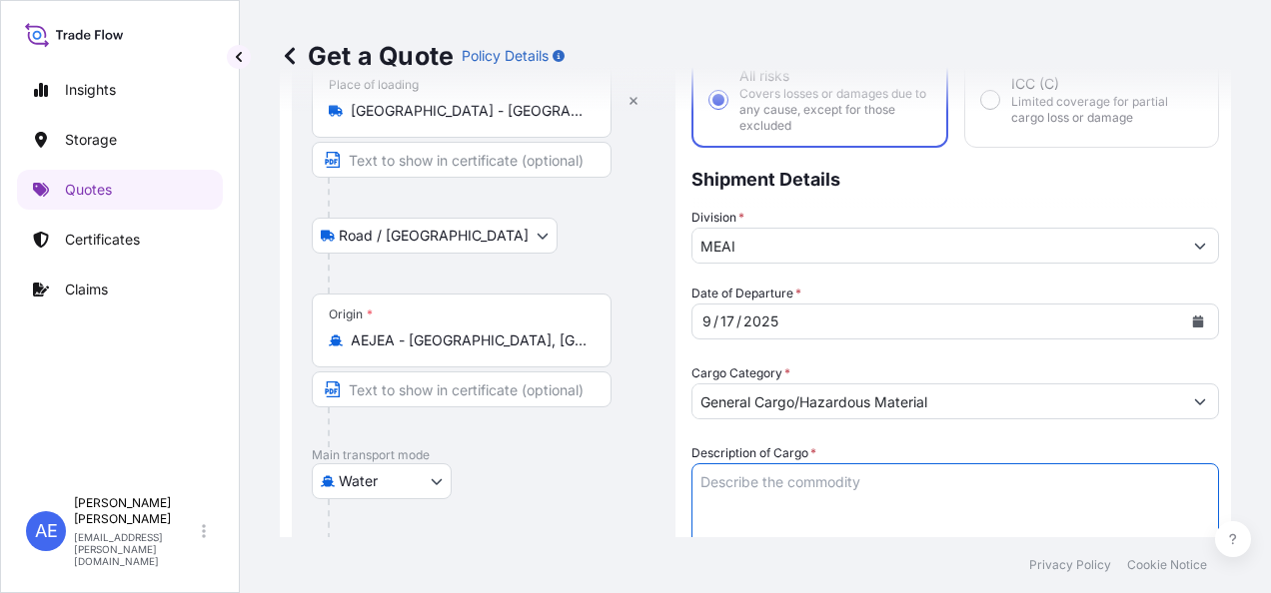
click at [821, 524] on textarea "Description of Cargo *" at bounding box center [954, 512] width 527 height 96
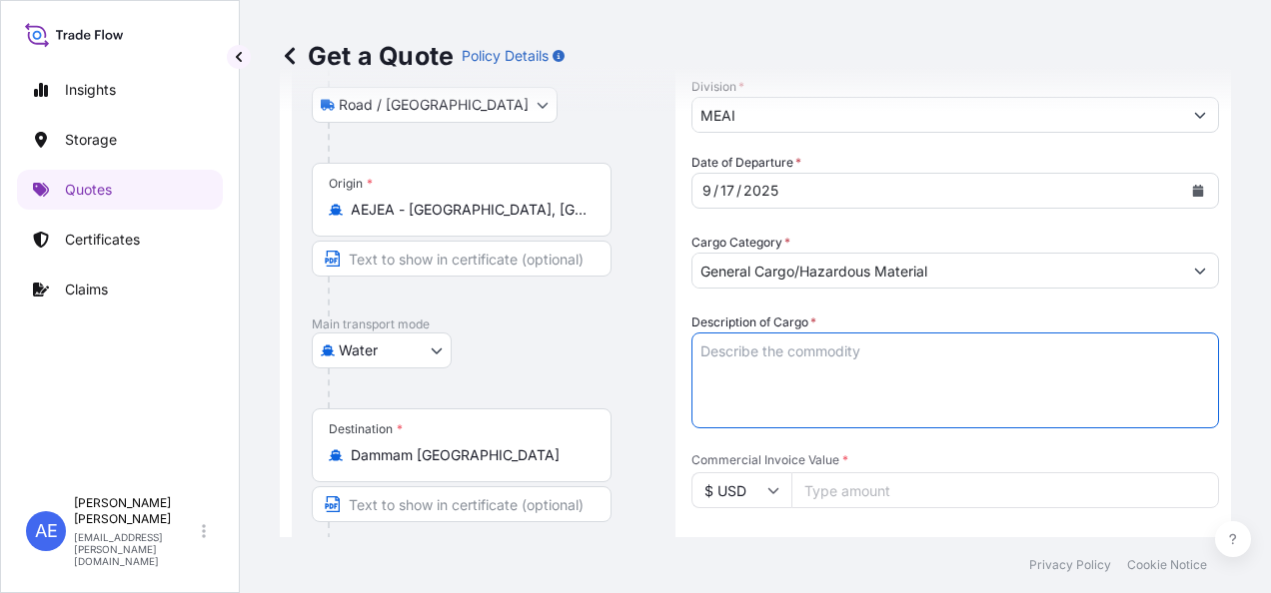
scroll to position [332, 0]
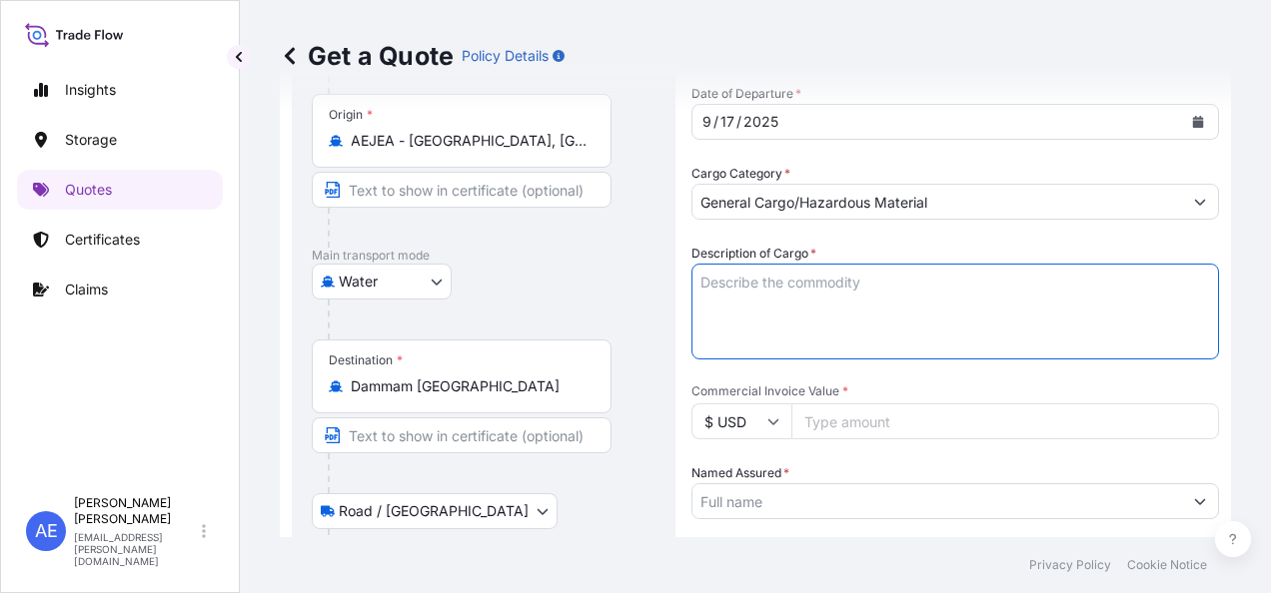
click at [801, 316] on textarea "Description of Cargo *" at bounding box center [954, 312] width 527 height 96
paste textarea "Sanctuary Dental Dam"
type textarea "Sanctuary Dental Dam"
click at [824, 432] on input "Commercial Invoice Value *" at bounding box center [1005, 422] width 428 height 36
type input "22582"
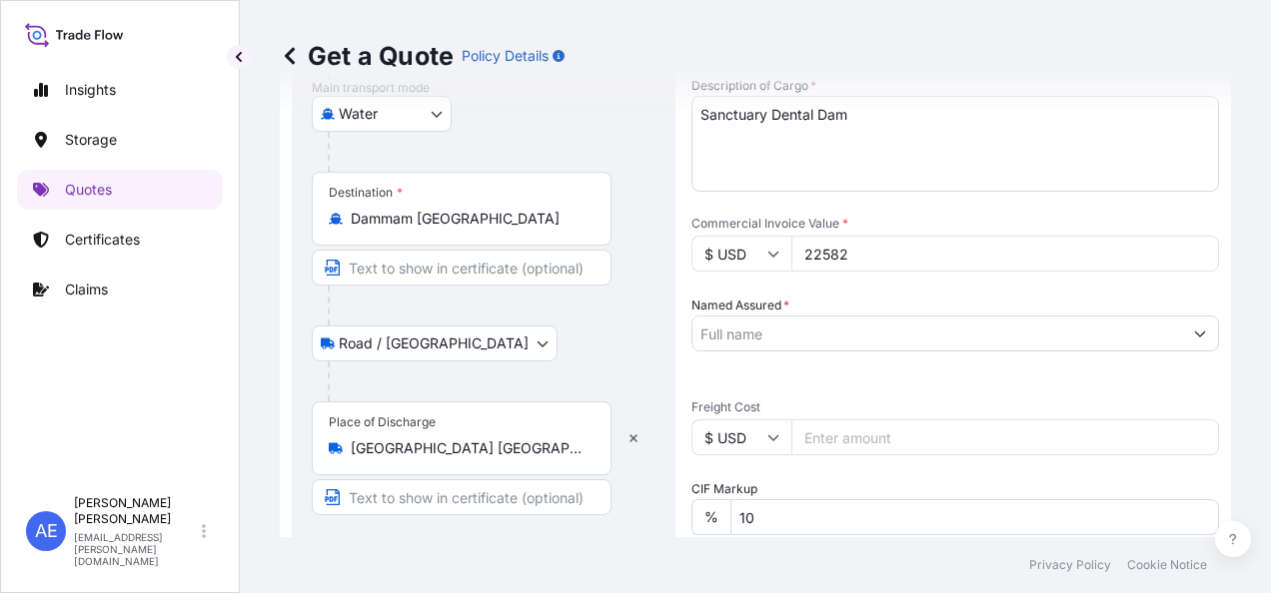
scroll to position [531, 0]
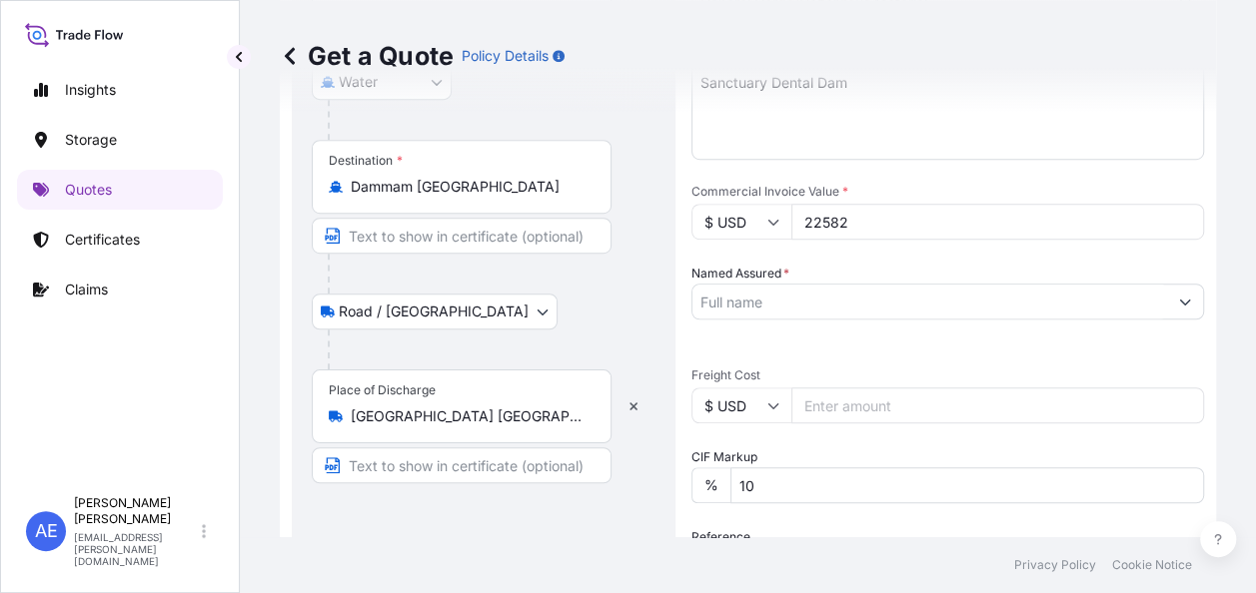
click at [775, 301] on input "Named Assured *" at bounding box center [929, 302] width 475 height 36
paste input "ASHNAN MEDICAL EST"
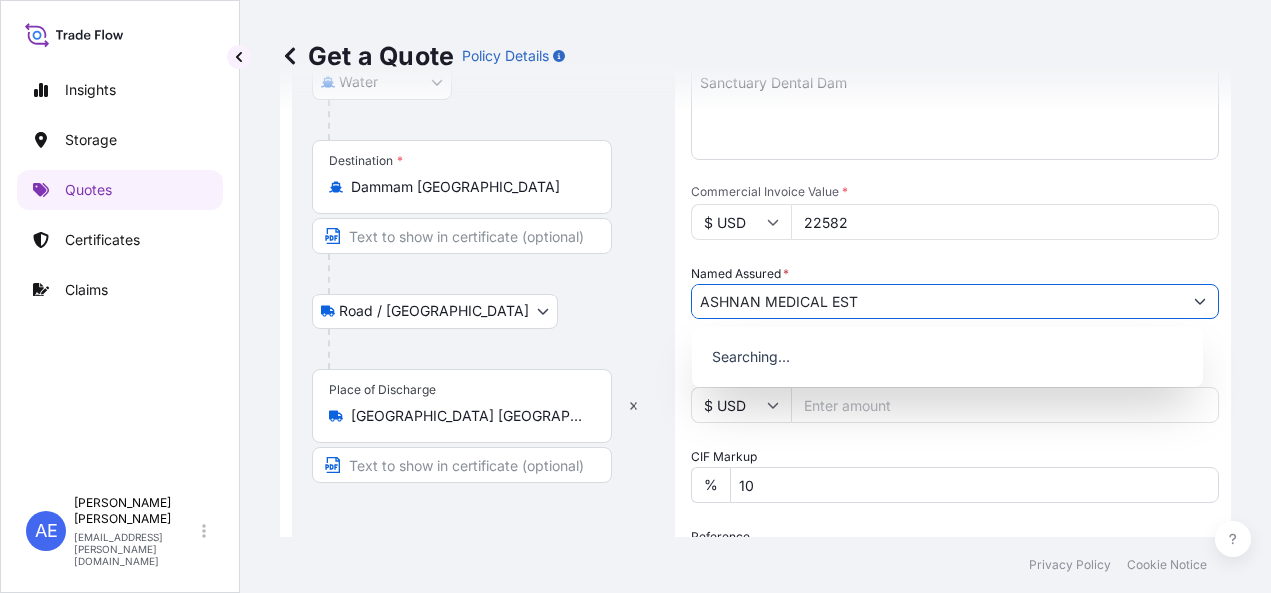
type input "ASHNAN MEDICAL EST"
click at [645, 350] on div at bounding box center [492, 350] width 328 height 40
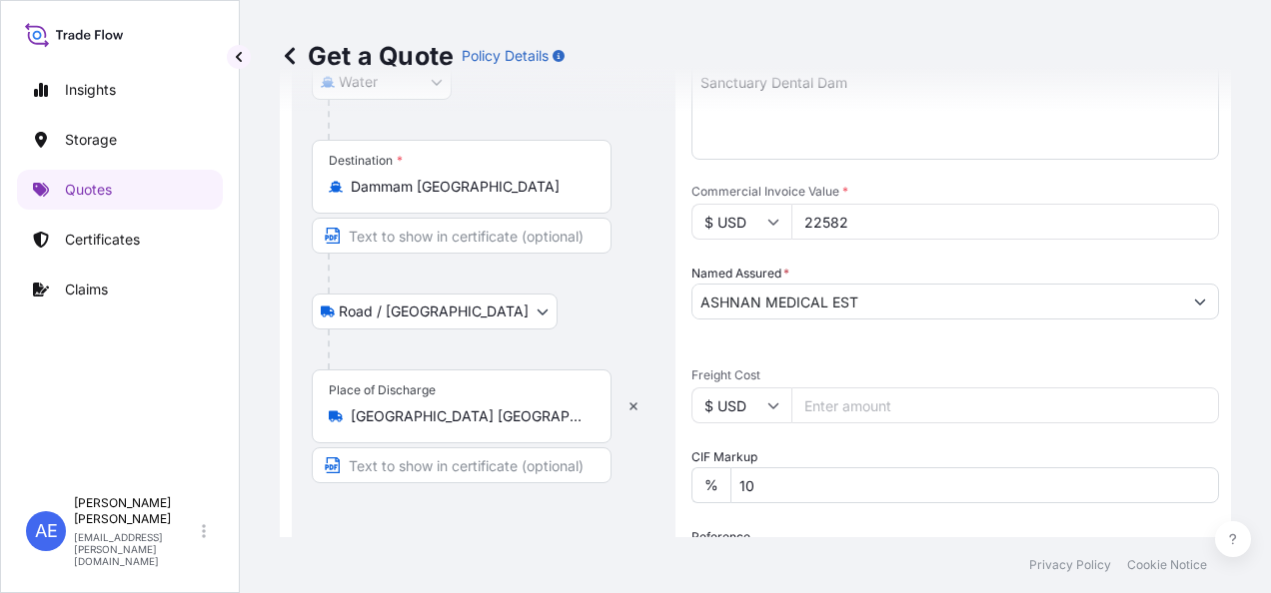
scroll to position [731, 0]
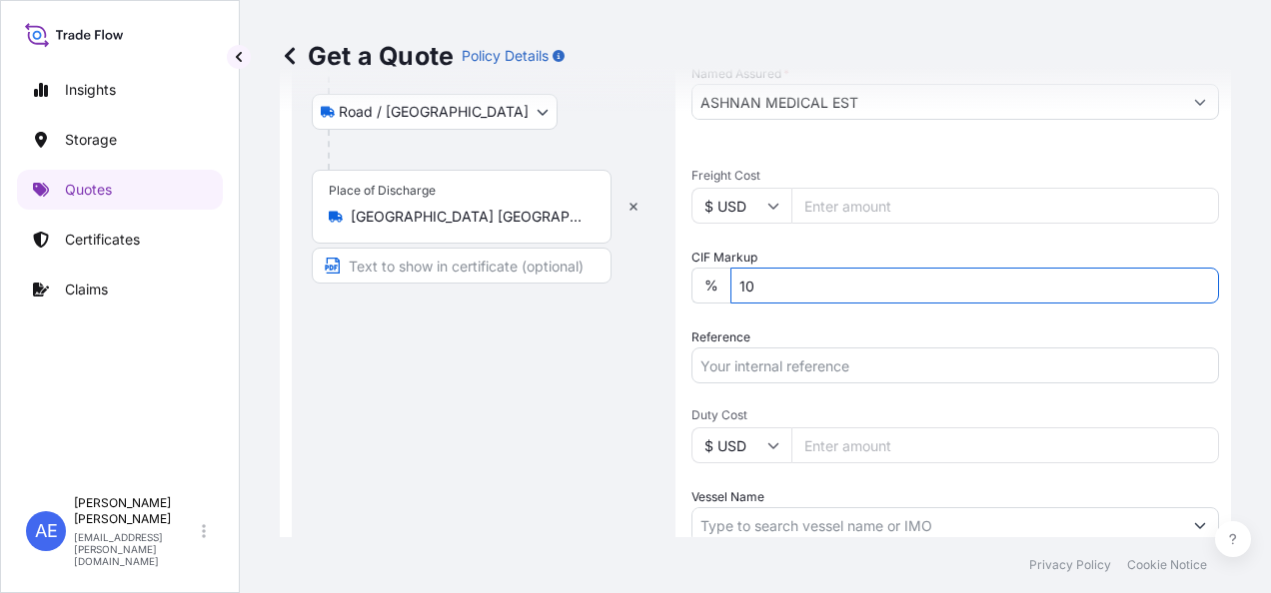
drag, startPoint x: 773, startPoint y: 273, endPoint x: 581, endPoint y: 276, distance: 191.8
click at [603, 276] on form "Route Details Reset Route Details Place of loading [GEOGRAPHIC_DATA] - [GEOGRAP…" at bounding box center [755, 83] width 951 height 1404
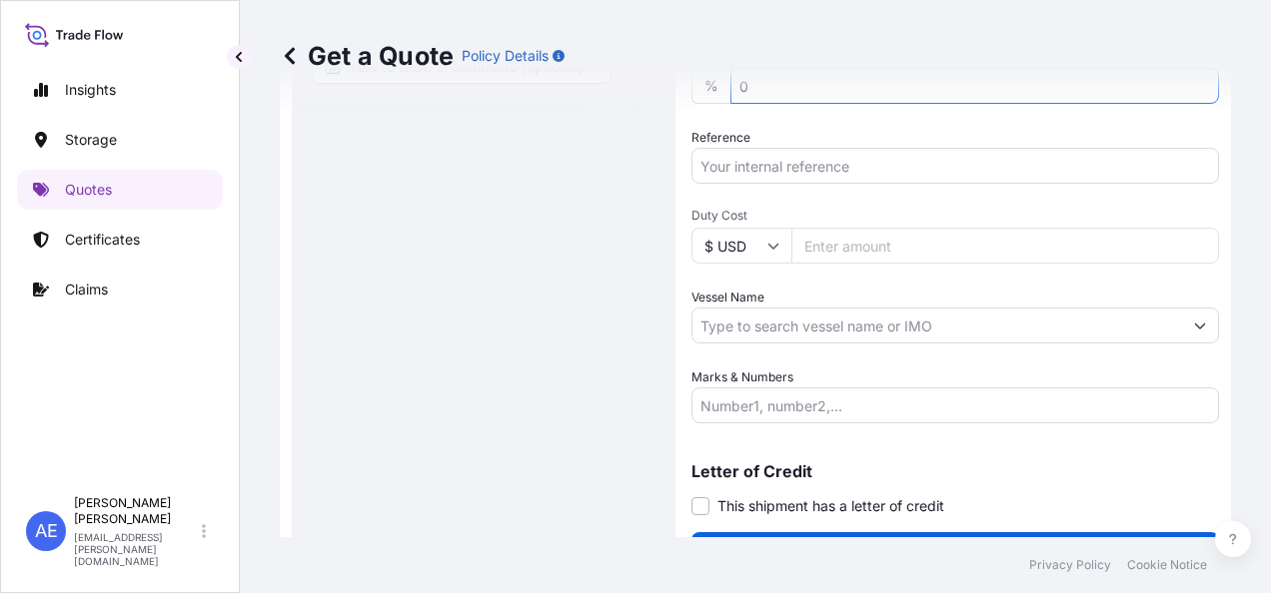
scroll to position [977, 0]
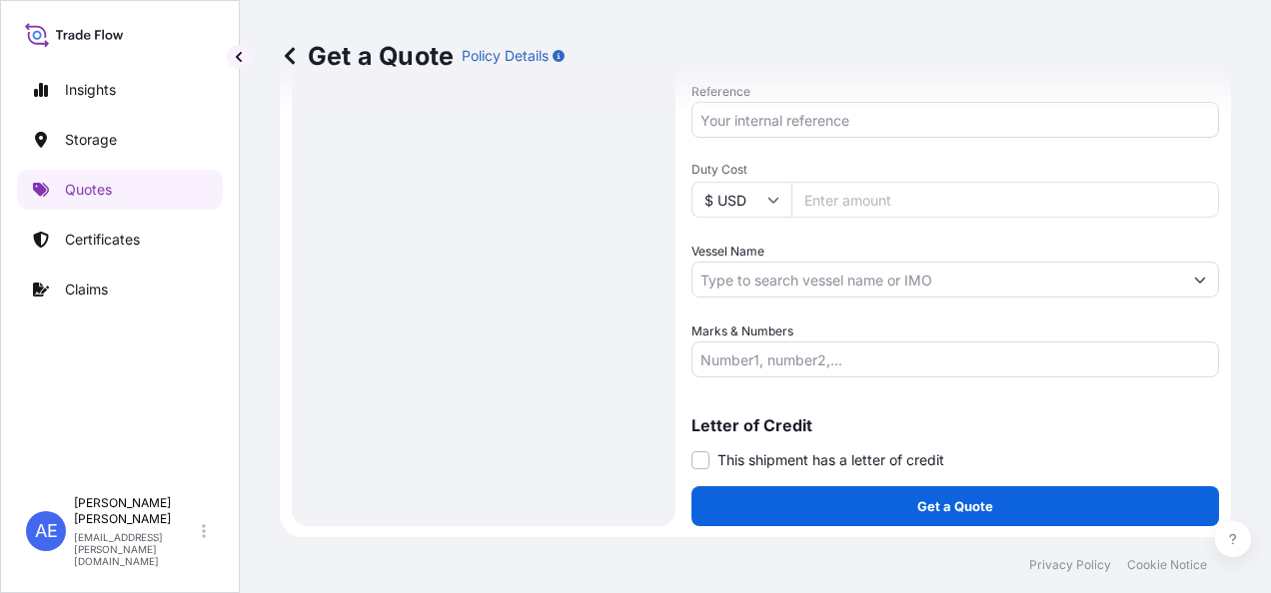
type input "0"
click at [767, 114] on input "Reference" at bounding box center [954, 120] width 527 height 36
paste input "SSLS3054B"
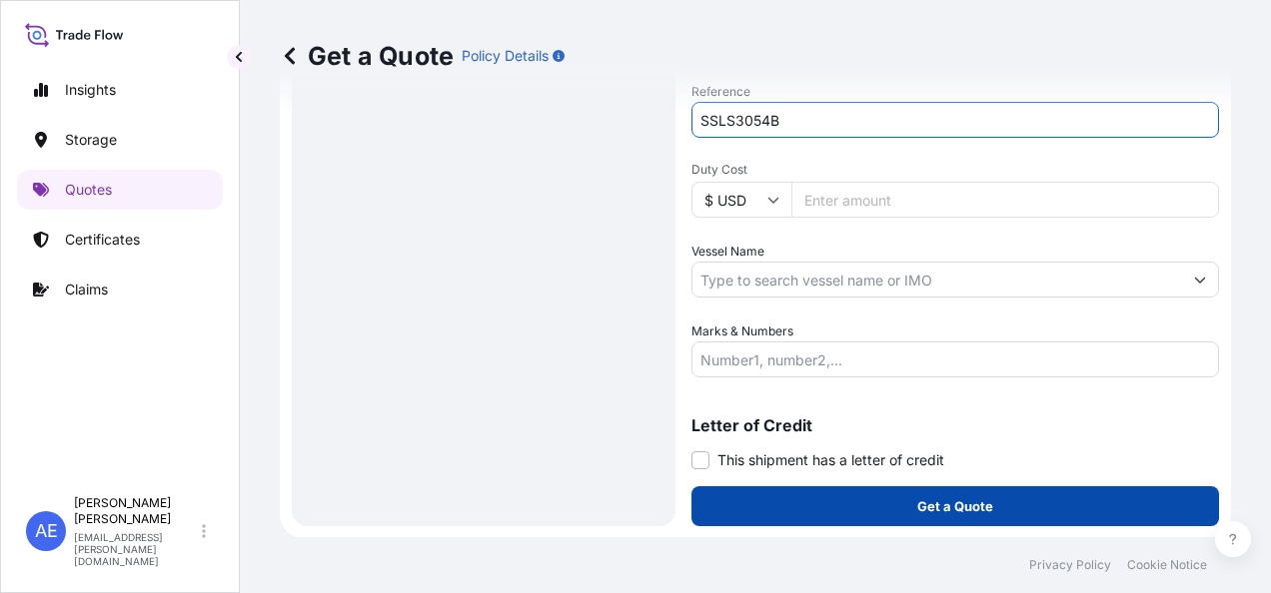
type input "SSLS3054B"
click at [808, 502] on button "Get a Quote" at bounding box center [954, 507] width 527 height 40
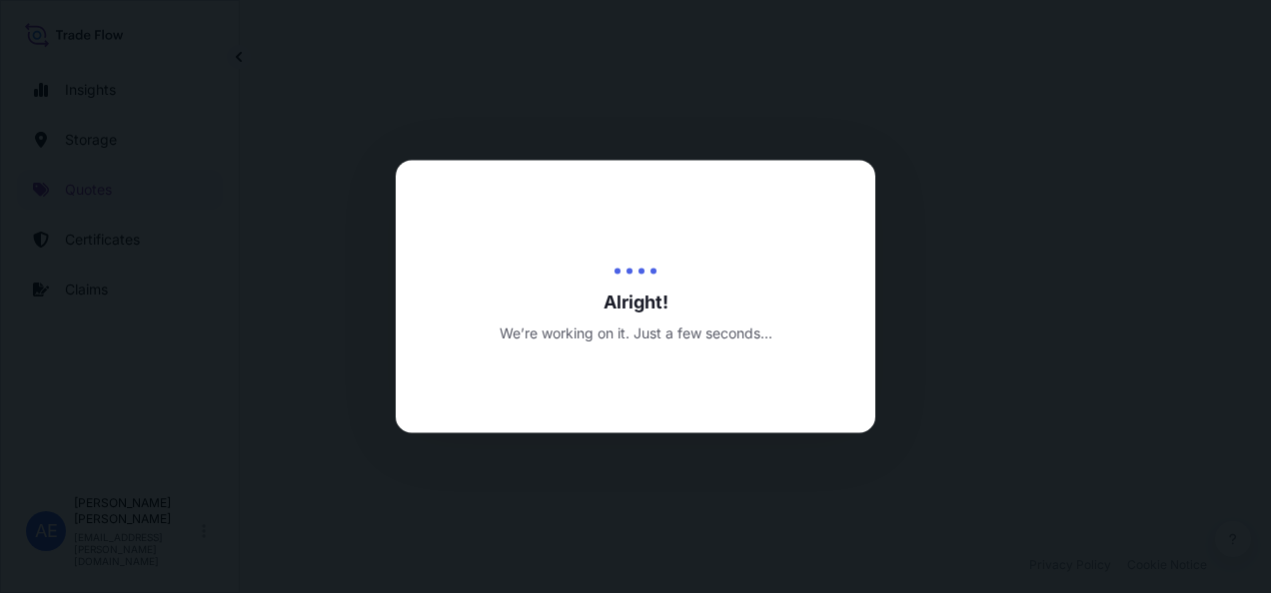
select select "Road / [GEOGRAPHIC_DATA]"
select select "Water"
select select "Road / [GEOGRAPHIC_DATA]"
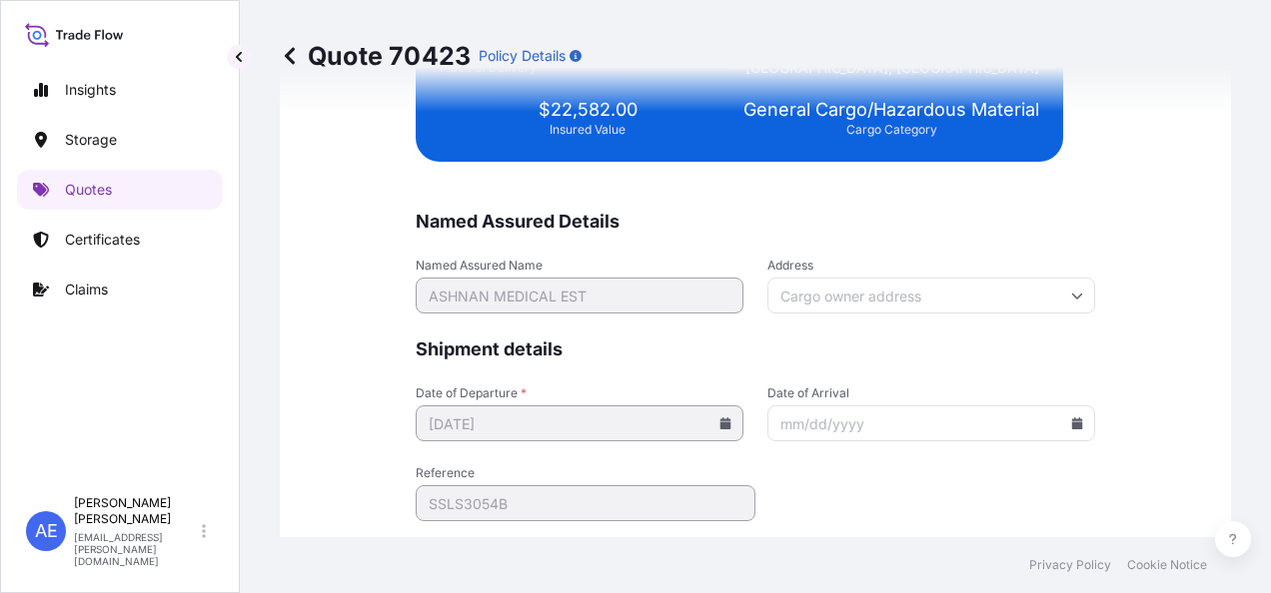
scroll to position [5138, 0]
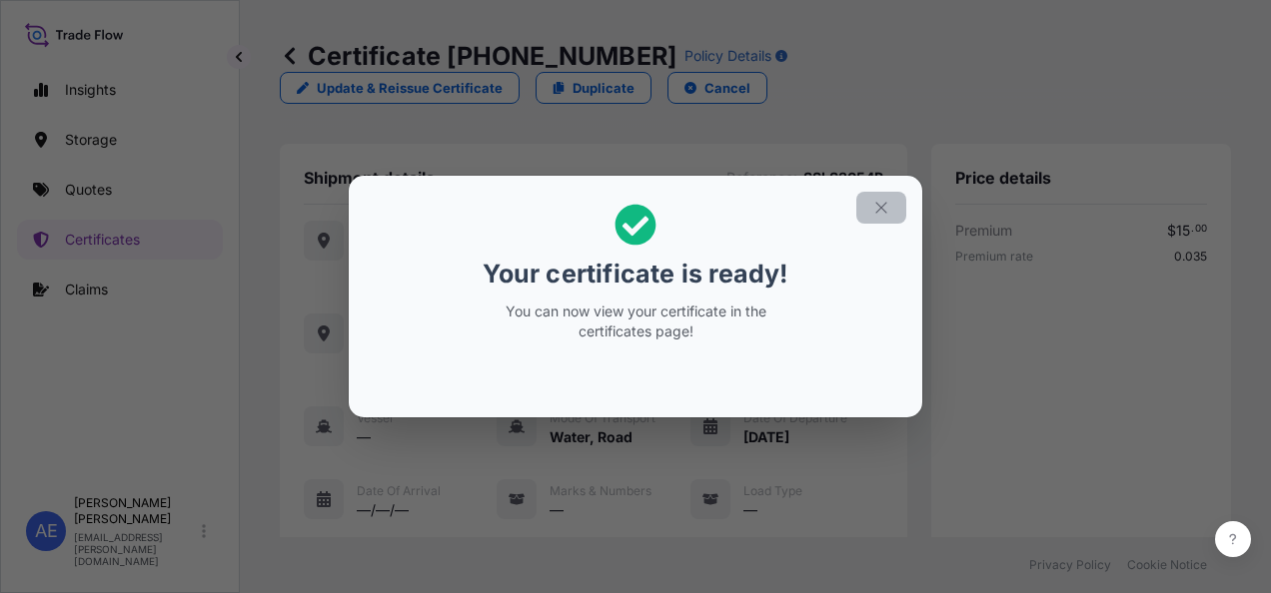
click at [889, 202] on icon "button" at bounding box center [881, 208] width 18 height 18
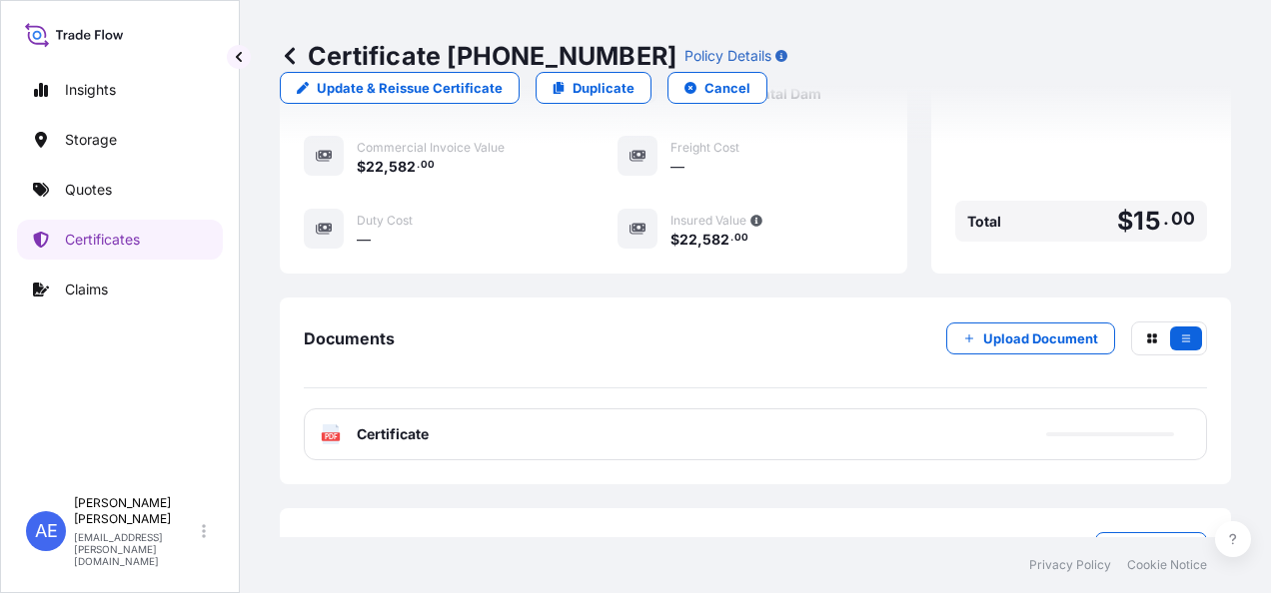
scroll to position [690, 0]
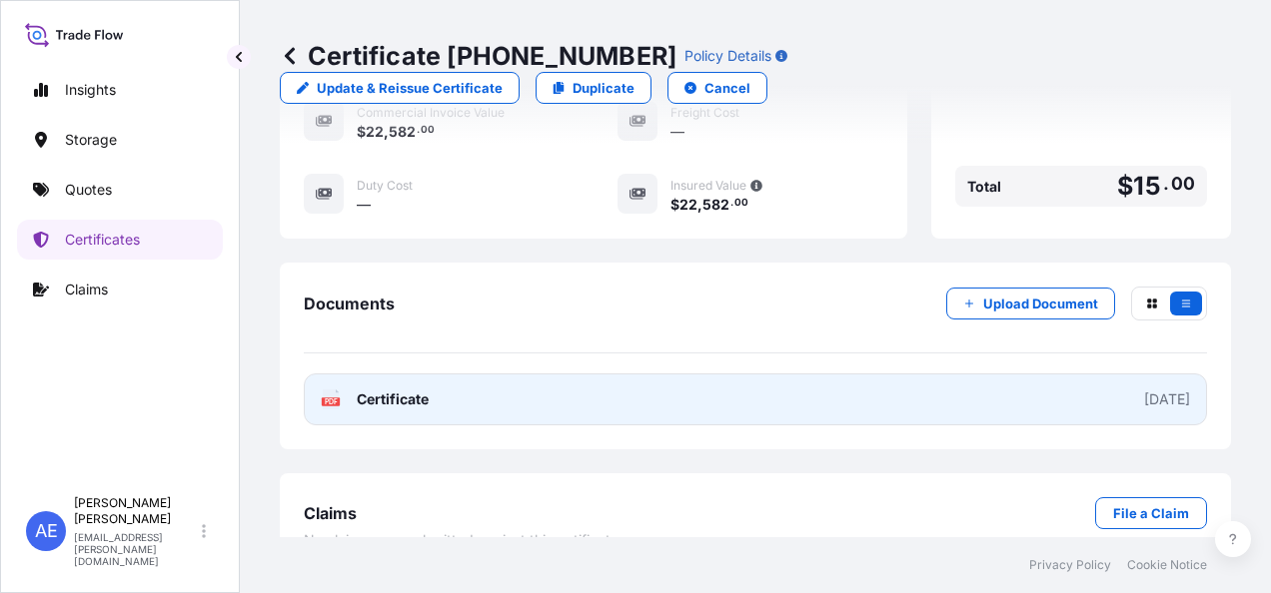
click at [867, 374] on link "PDF Certificate [DATE]" at bounding box center [755, 400] width 903 height 52
